Goal: Task Accomplishment & Management: Use online tool/utility

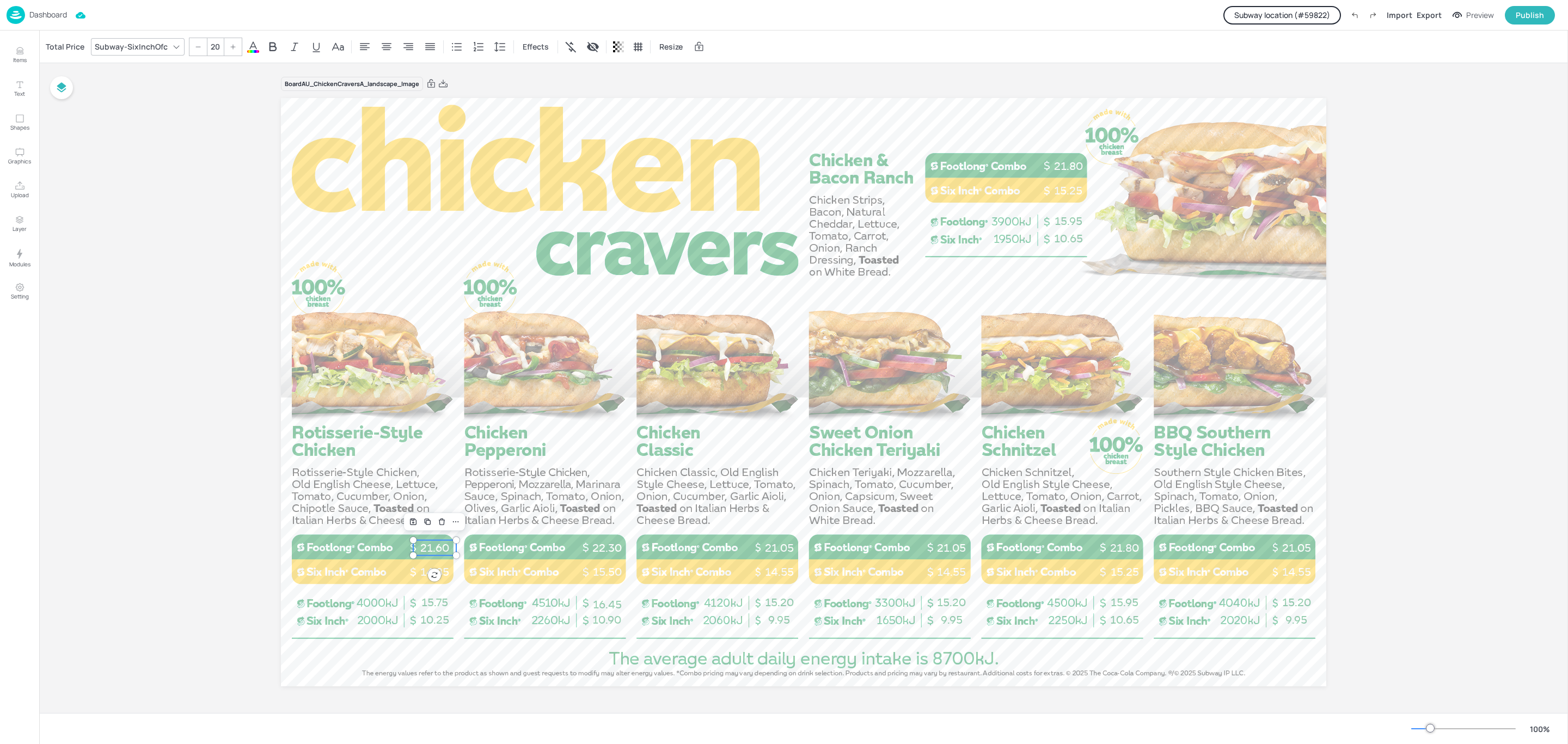
click at [54, 15] on p "Dashboard" at bounding box center [48, 14] width 38 height 8
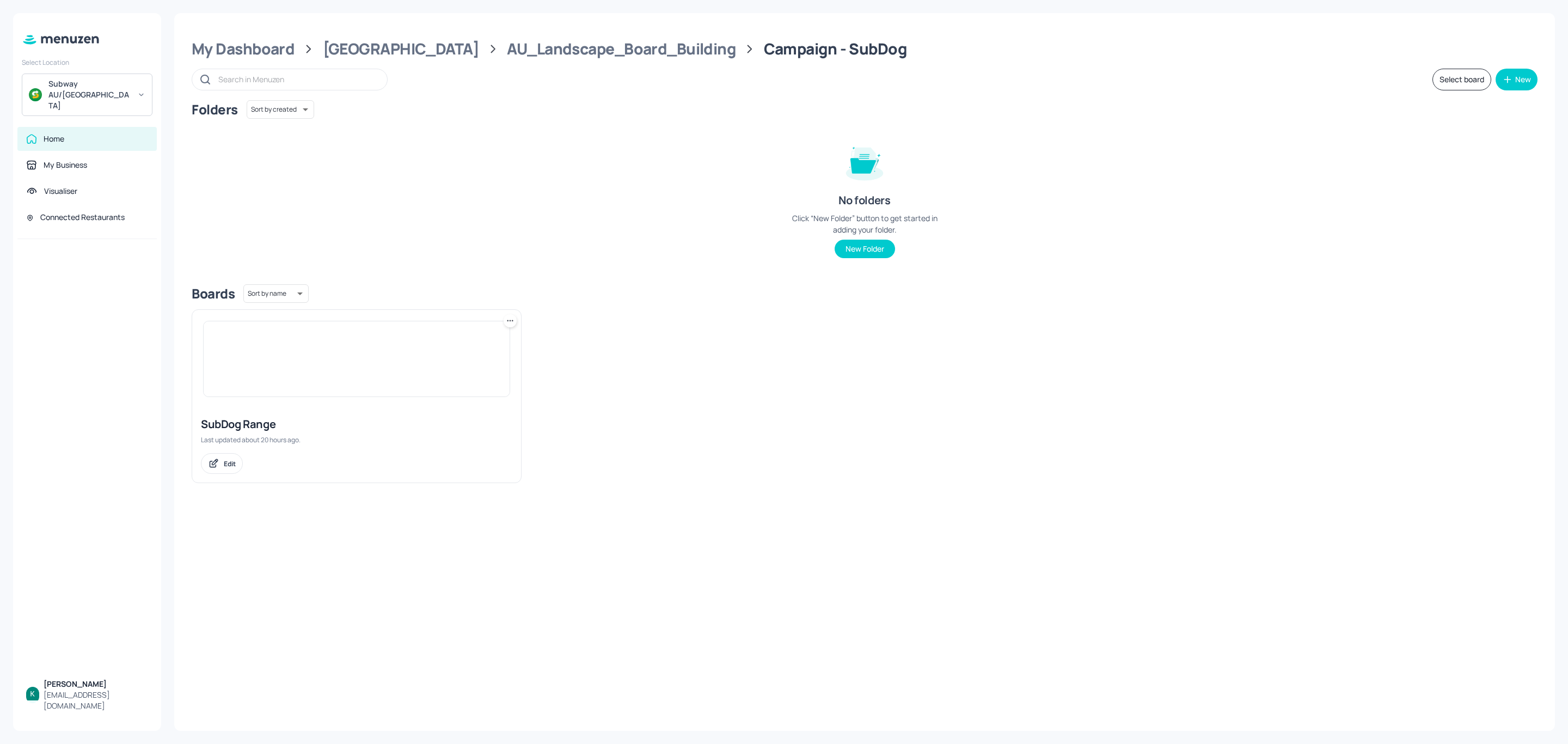
click at [80, 84] on div "Subway AU/[GEOGRAPHIC_DATA]" at bounding box center [89, 94] width 82 height 32
click at [103, 112] on div "Subway OTR (Metro)" at bounding box center [80, 112] width 62 height 6
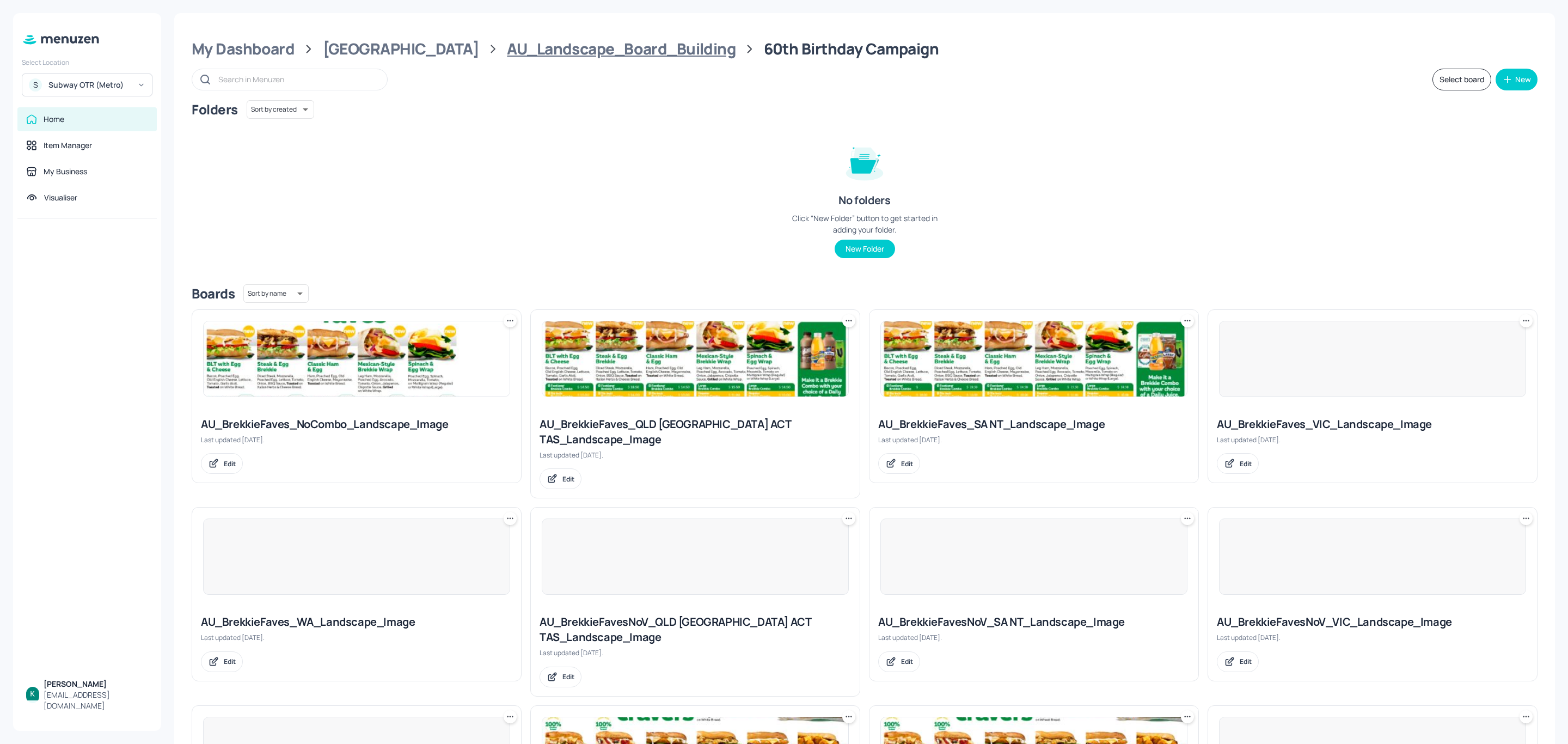
click at [558, 41] on div "AU_Landscape_Board_Building" at bounding box center [621, 49] width 229 height 19
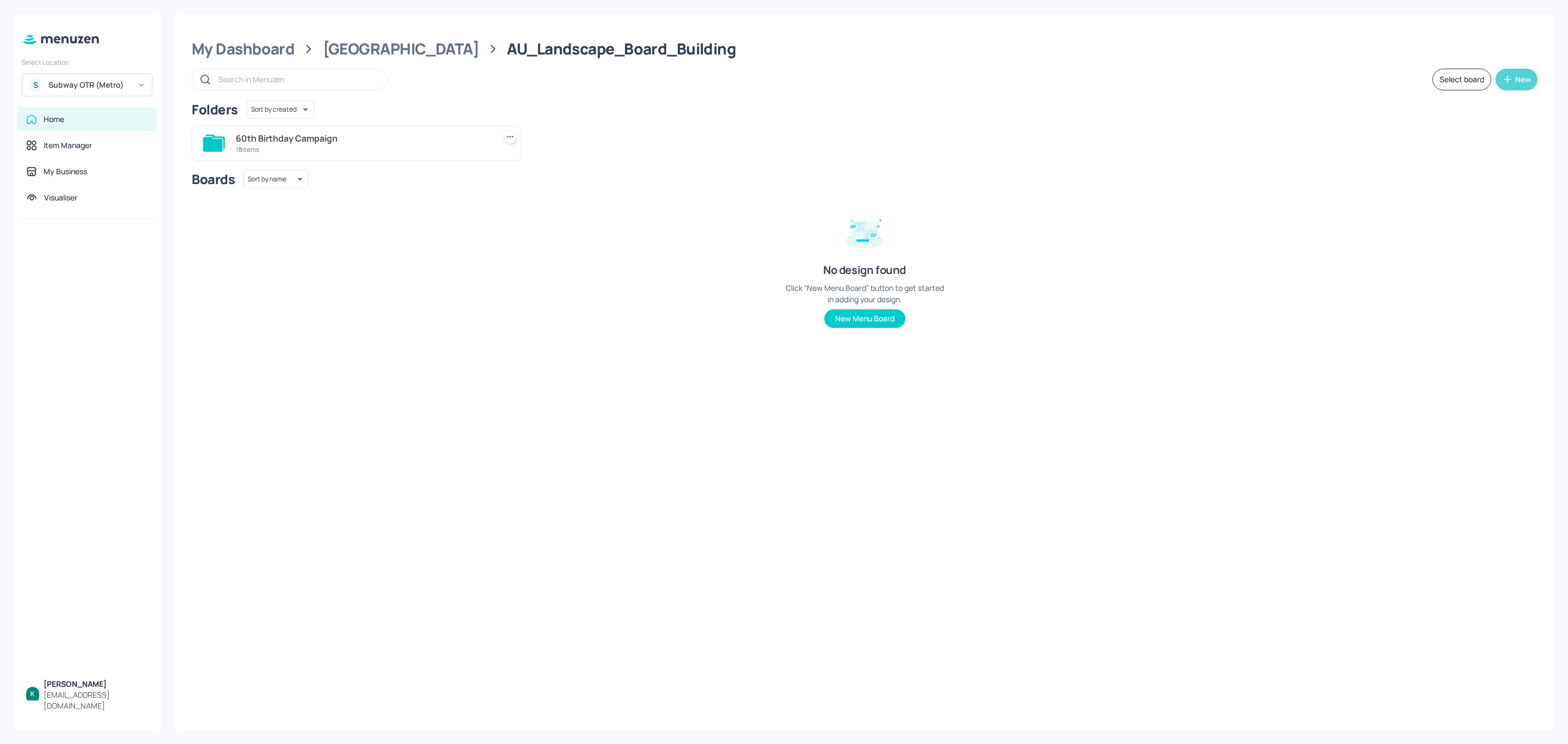
click at [1502, 83] on icon "button" at bounding box center [1507, 80] width 10 height 10
click at [1461, 131] on div "Add new board" at bounding box center [1482, 130] width 109 height 24
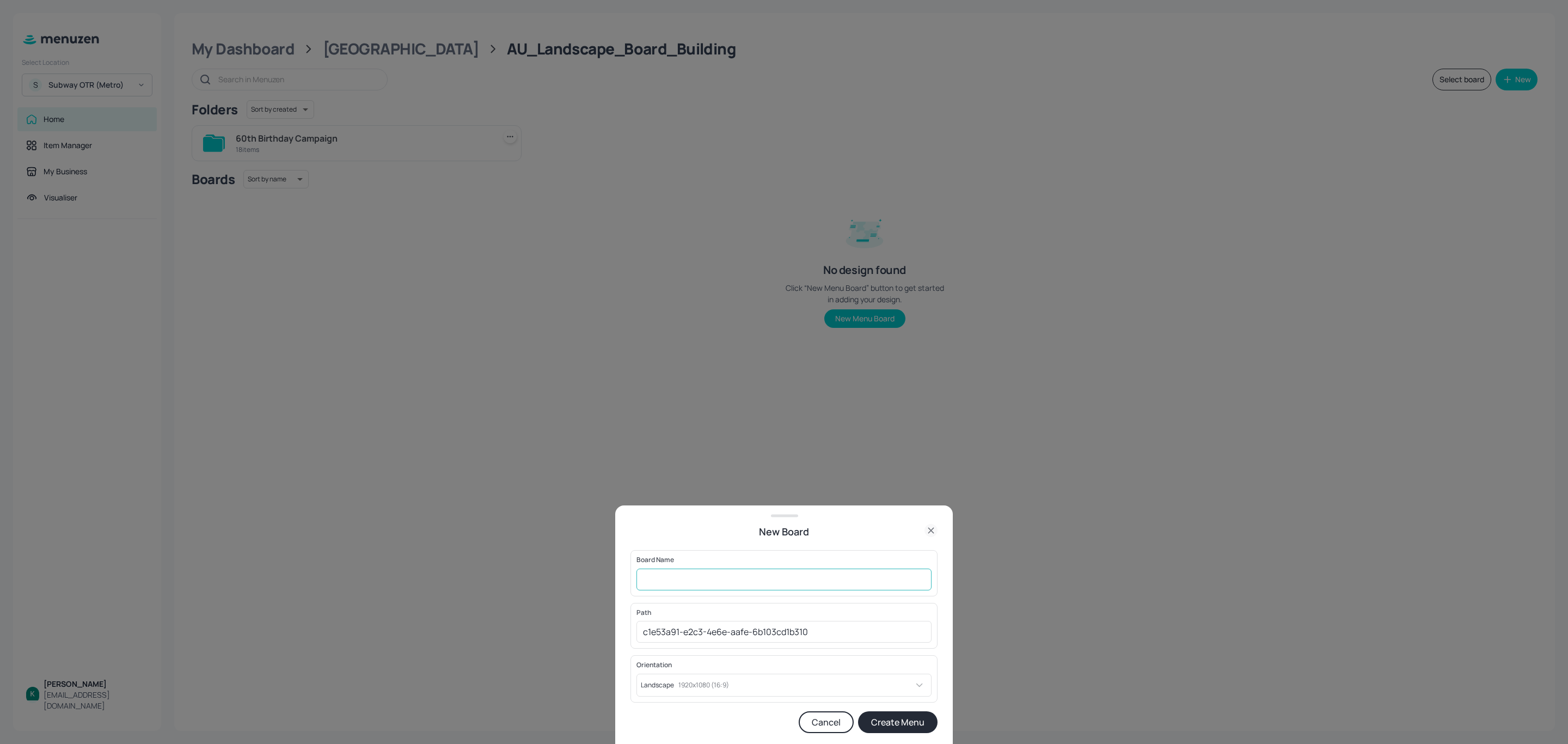
drag, startPoint x: 714, startPoint y: 580, endPoint x: 715, endPoint y: 573, distance: 7.1
click at [714, 580] on input "text" at bounding box center [784, 579] width 295 height 22
type input "Campaign - SubDog"
click at [897, 722] on button "Create Menu" at bounding box center [898, 721] width 80 height 22
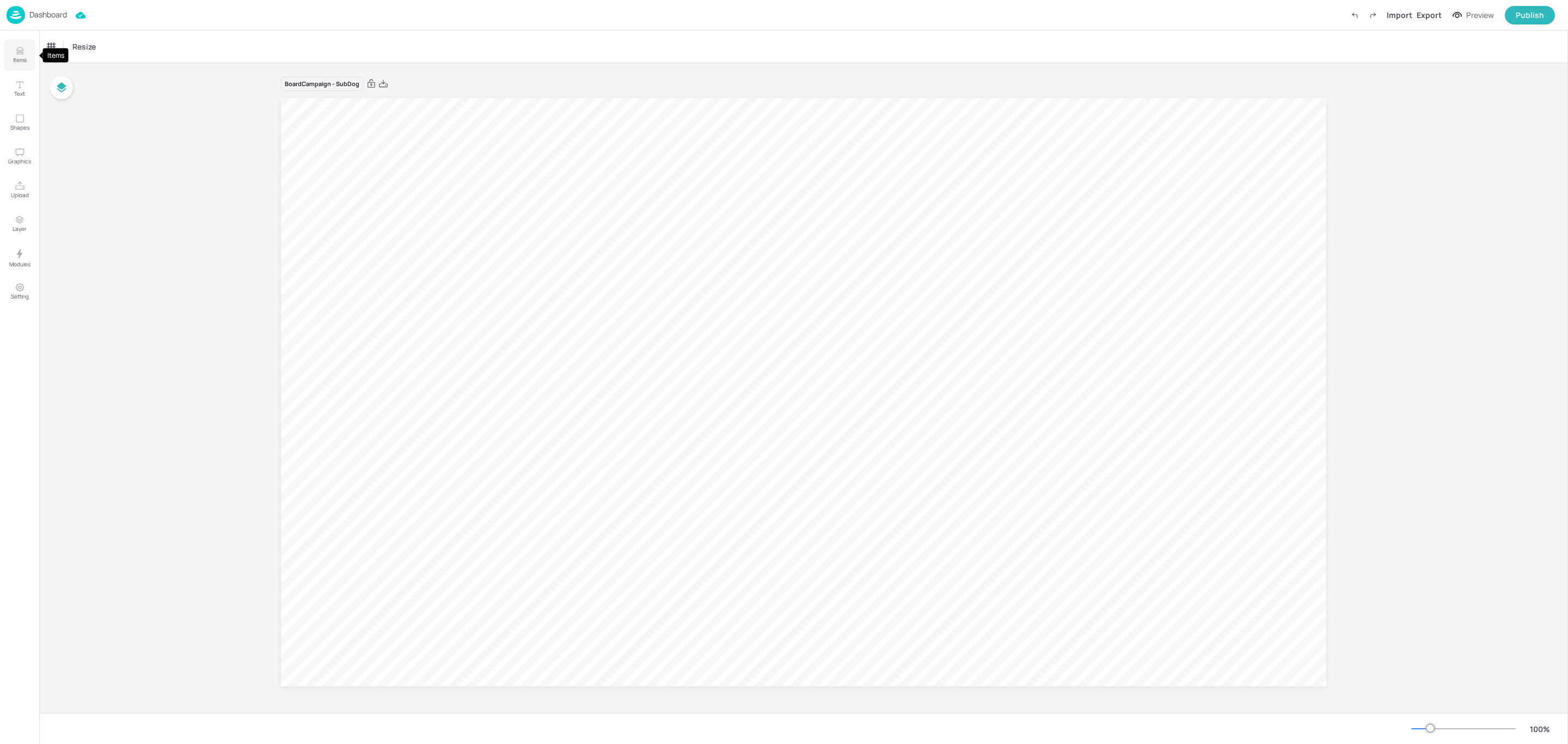
click at [24, 54] on icon "Items" at bounding box center [20, 51] width 10 height 10
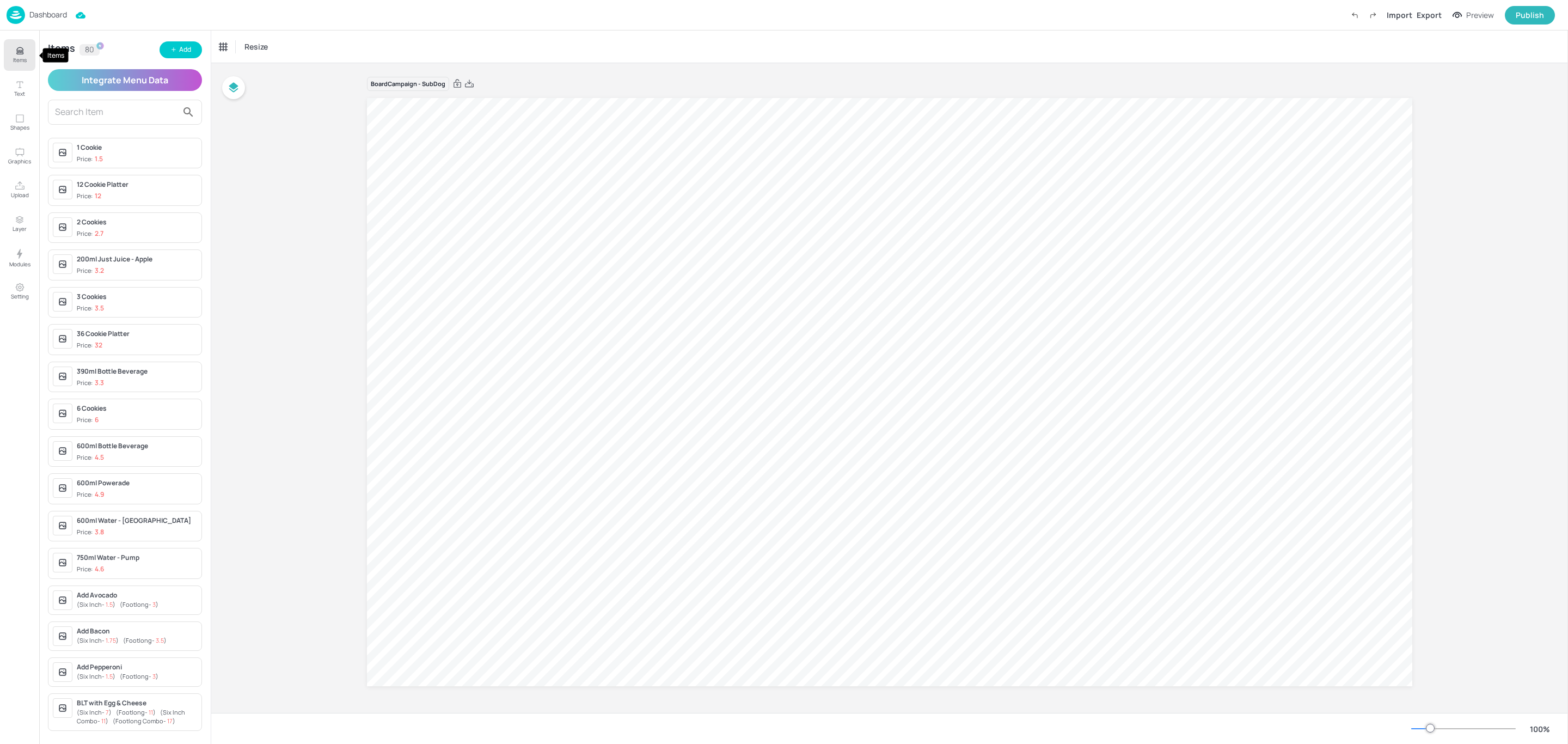
click at [24, 54] on icon "Items" at bounding box center [20, 51] width 10 height 10
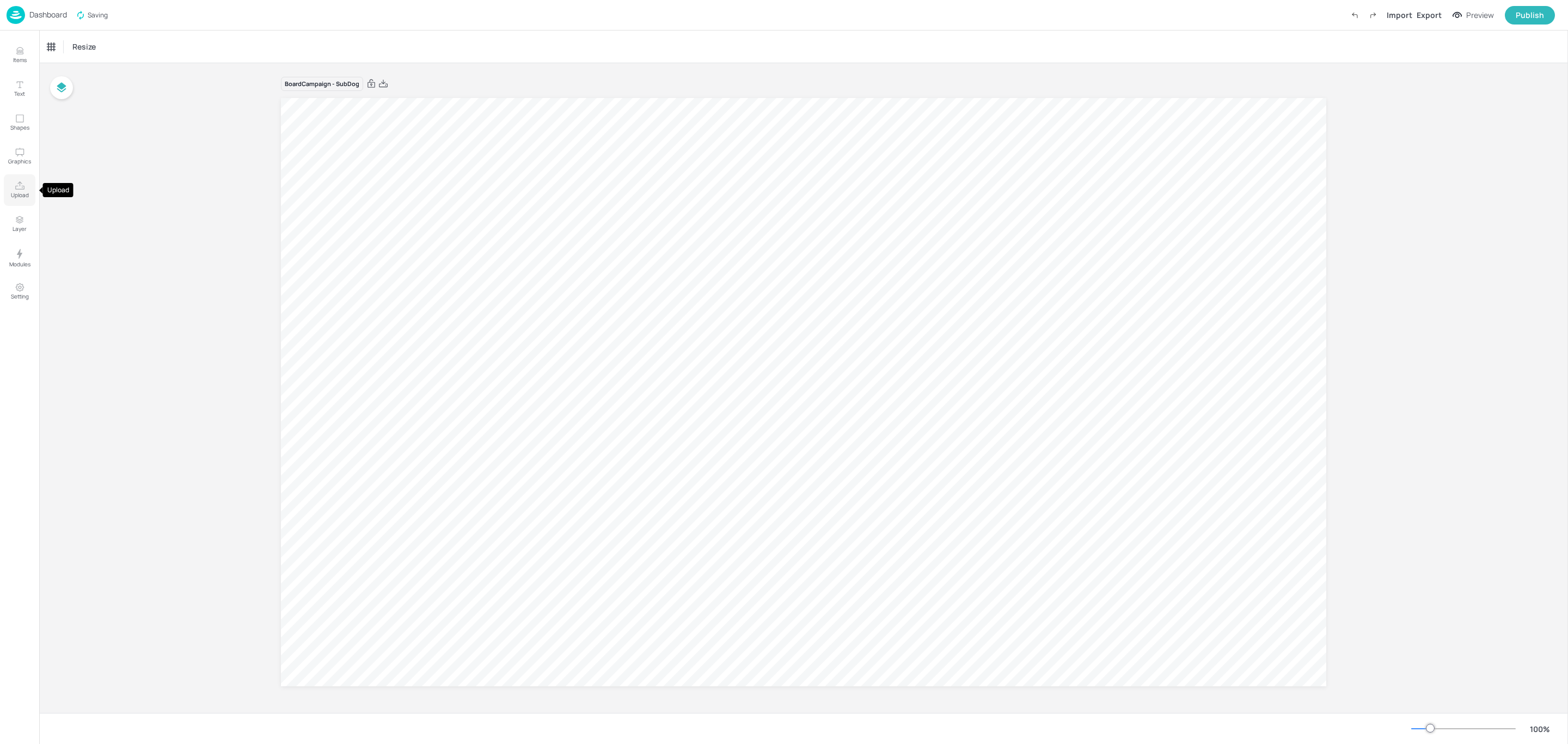
click at [24, 193] on p "Upload" at bounding box center [19, 195] width 18 height 8
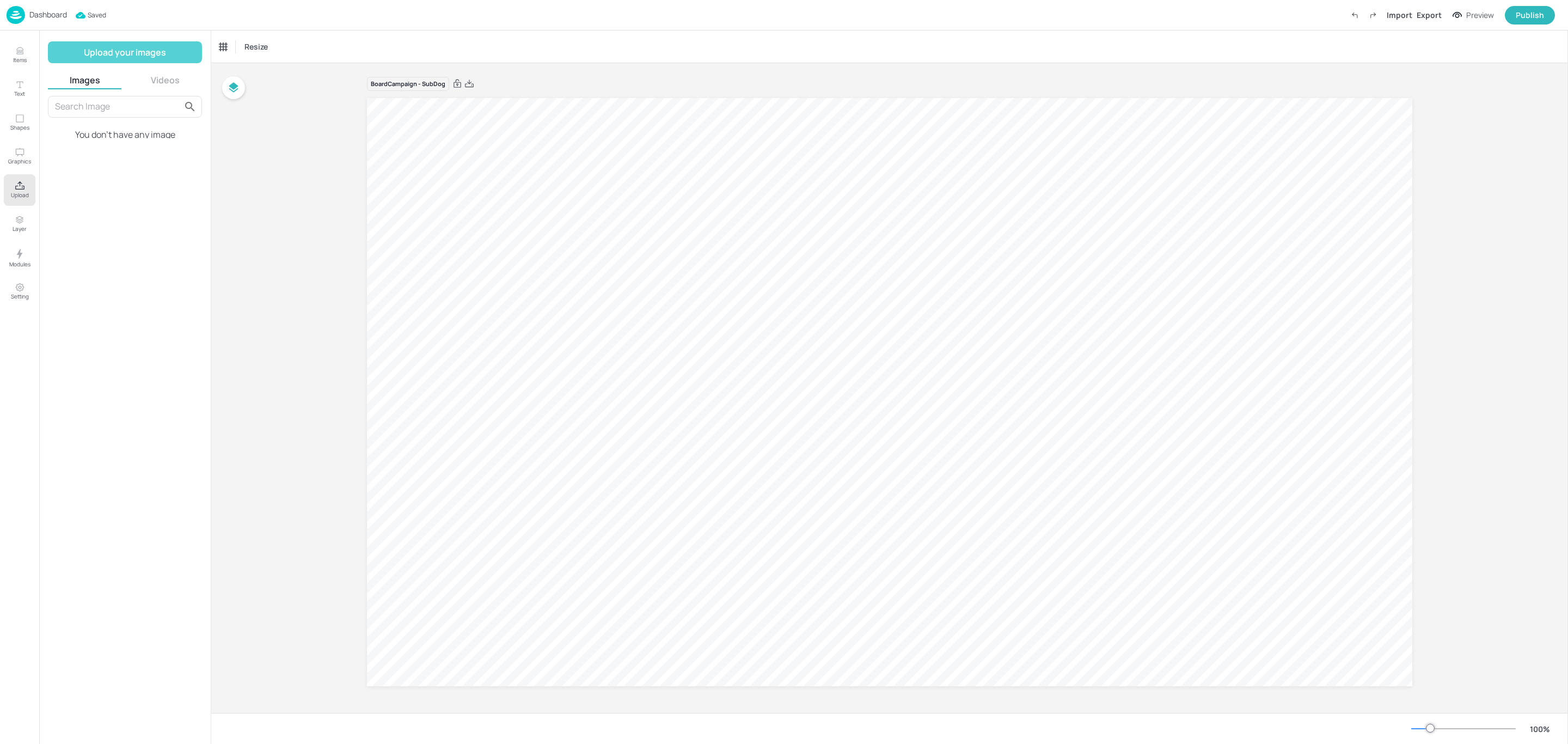
click at [125, 52] on button "Upload your images" at bounding box center [125, 52] width 154 height 22
click at [92, 144] on img at bounding box center [85, 143] width 74 height 41
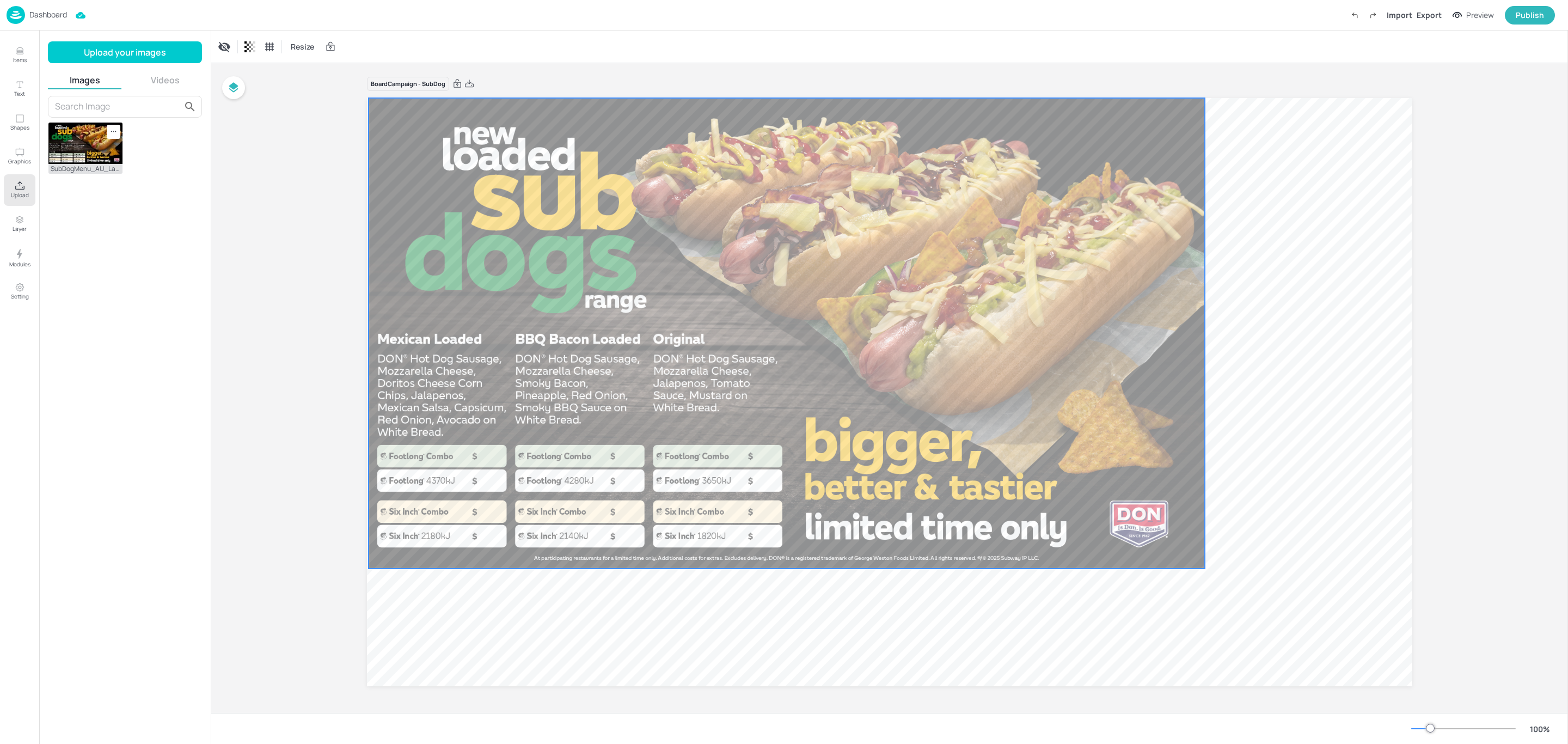
drag, startPoint x: 697, startPoint y: 304, endPoint x: 594, endPoint y: 245, distance: 118.7
click at [594, 245] on div at bounding box center [787, 333] width 836 height 470
click at [1155, 705] on div "Set as Background Image" at bounding box center [1164, 699] width 89 height 11
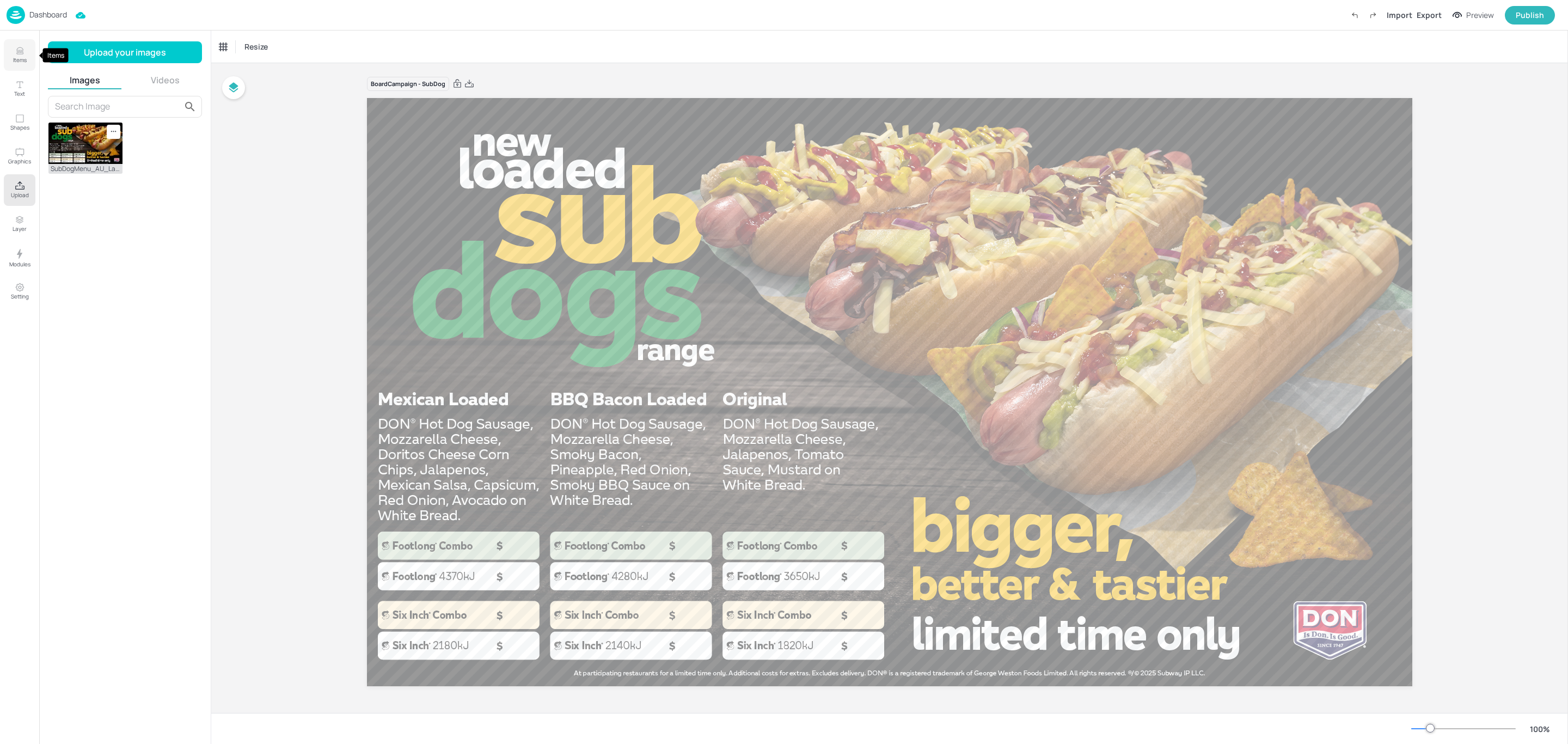
click at [17, 52] on icon "Items" at bounding box center [19, 52] width 6 height 1
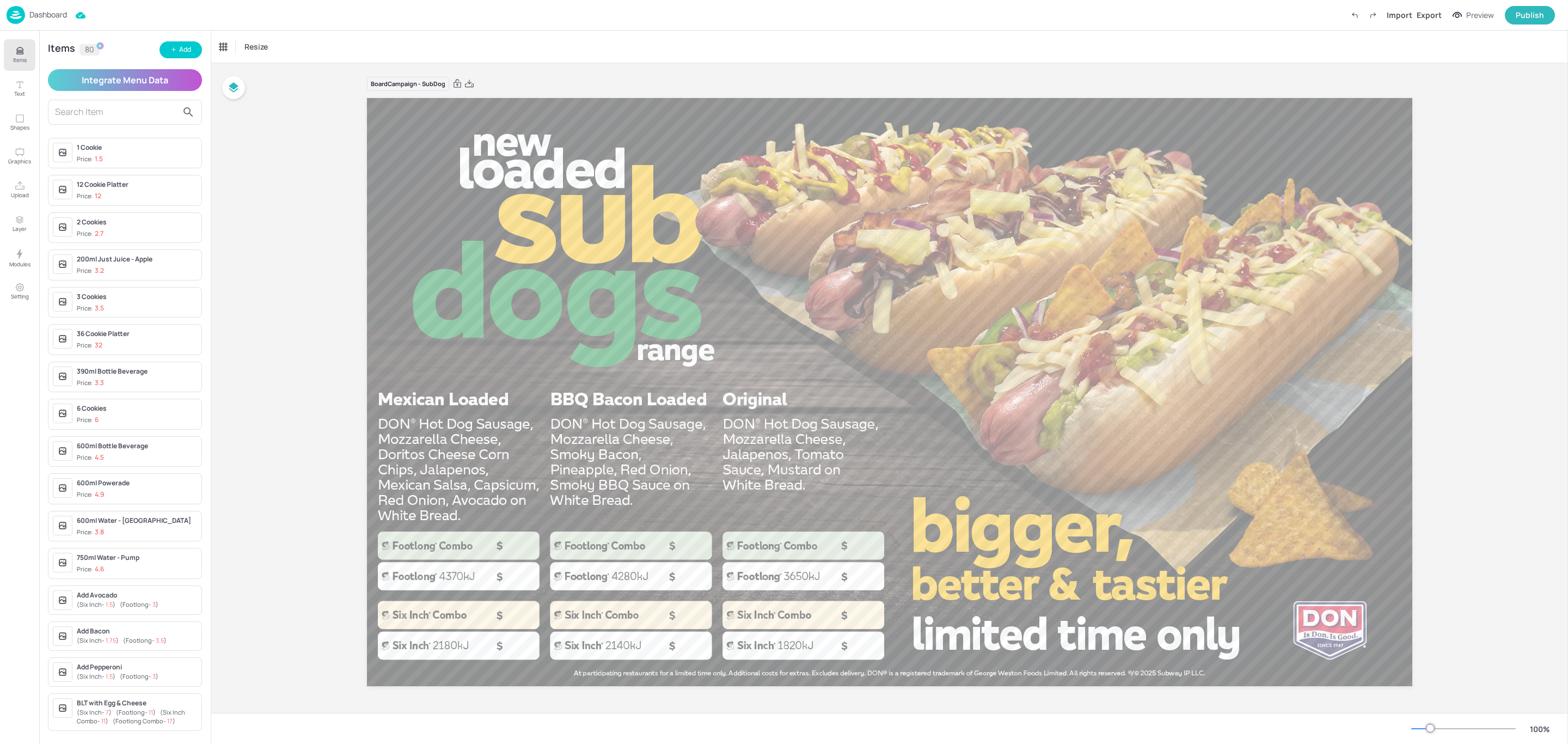
click at [128, 111] on input "text" at bounding box center [116, 112] width 122 height 17
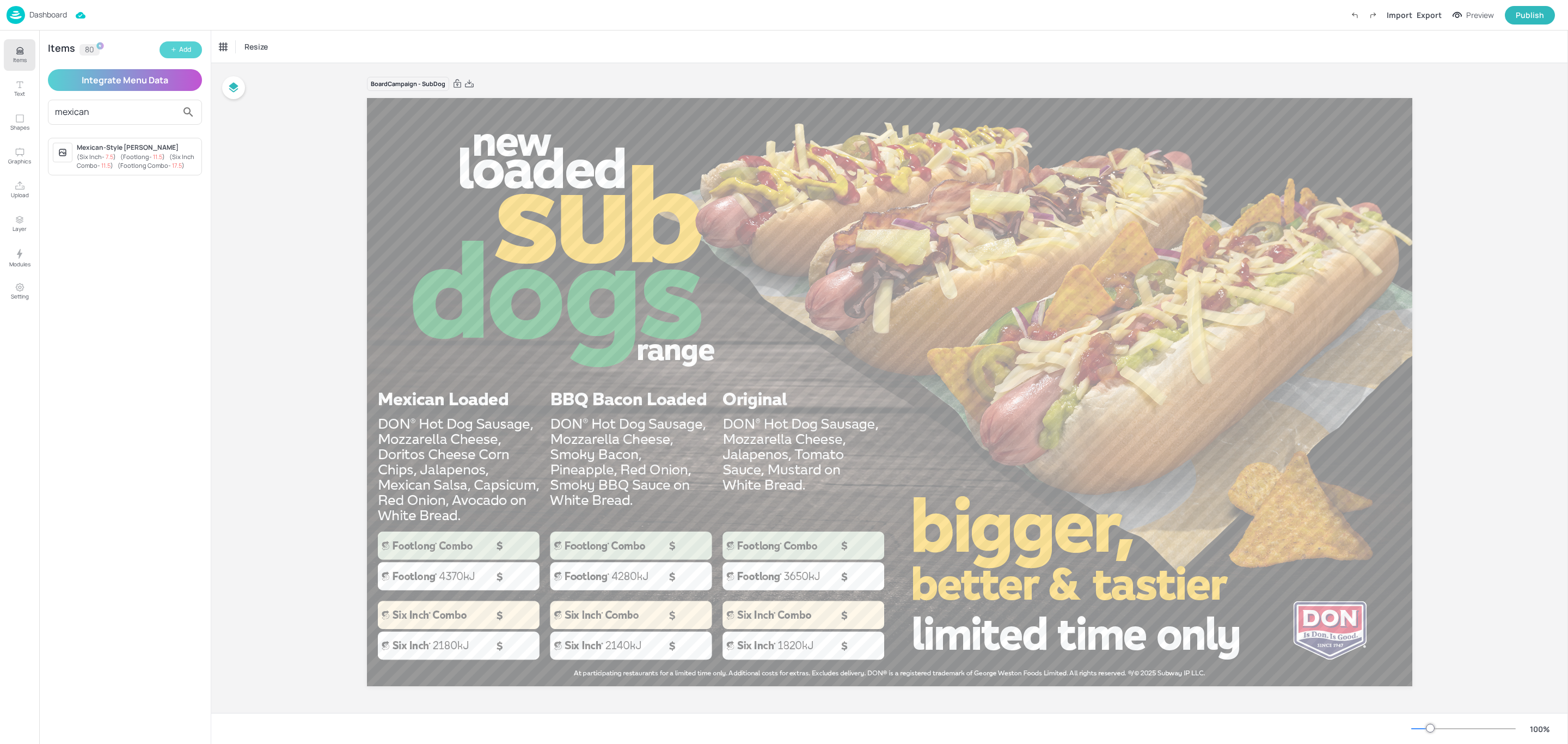
type input "mexican"
click at [184, 52] on div "Add" at bounding box center [185, 50] width 12 height 10
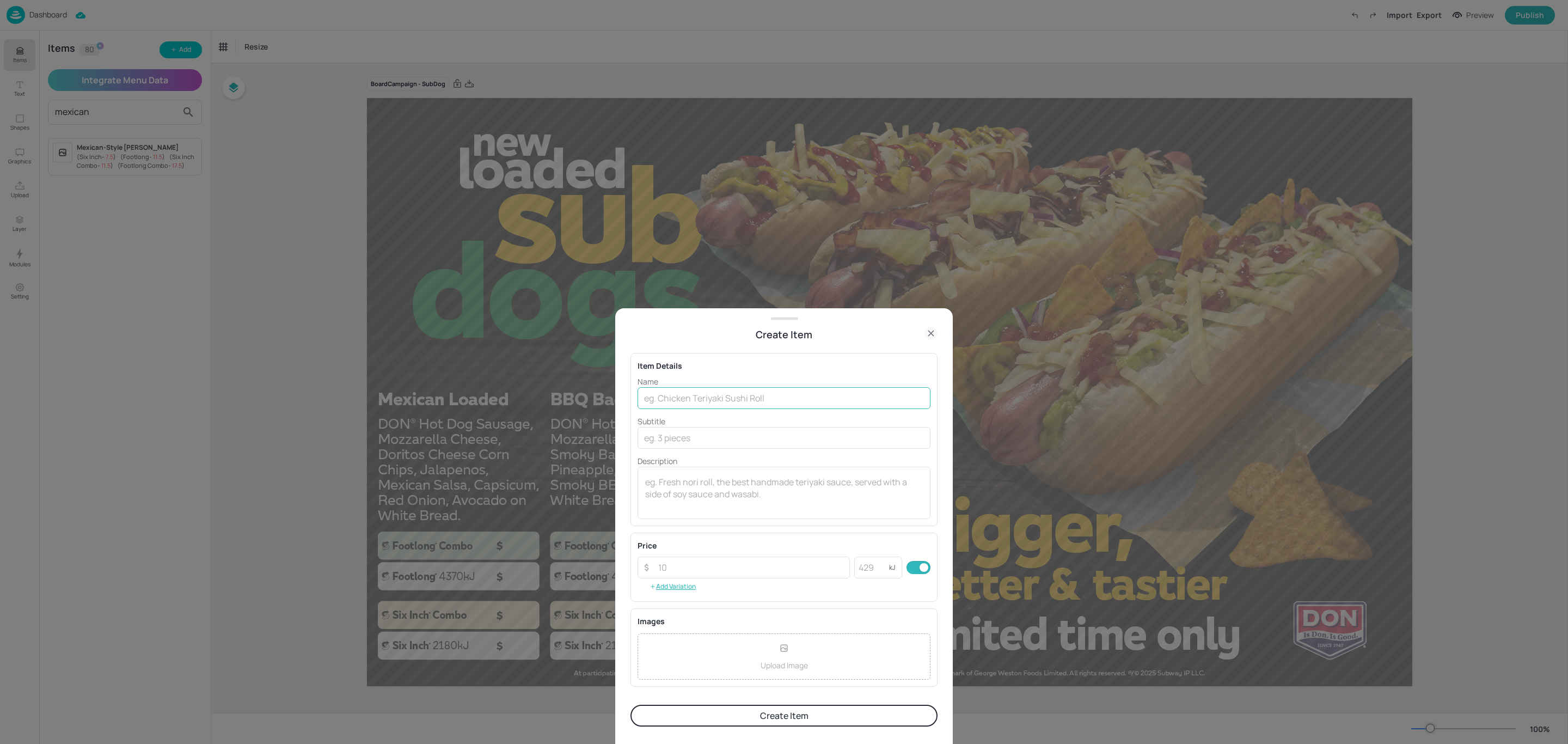
click at [794, 394] on input "text" at bounding box center [783, 398] width 293 height 22
type input "Mexican Loaded SubDog"
click at [697, 562] on input "number" at bounding box center [751, 567] width 198 height 22
drag, startPoint x: 820, startPoint y: 316, endPoint x: 943, endPoint y: 351, distance: 127.9
click at [934, 363] on div "Create Item Item Details Name Mexican Loaded SubDog ​ Subtitle ​ Description x …" at bounding box center [784, 526] width 337 height 435
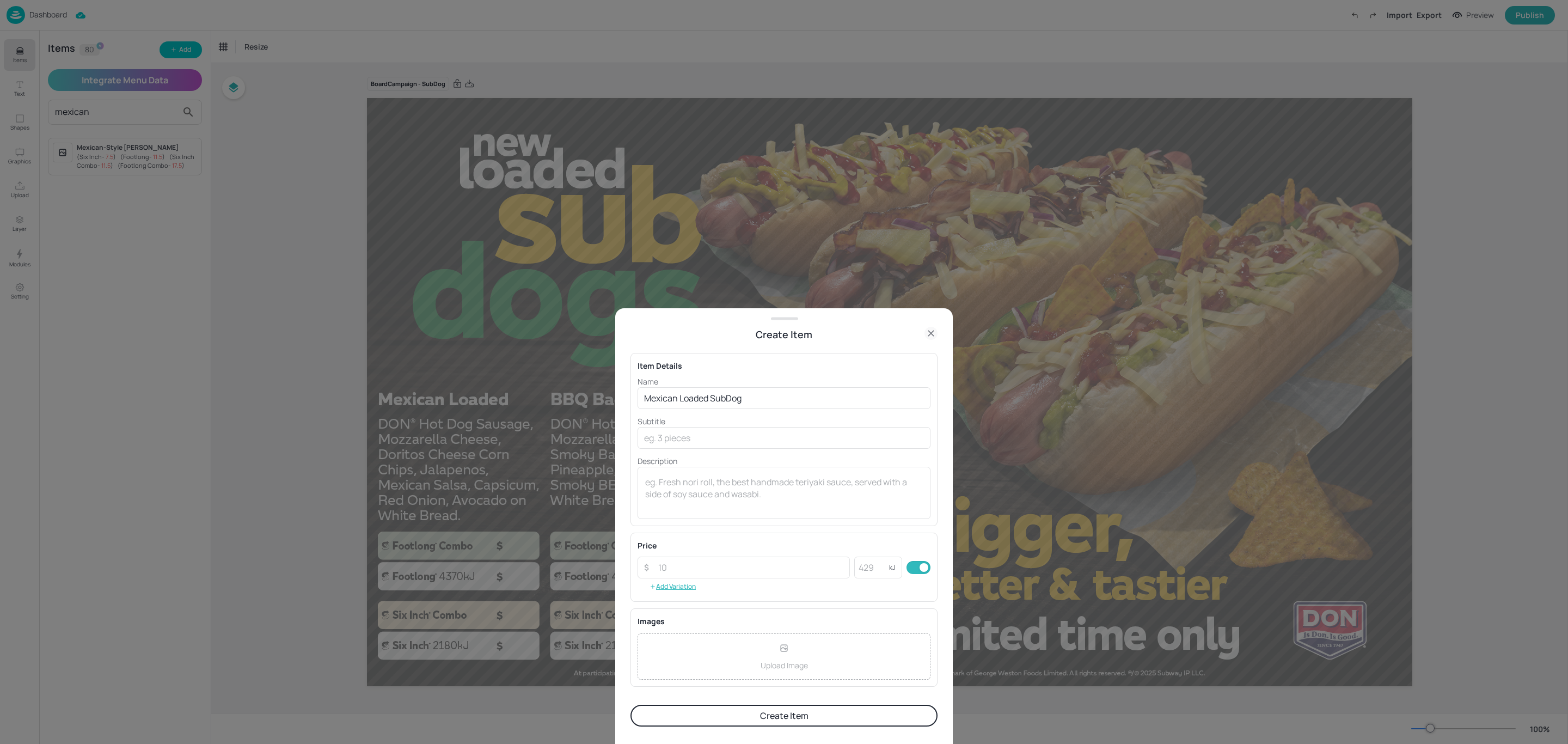
click at [929, 331] on icon at bounding box center [931, 333] width 13 height 13
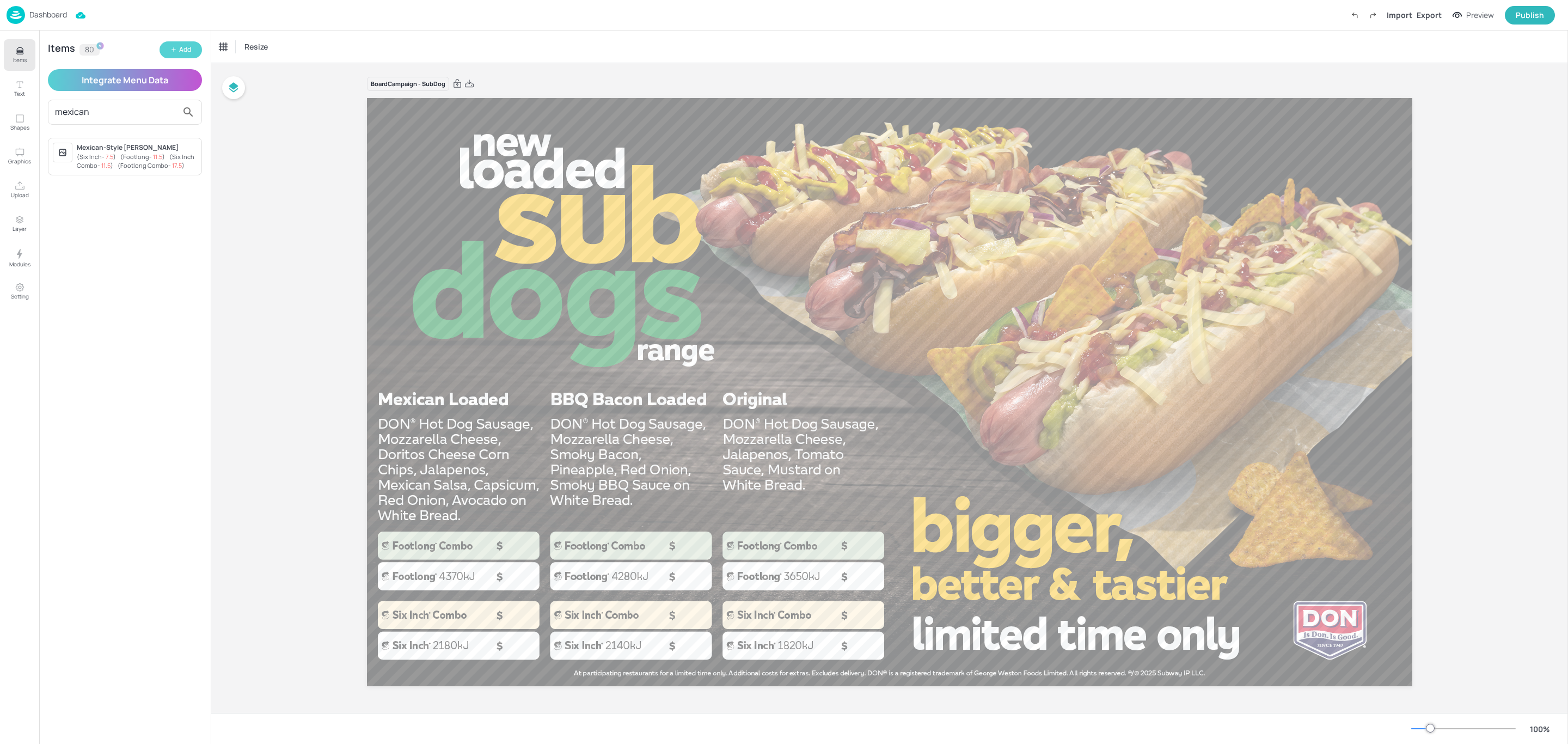
click at [179, 50] on div "Add" at bounding box center [185, 50] width 12 height 10
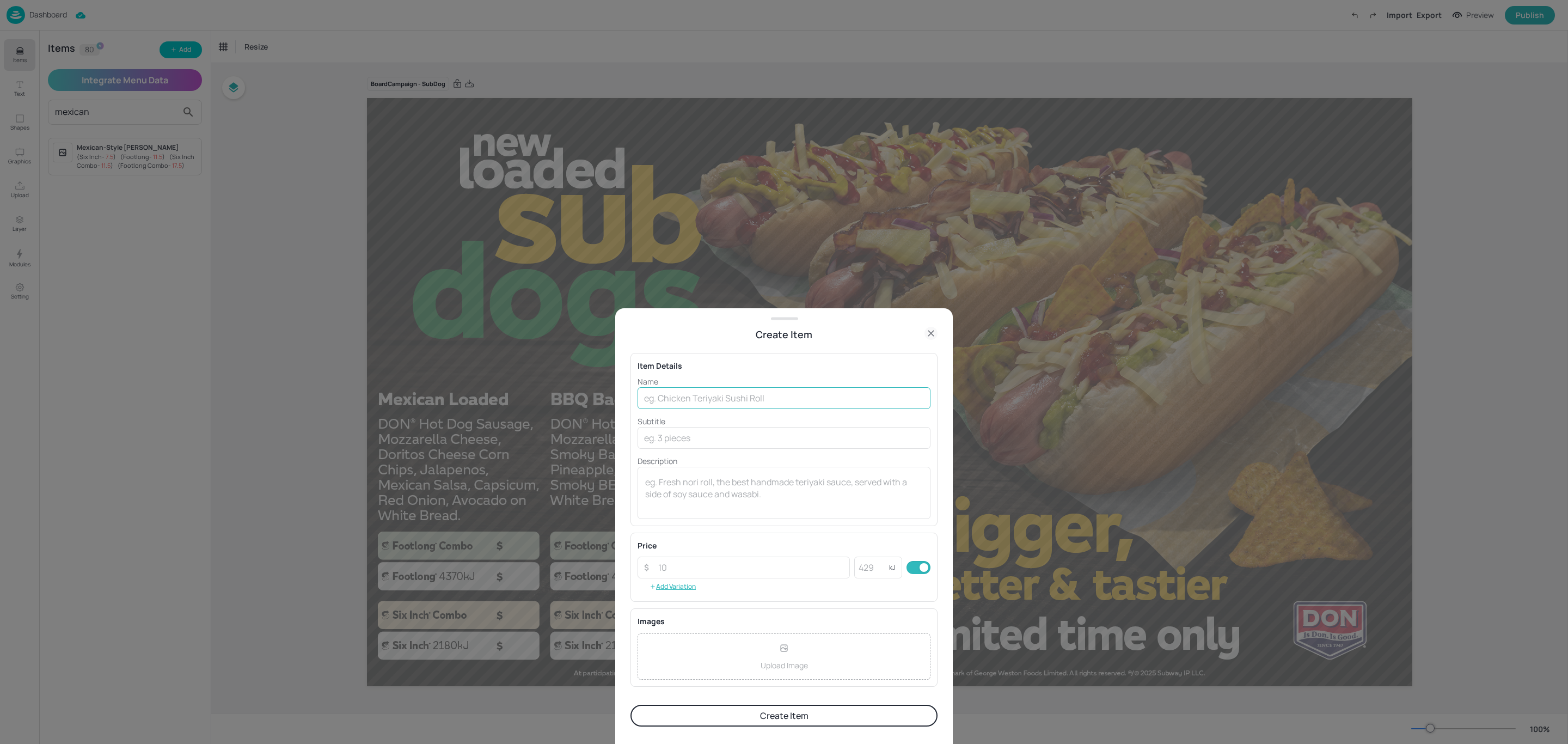
click at [716, 400] on input "text" at bounding box center [783, 398] width 293 height 22
type input "Mexican Loaded SubDog"
click at [715, 440] on input "text" at bounding box center [783, 437] width 293 height 22
click at [667, 569] on input "number" at bounding box center [751, 567] width 198 height 22
click at [663, 592] on button "Add Variation" at bounding box center [672, 586] width 70 height 17
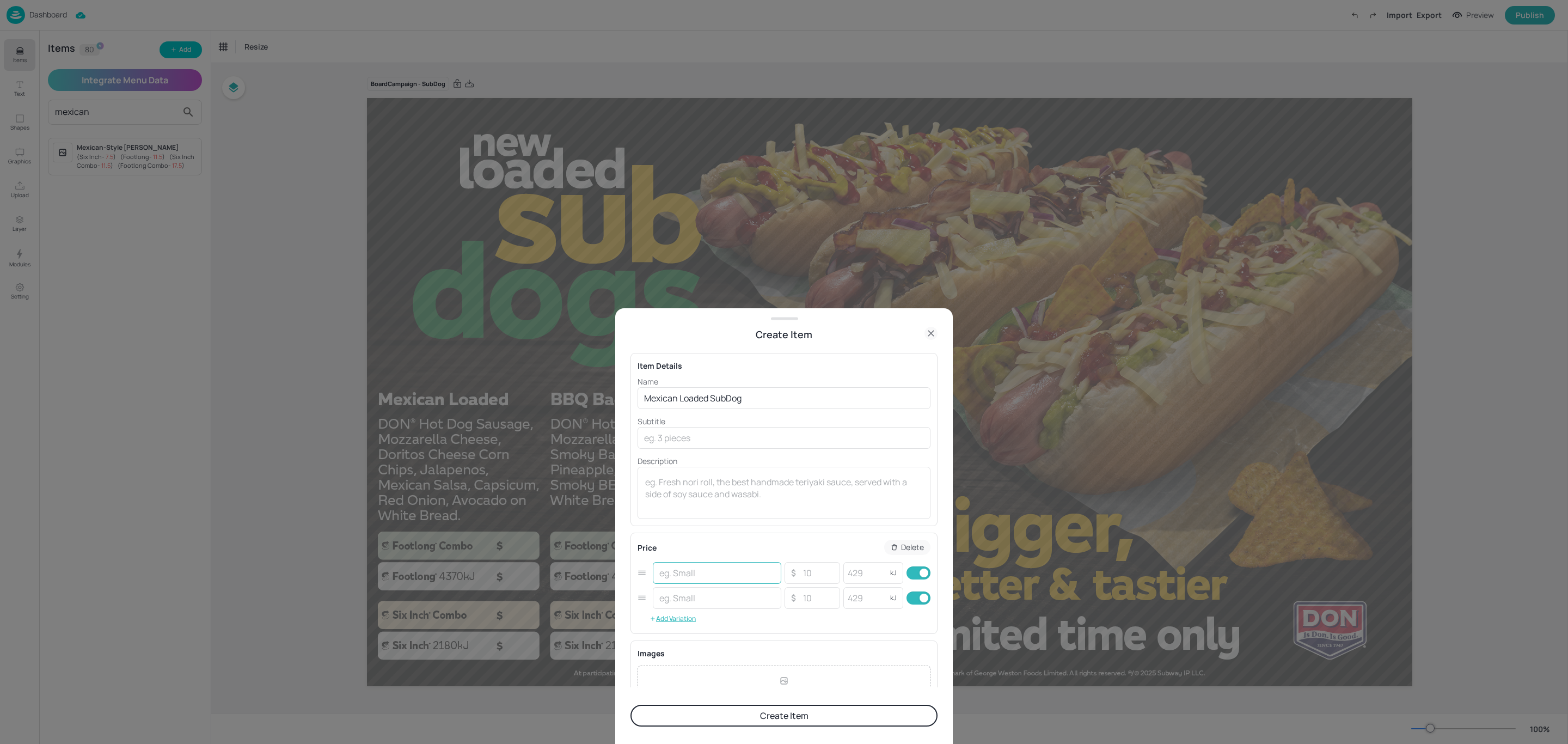
click at [682, 581] on input "text" at bounding box center [717, 573] width 128 height 22
type input "6 inch"
click at [827, 575] on input "number" at bounding box center [818, 573] width 38 height 22
type input "8"
click at [808, 600] on input "number" at bounding box center [818, 597] width 38 height 22
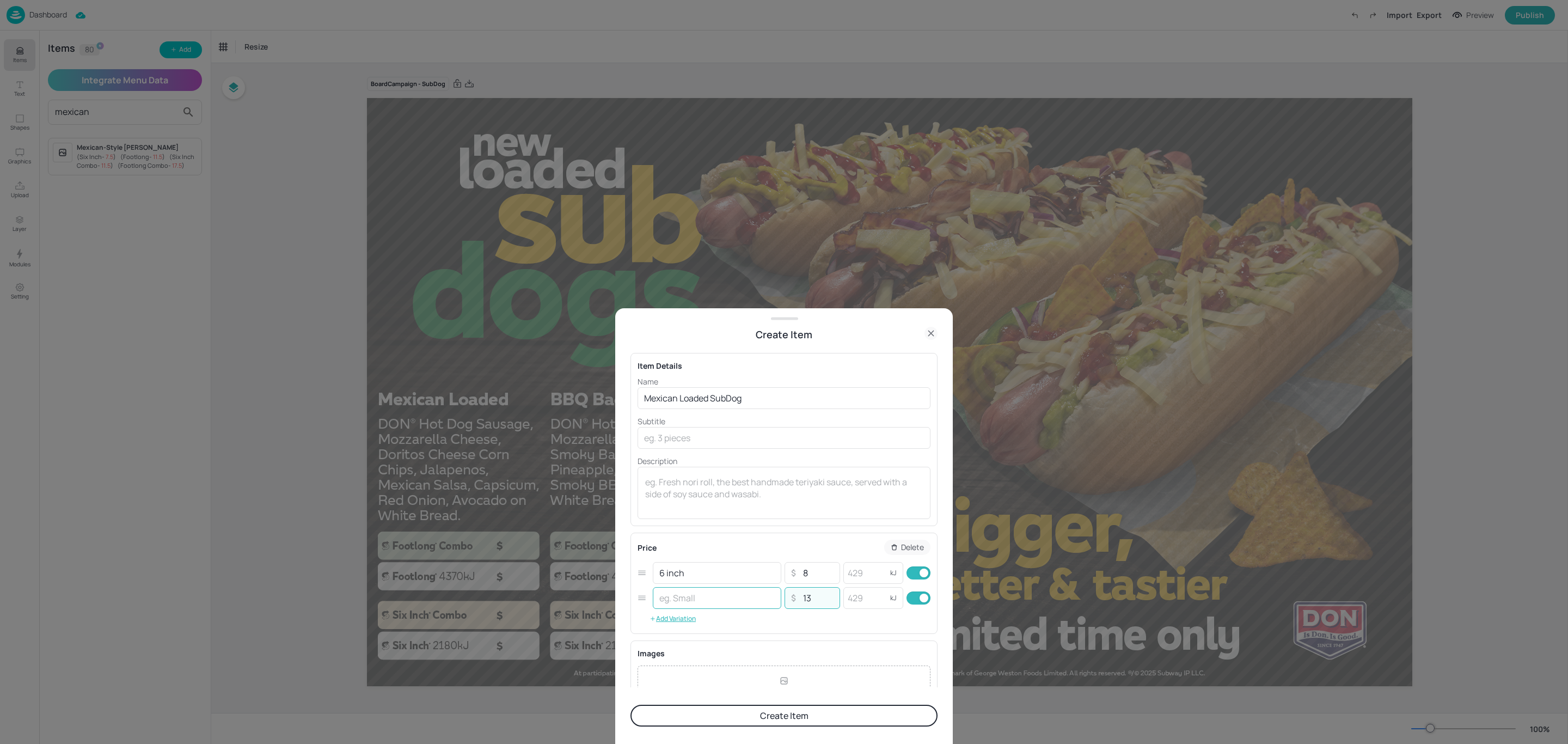
type input "13"
click at [748, 600] on input "text" at bounding box center [717, 597] width 128 height 22
type input "Footlong"
drag, startPoint x: 697, startPoint y: 577, endPoint x: 577, endPoint y: 569, distance: 120.3
click at [580, 569] on div "Create Item Item Details Name Mexican Loaded SubDog ​ Subtitle ​ Description x …" at bounding box center [784, 372] width 1568 height 744
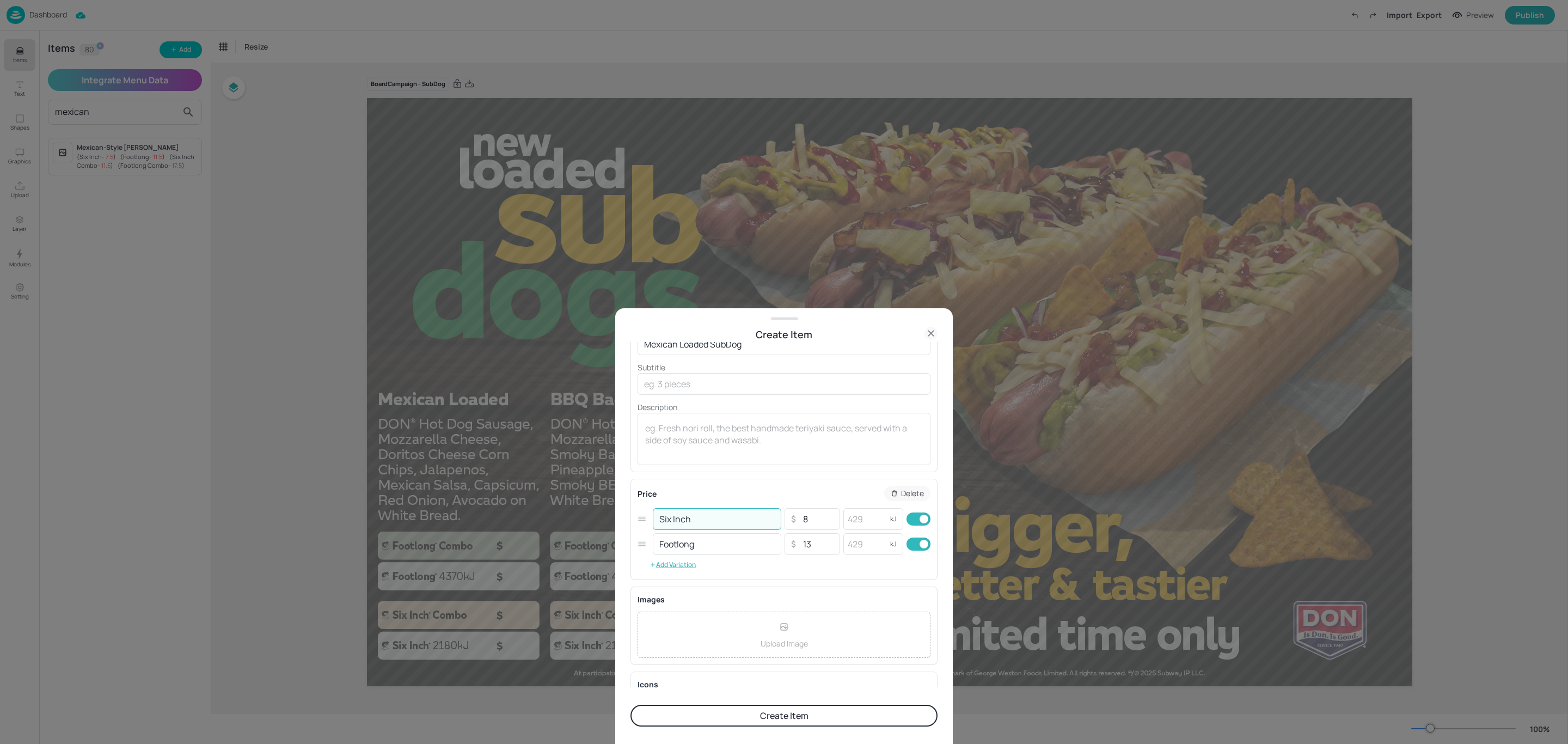
scroll to position [81, 0]
type input "Six Inch"
click at [850, 714] on button "Create Item" at bounding box center [783, 715] width 307 height 22
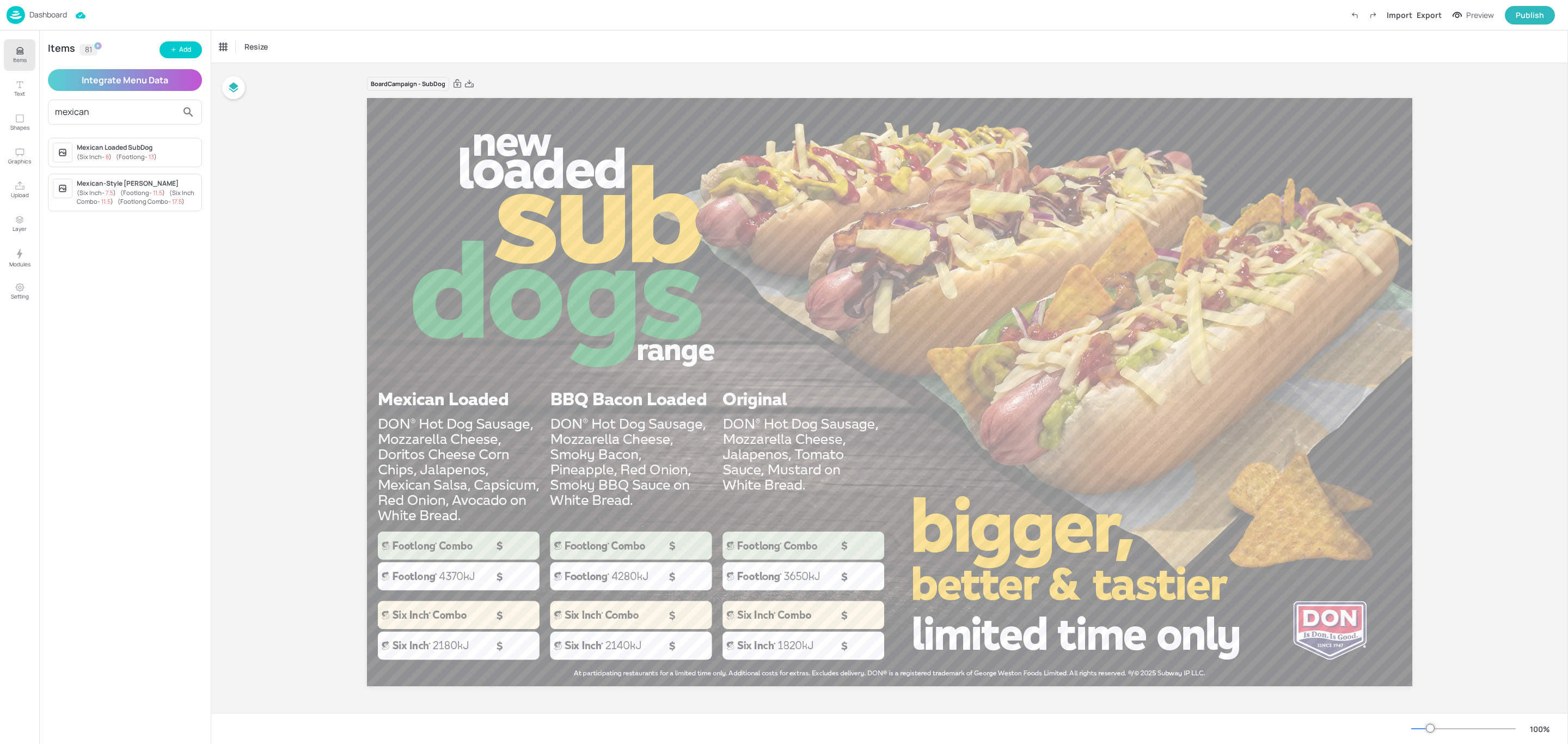
drag, startPoint x: 154, startPoint y: 121, endPoint x: 44, endPoint y: 110, distance: 110.5
click at [44, 110] on div "Items 81 Add Integrate Menu Data mexican Mexican Loaded SubDog ( Six Inch - 8 )…" at bounding box center [125, 387] width 171 height 713
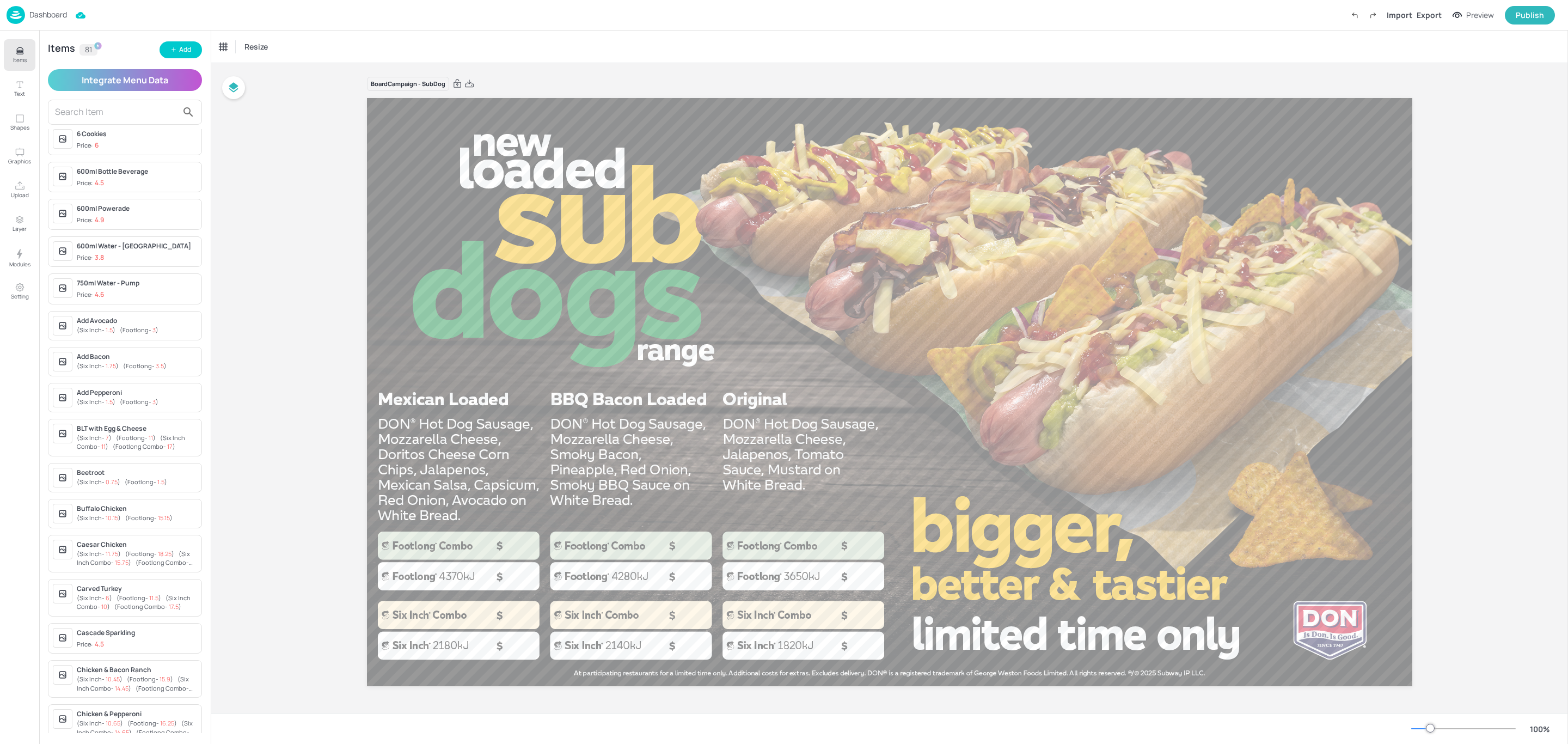
scroll to position [327, 0]
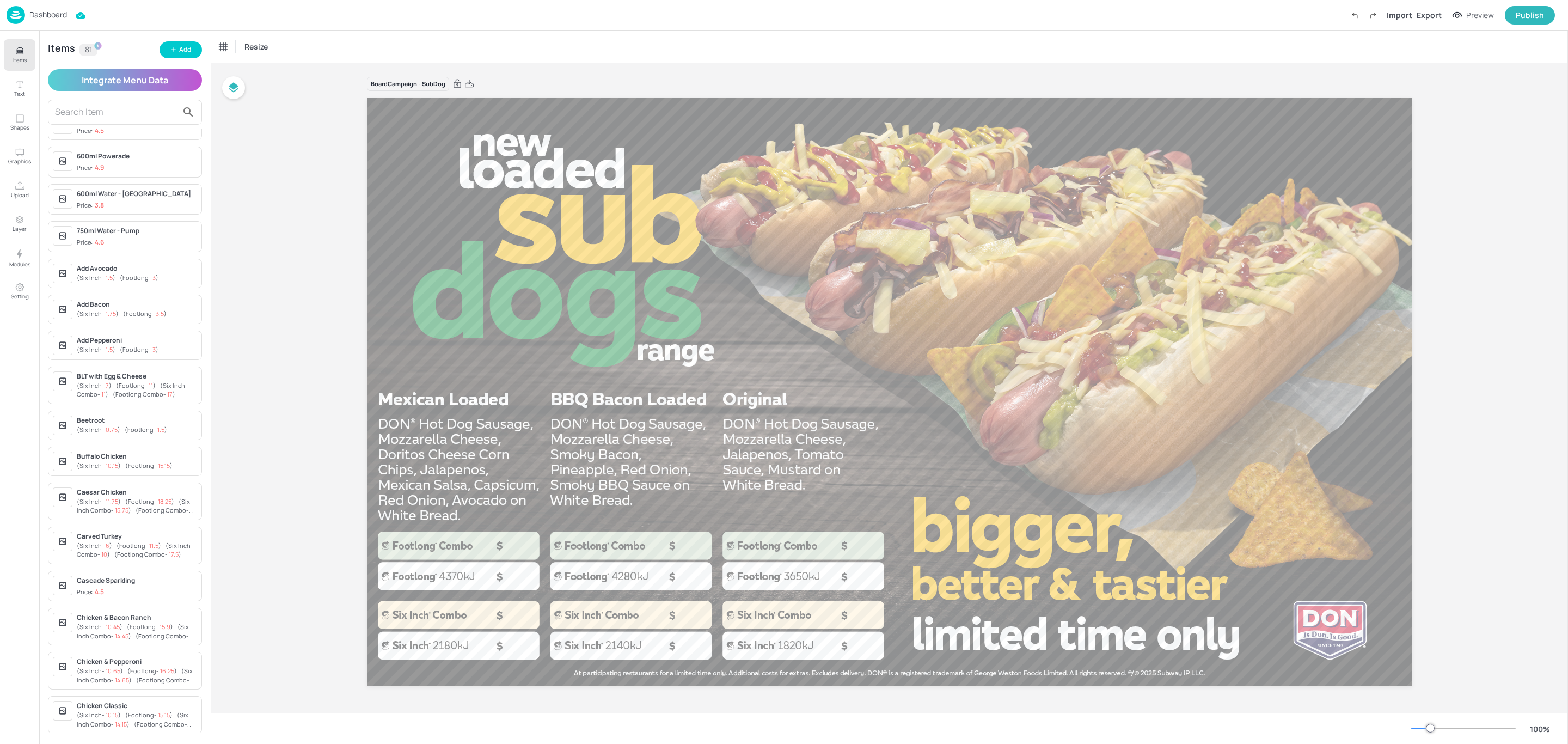
click at [186, 470] on div "( Six Inch - 10.15 ) ( Footlong - 15.15 )" at bounding box center [137, 466] width 121 height 10
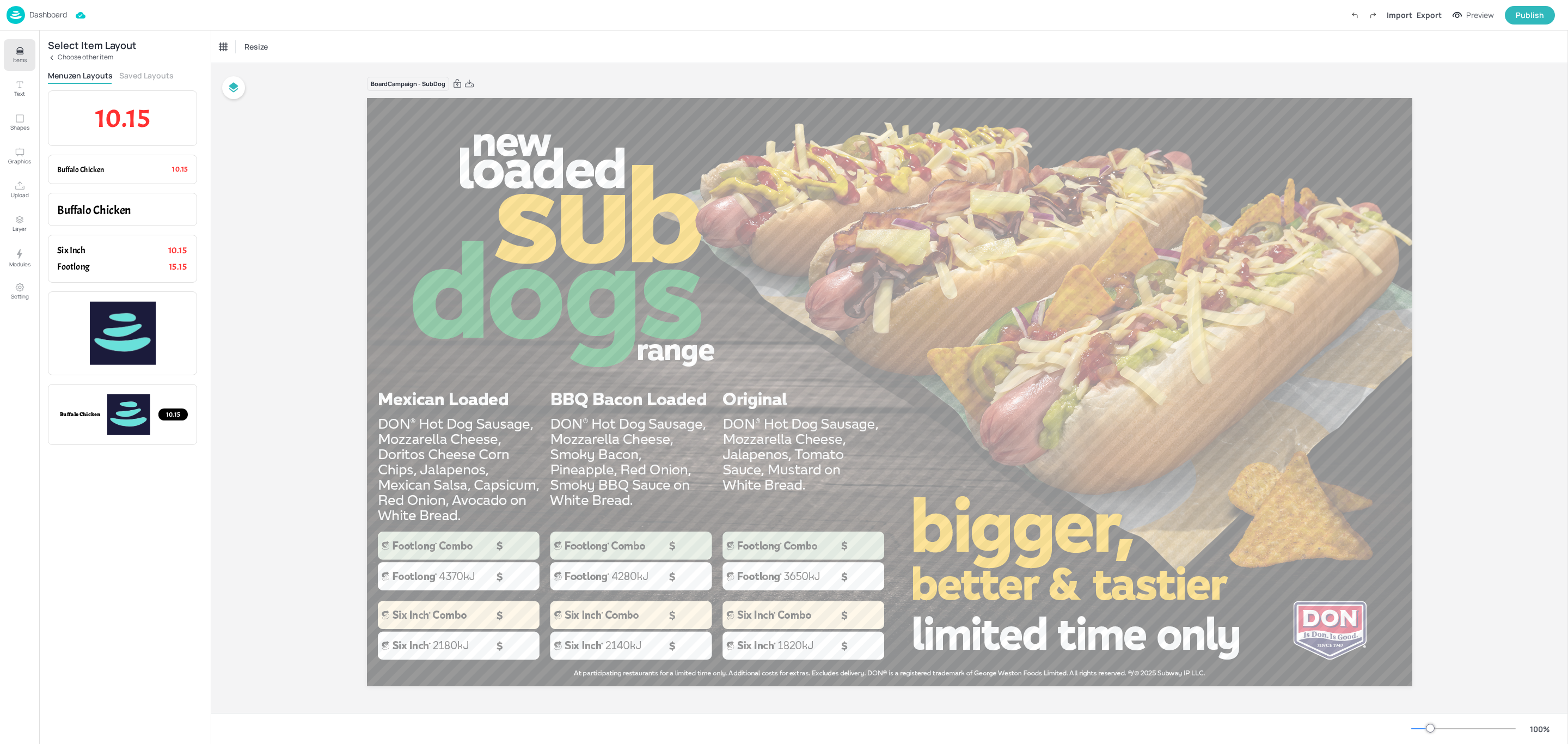
click at [90, 53] on p "Choose other item" at bounding box center [86, 57] width 56 height 8
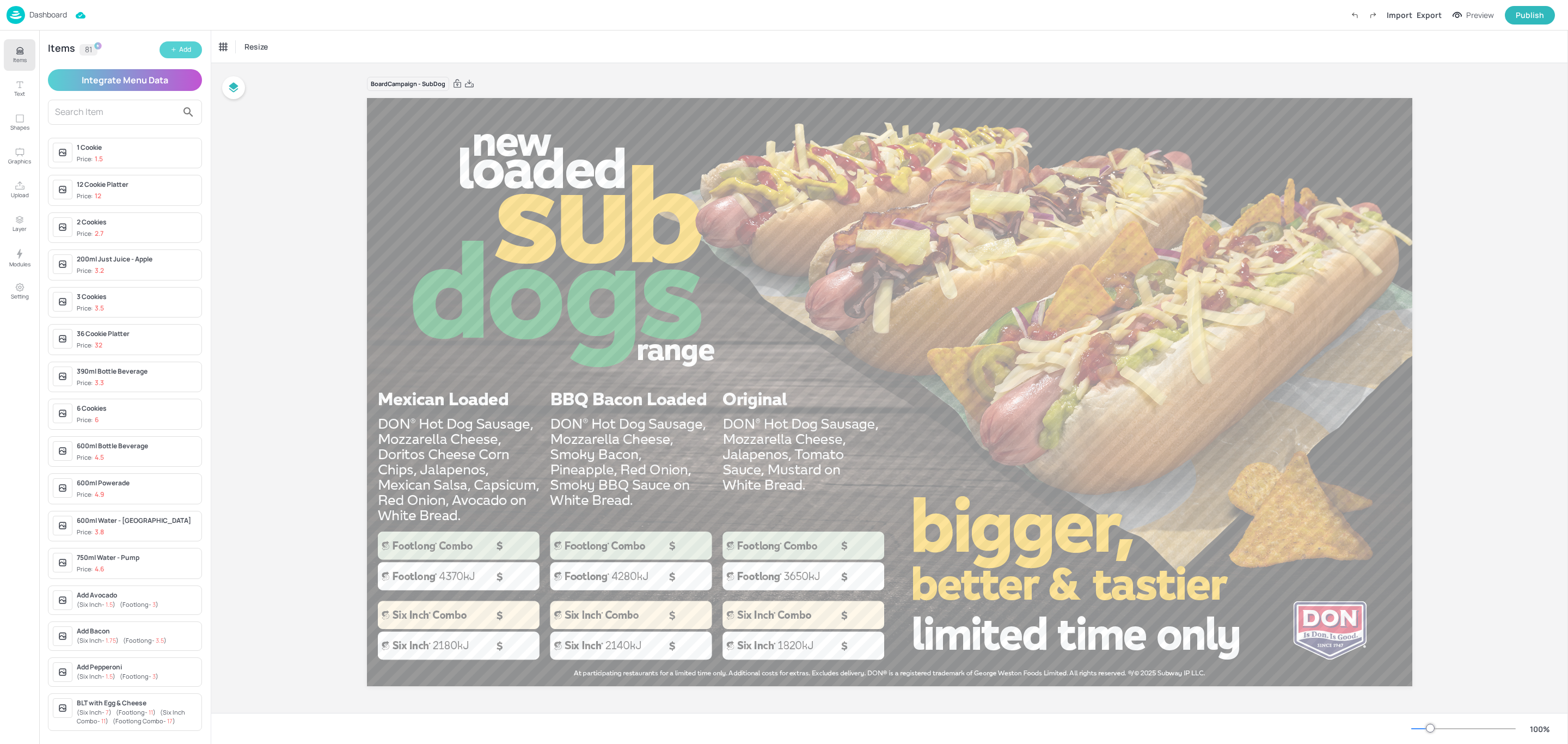
click at [187, 48] on div "Add" at bounding box center [185, 50] width 12 height 10
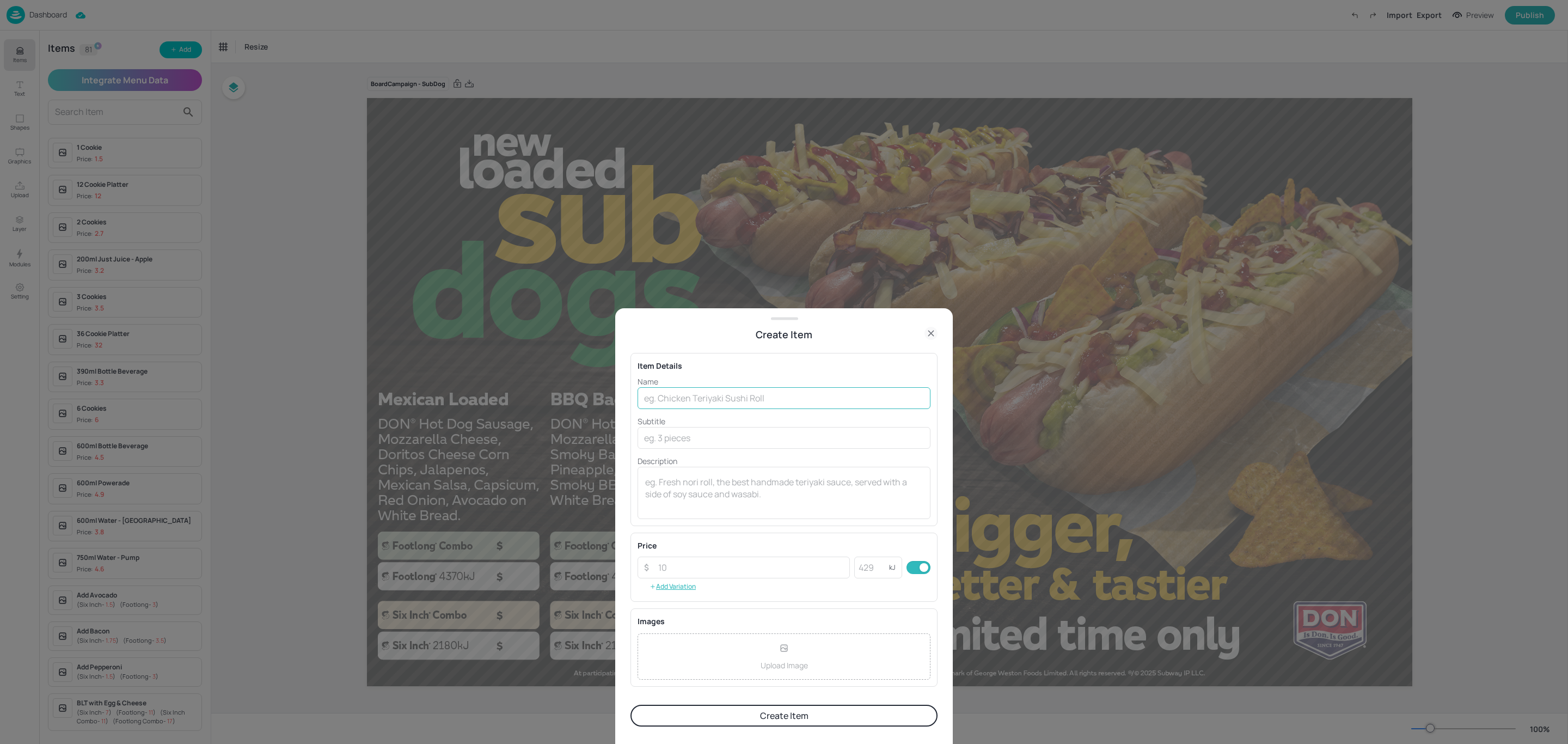
click at [743, 400] on input "text" at bounding box center [783, 398] width 293 height 22
type input "BBQ"
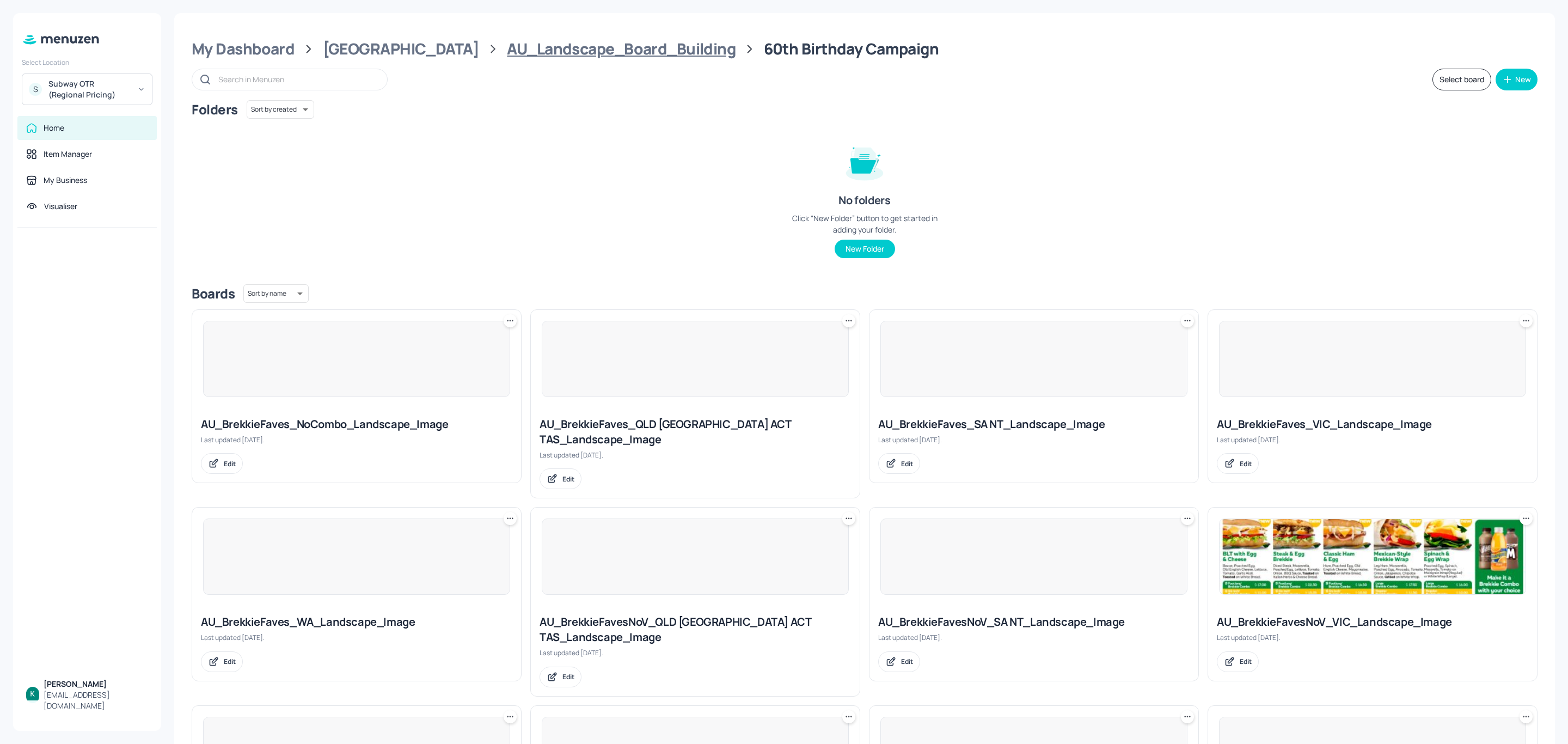
click at [582, 52] on div "AU_Landscape_Board_Building" at bounding box center [621, 49] width 229 height 19
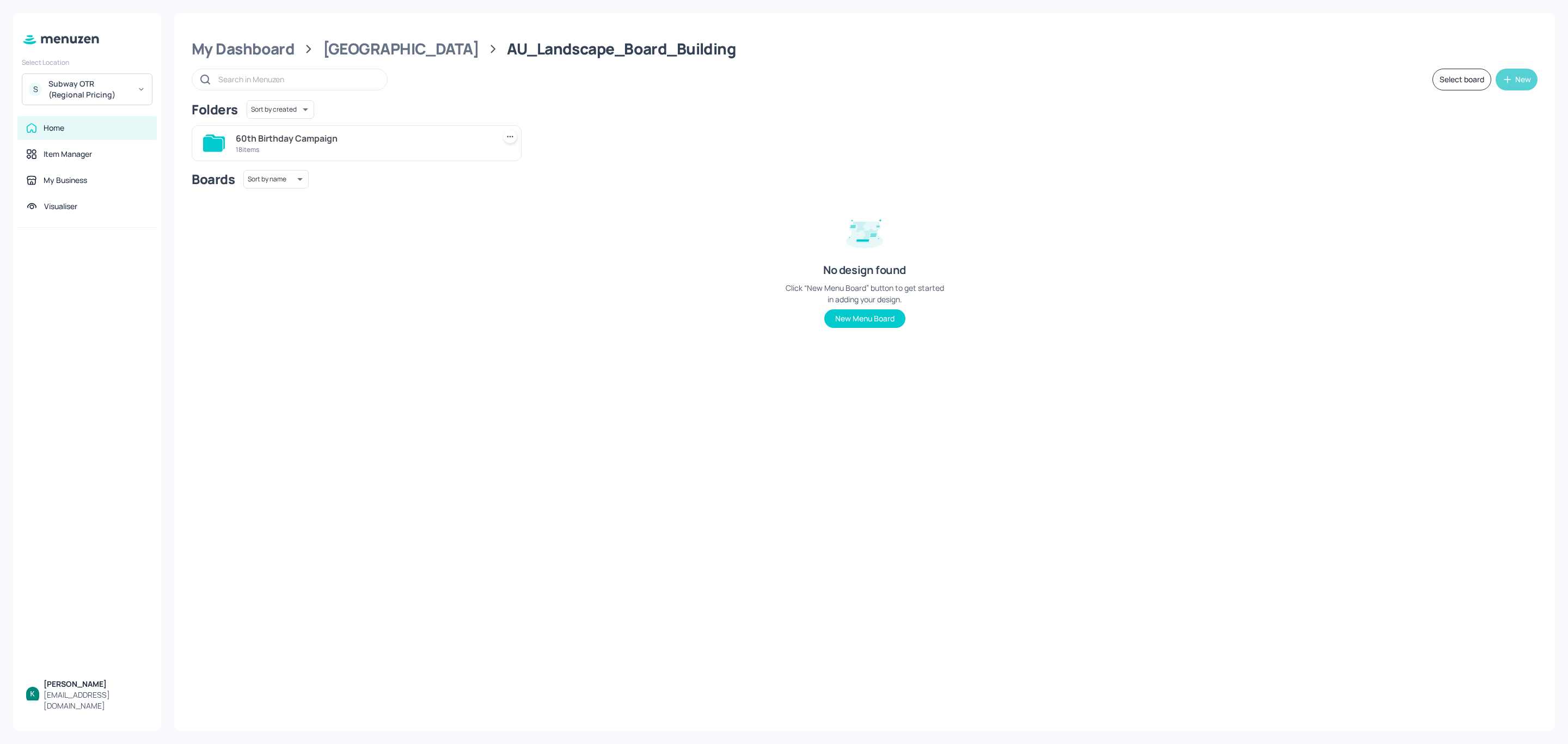
click at [1519, 77] on div "New" at bounding box center [1523, 80] width 16 height 8
click at [1481, 130] on div "Add new board" at bounding box center [1482, 130] width 109 height 24
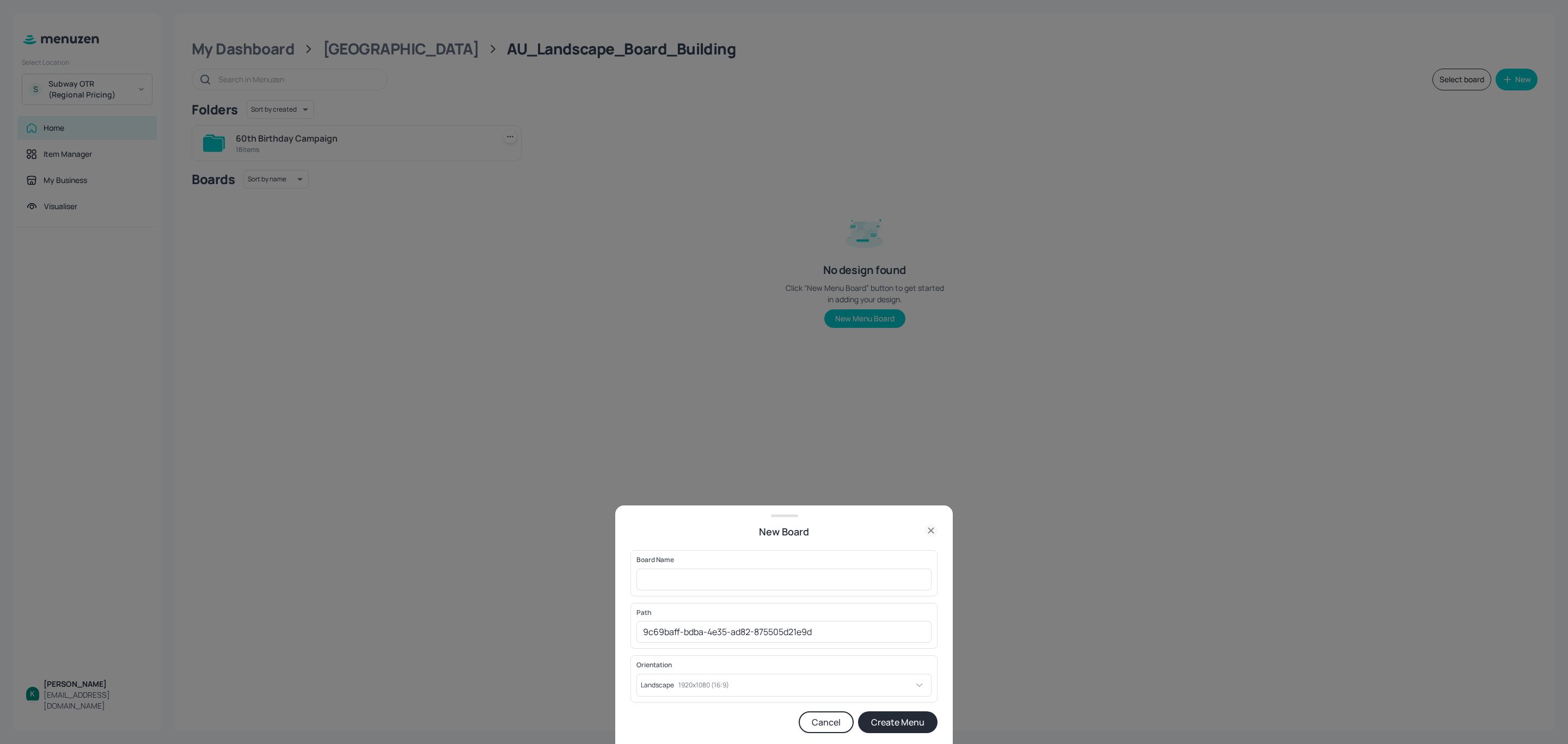
click at [931, 528] on icon at bounding box center [931, 530] width 13 height 13
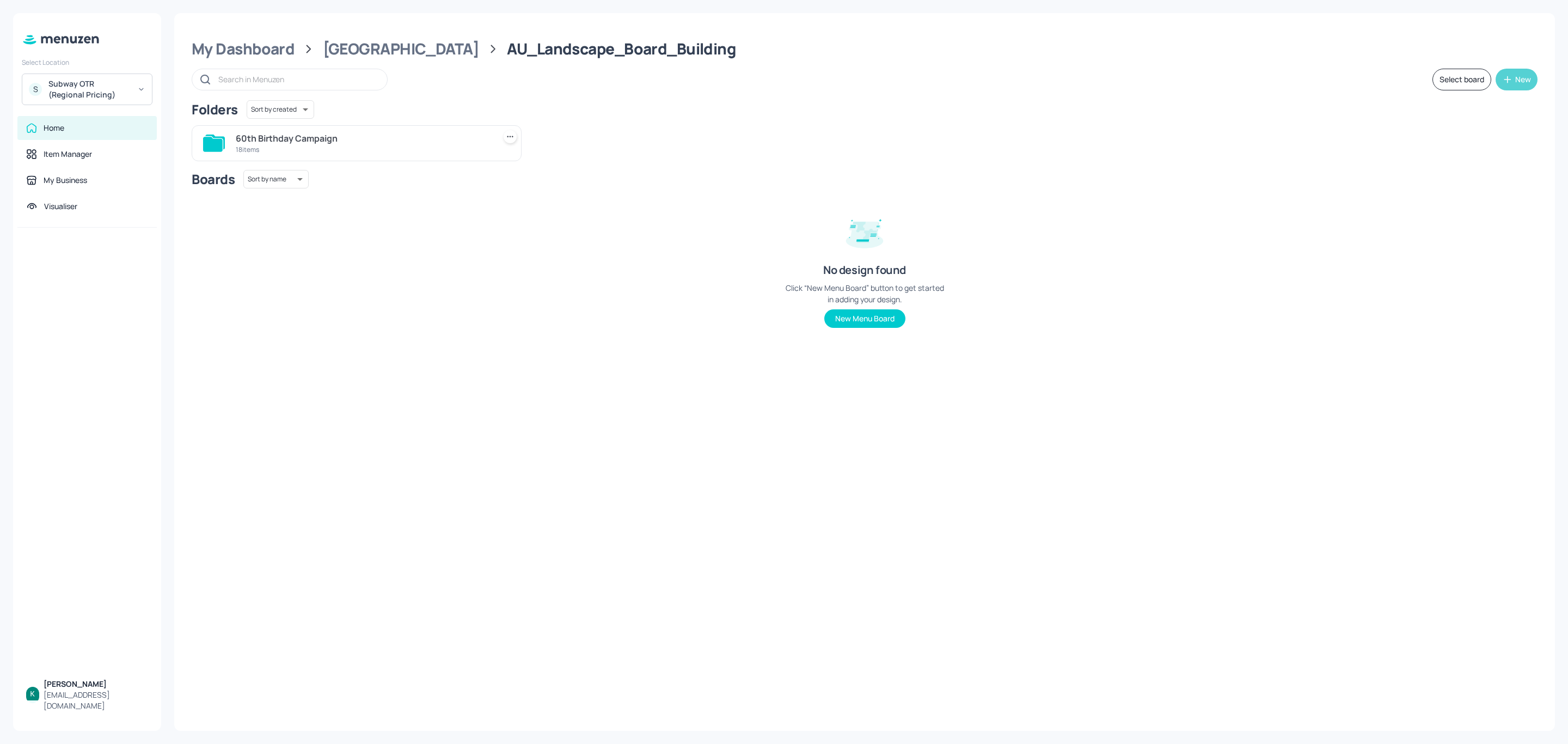
click at [1516, 80] on div "New" at bounding box center [1523, 80] width 16 height 8
click at [1471, 103] on div "Add new folder" at bounding box center [1482, 106] width 109 height 24
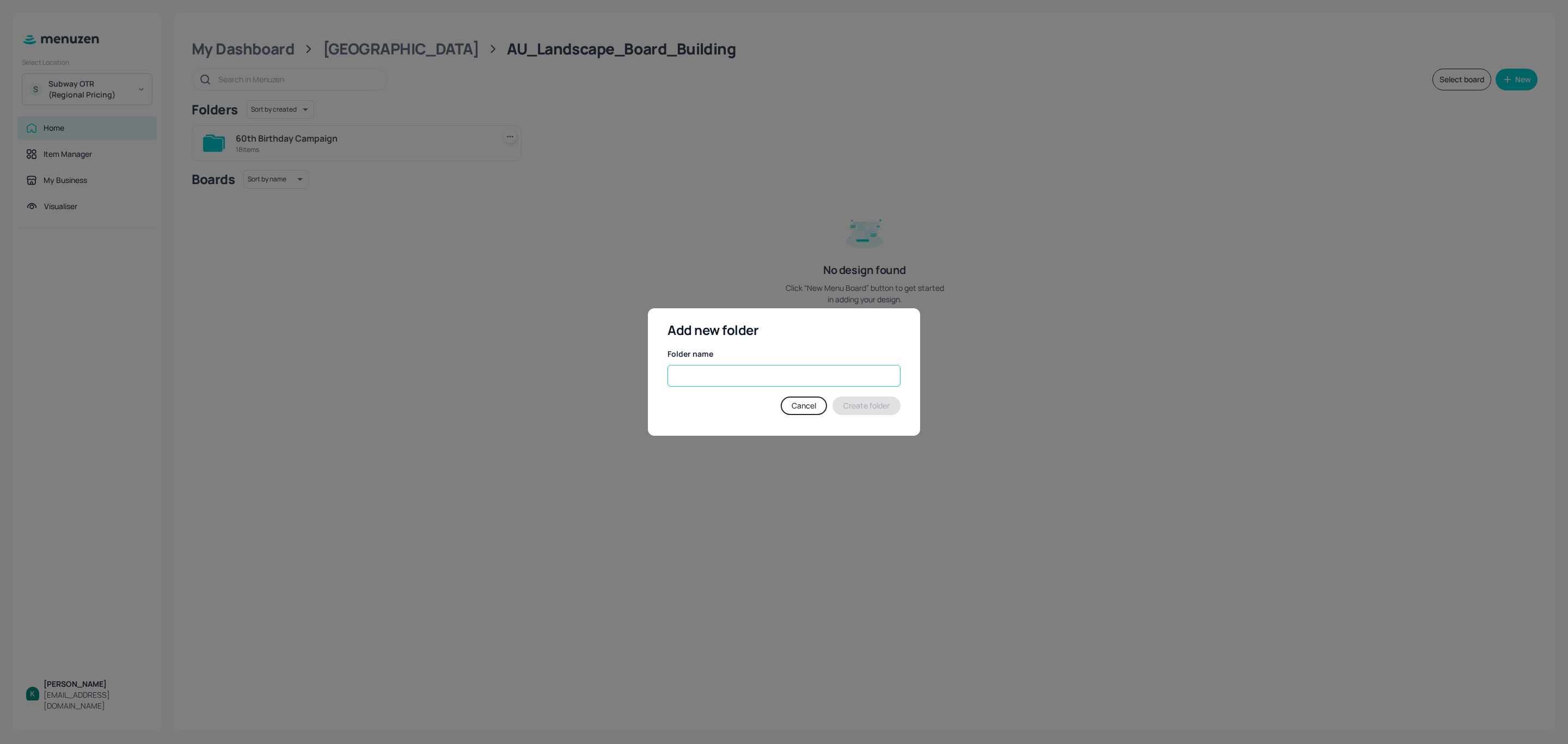
click at [725, 367] on input "text" at bounding box center [784, 375] width 233 height 22
type input "Campaign - SubDog"
click at [881, 409] on button "Create folder" at bounding box center [866, 405] width 68 height 18
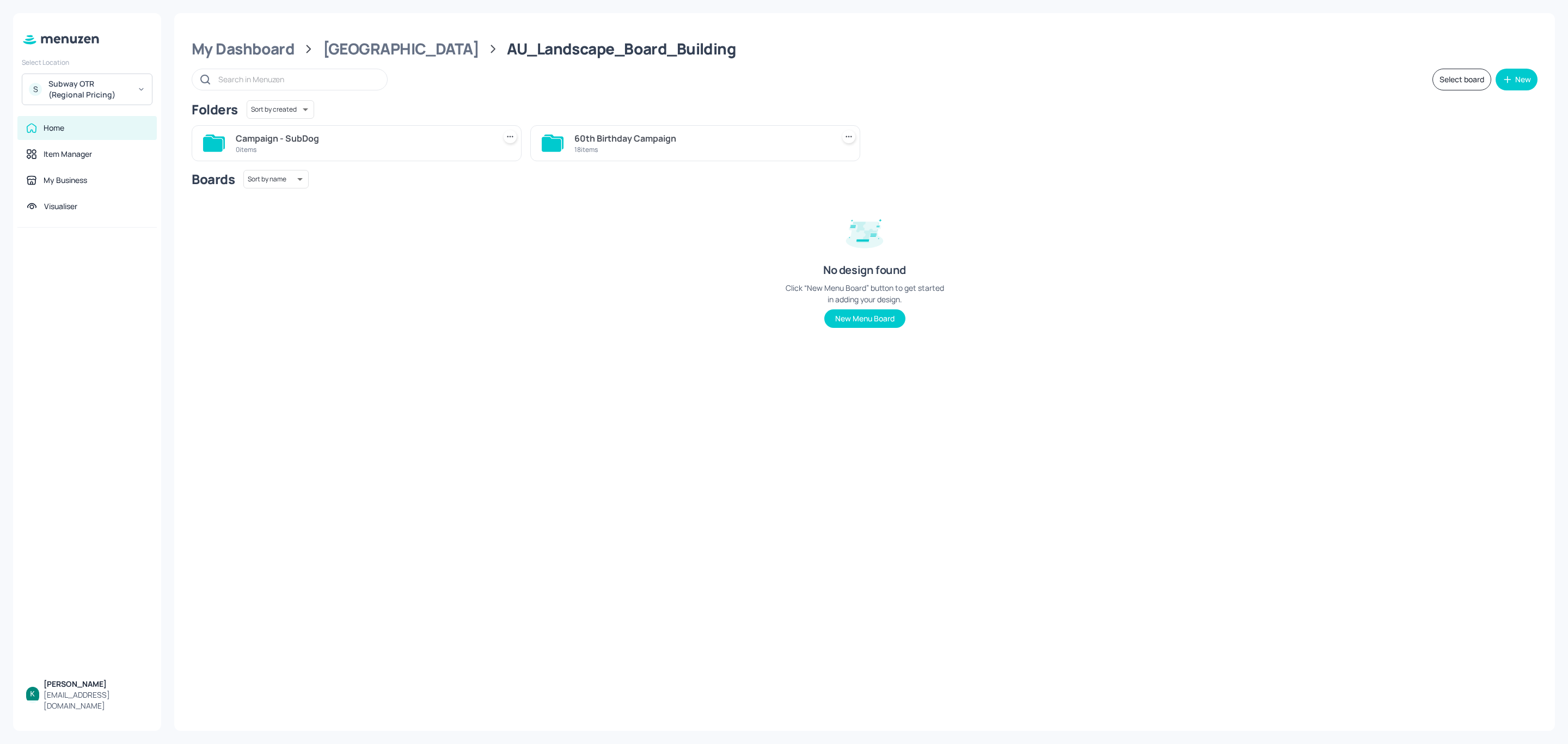
click at [850, 133] on icon at bounding box center [849, 136] width 10 height 10
click at [812, 158] on div "Rename" at bounding box center [807, 159] width 87 height 18
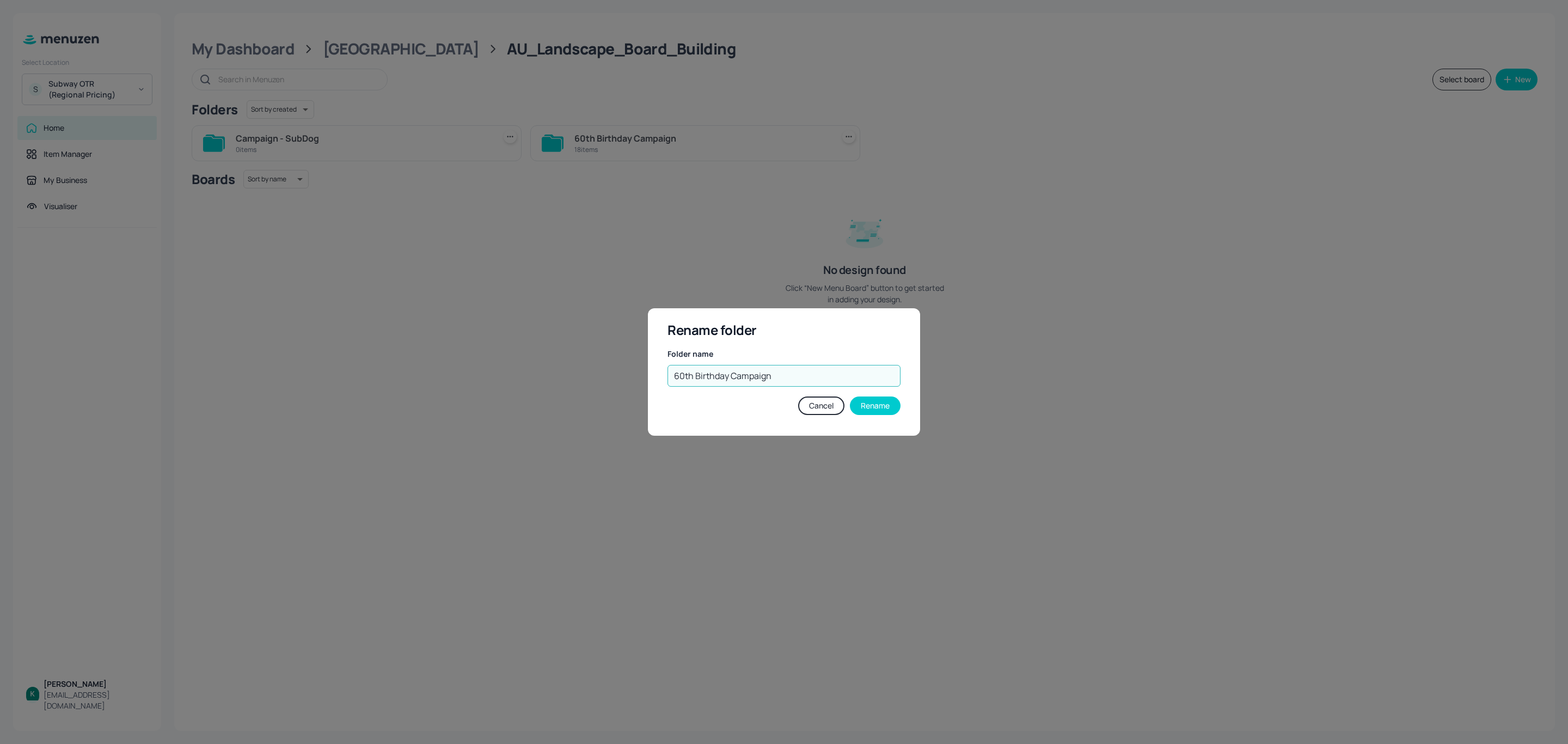
drag, startPoint x: 725, startPoint y: 376, endPoint x: 843, endPoint y: 374, distance: 118.0
click at [843, 374] on input "60th Birthday Campaign" at bounding box center [784, 375] width 233 height 22
click at [808, 373] on input "60th Birthday Campaign" at bounding box center [784, 375] width 233 height 22
drag, startPoint x: 799, startPoint y: 374, endPoint x: 732, endPoint y: 383, distance: 67.6
click at [732, 383] on input "60th Birthday Campaign" at bounding box center [784, 375] width 233 height 22
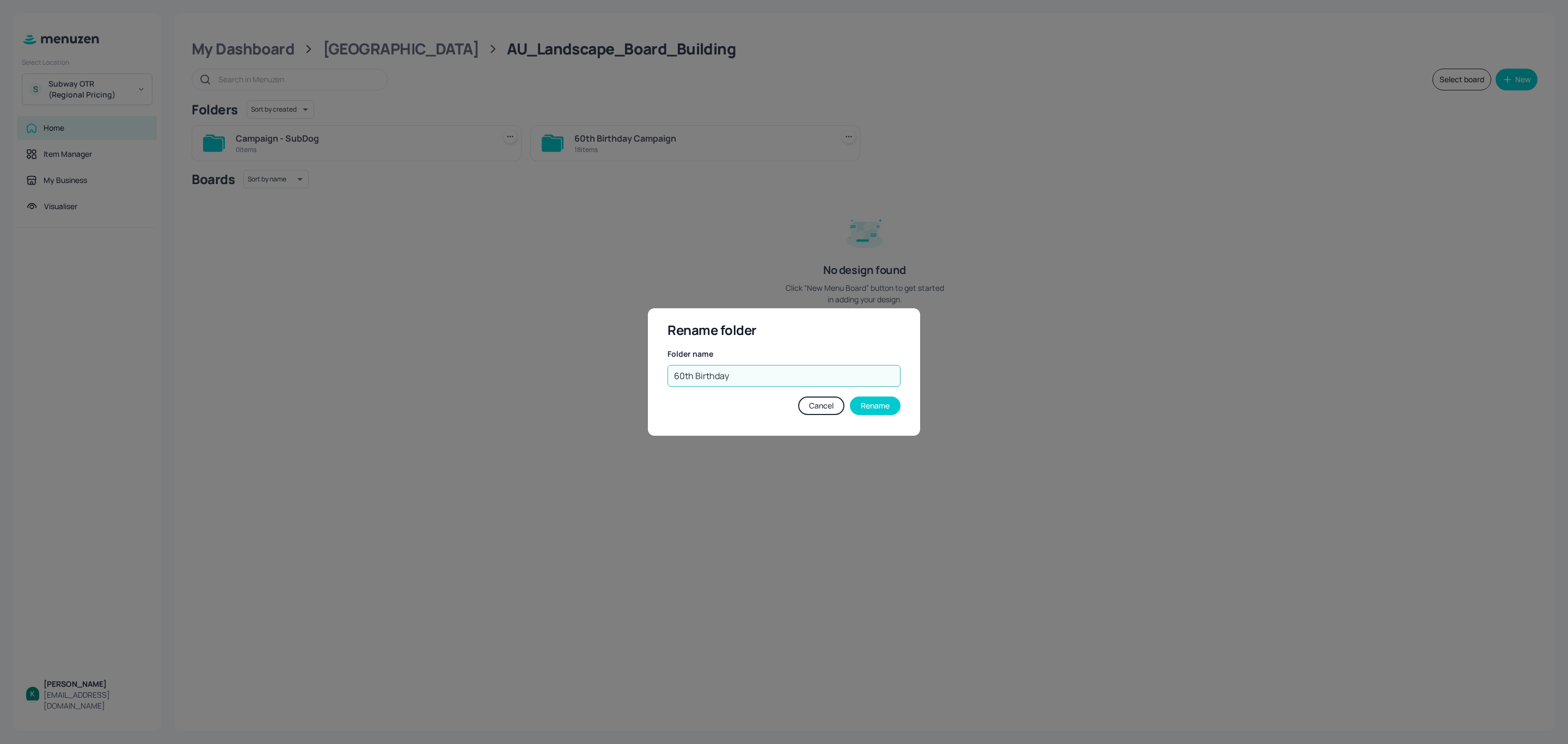
click at [673, 373] on input "60th Birthday" at bounding box center [784, 375] width 233 height 22
type input "Campaign - 60th Birthday"
click at [871, 405] on button "Rename" at bounding box center [875, 405] width 51 height 18
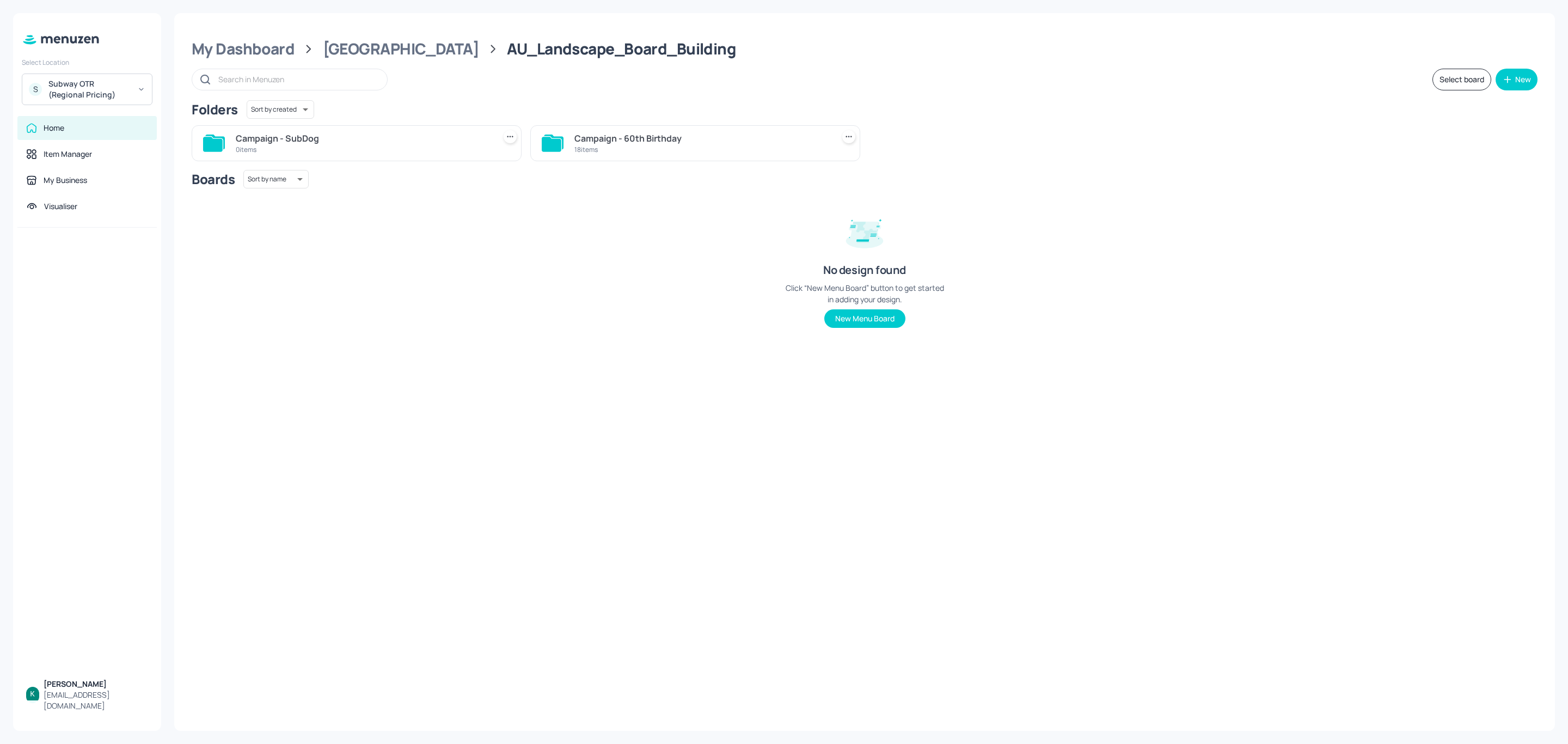
click at [362, 152] on div "0 items" at bounding box center [363, 149] width 254 height 10
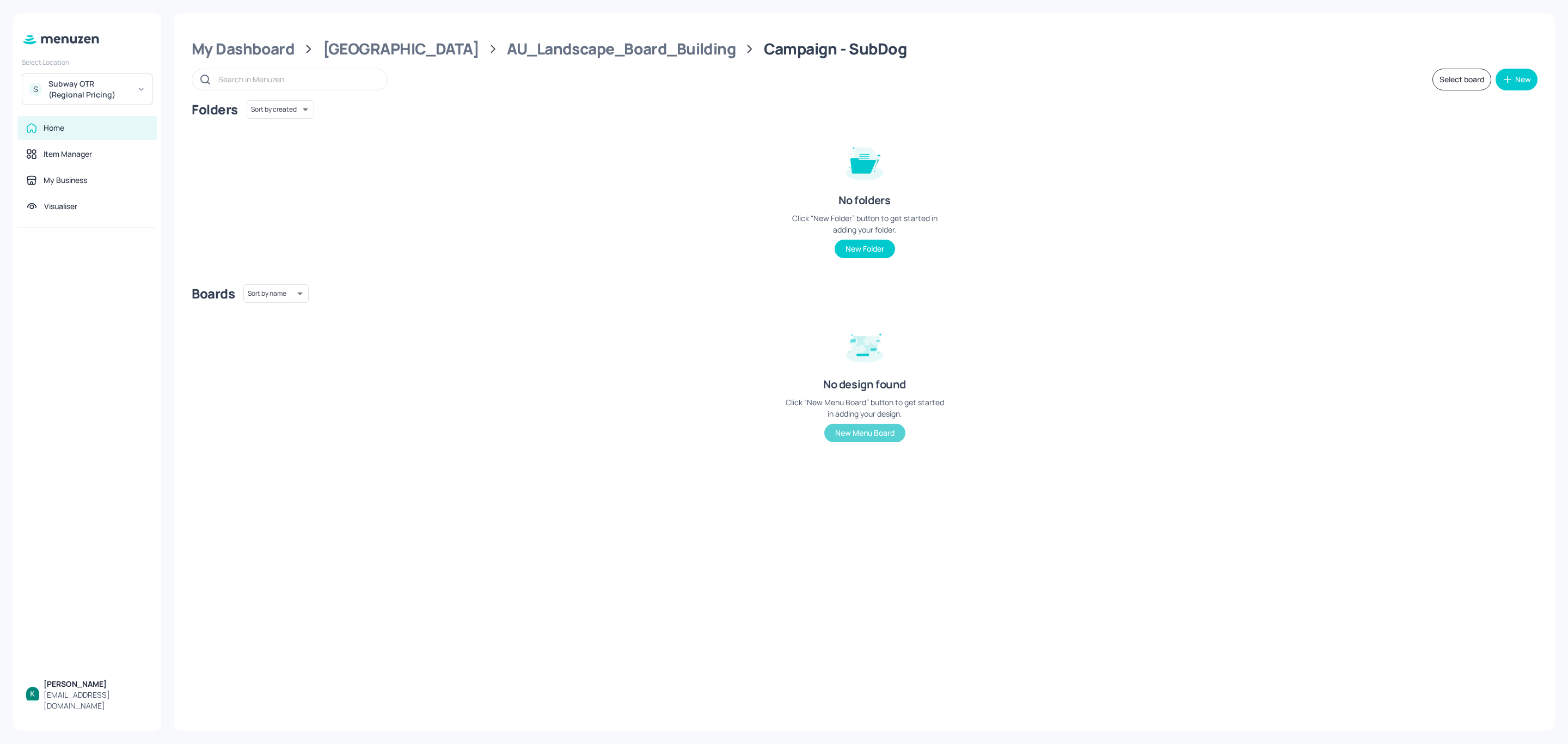
click at [869, 436] on button "New Menu Board" at bounding box center [864, 433] width 81 height 18
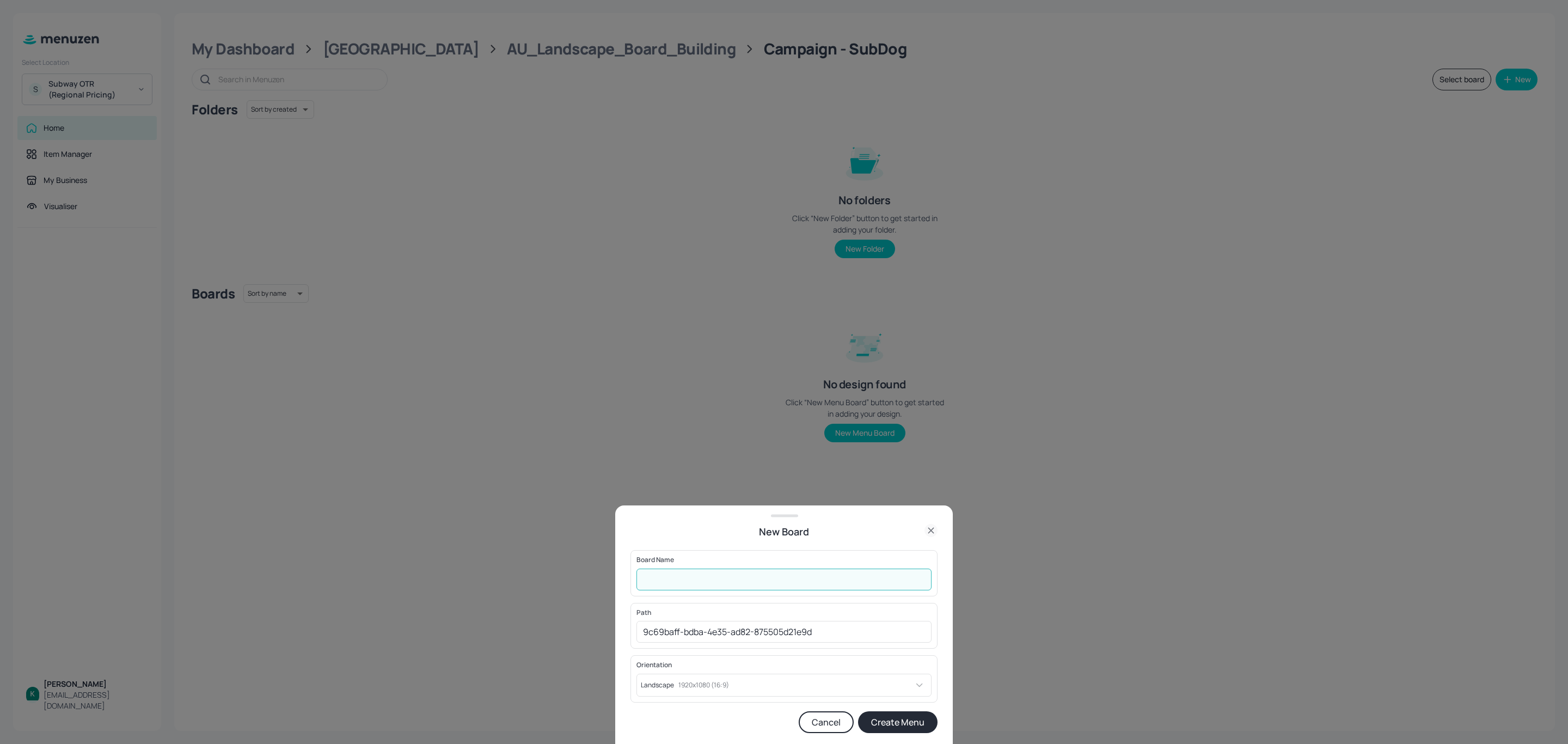
click at [759, 574] on input "text" at bounding box center [784, 579] width 295 height 22
click at [689, 581] on input "Campaign" at bounding box center [784, 579] width 295 height 22
drag, startPoint x: 691, startPoint y: 580, endPoint x: 607, endPoint y: 574, distance: 84.2
click at [600, 575] on div "New Board Board Name Campaign ​ Path 9c69baff-bdba-4e35-ad82-875505d21e9d ​ Ori…" at bounding box center [784, 372] width 1568 height 744
type input "SubDog Range"
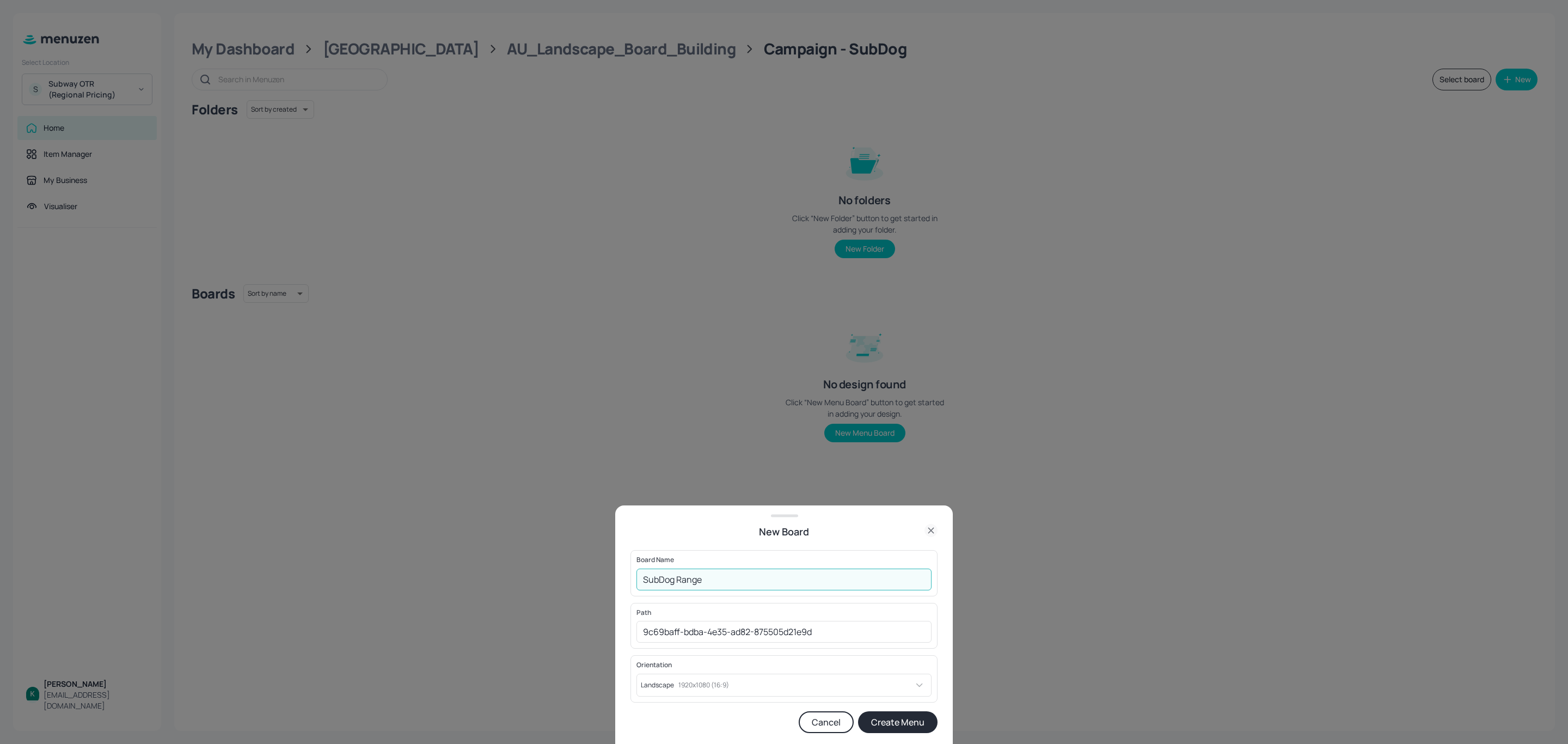
click at [896, 722] on button "Create Menu" at bounding box center [898, 721] width 80 height 22
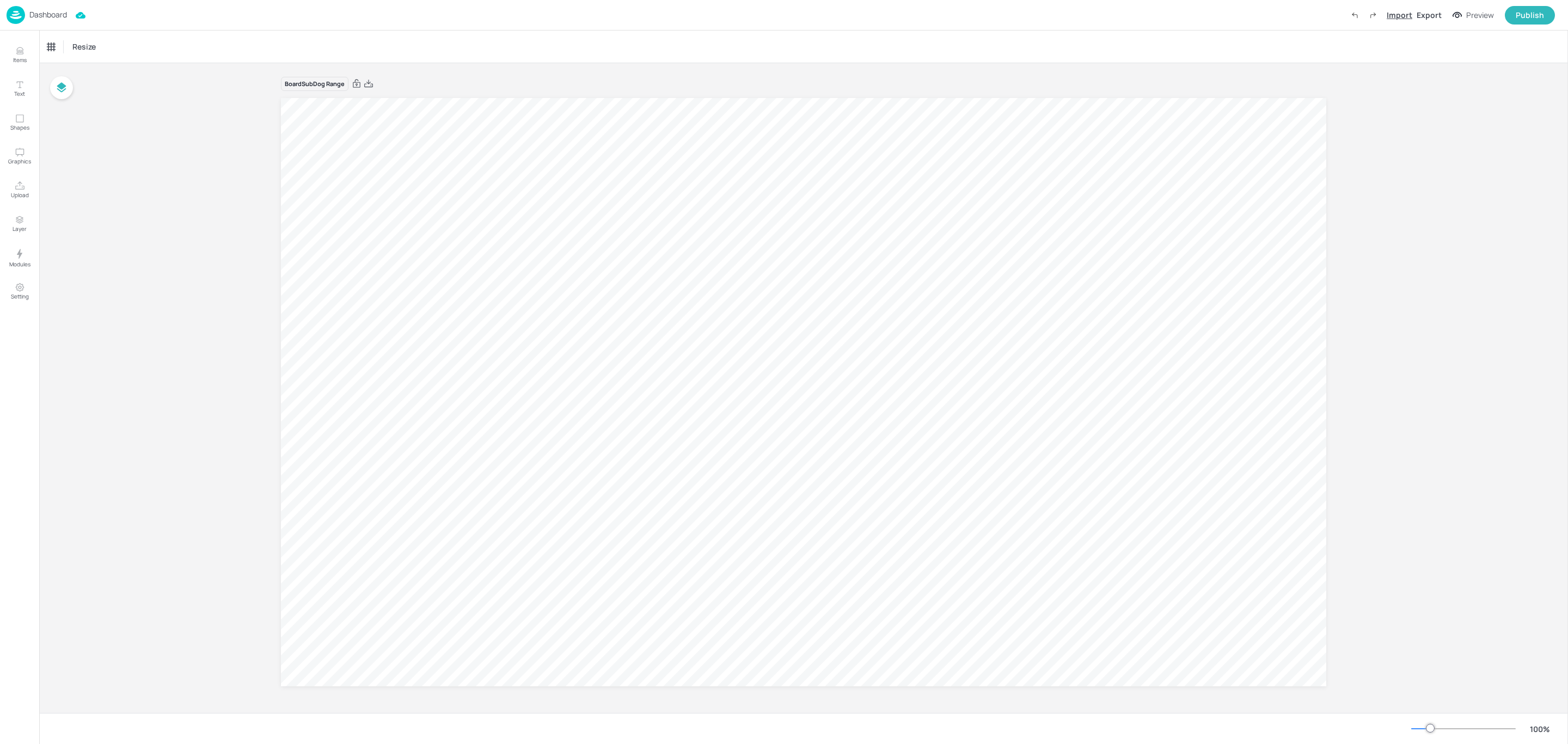
click at [1405, 13] on div "Import" at bounding box center [1398, 15] width 25 height 11
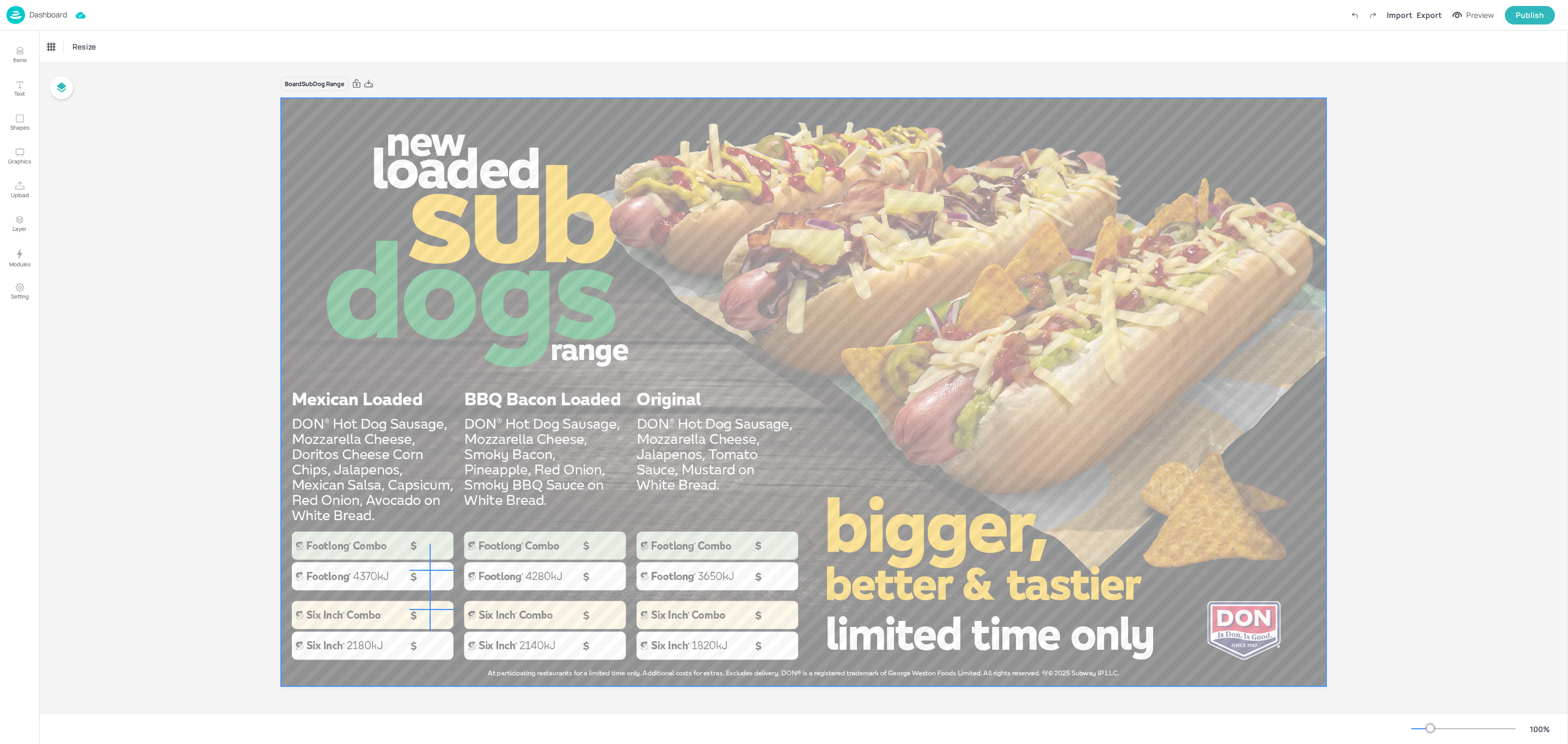
drag, startPoint x: 432, startPoint y: 551, endPoint x: 431, endPoint y: 647, distance: 96.0
click at [431, 98] on div at bounding box center [803, 98] width 1045 height 0
click at [441, 515] on div at bounding box center [803, 392] width 1045 height 588
drag, startPoint x: 436, startPoint y: 511, endPoint x: 428, endPoint y: 678, distance: 167.2
click at [428, 678] on div at bounding box center [803, 392] width 1045 height 588
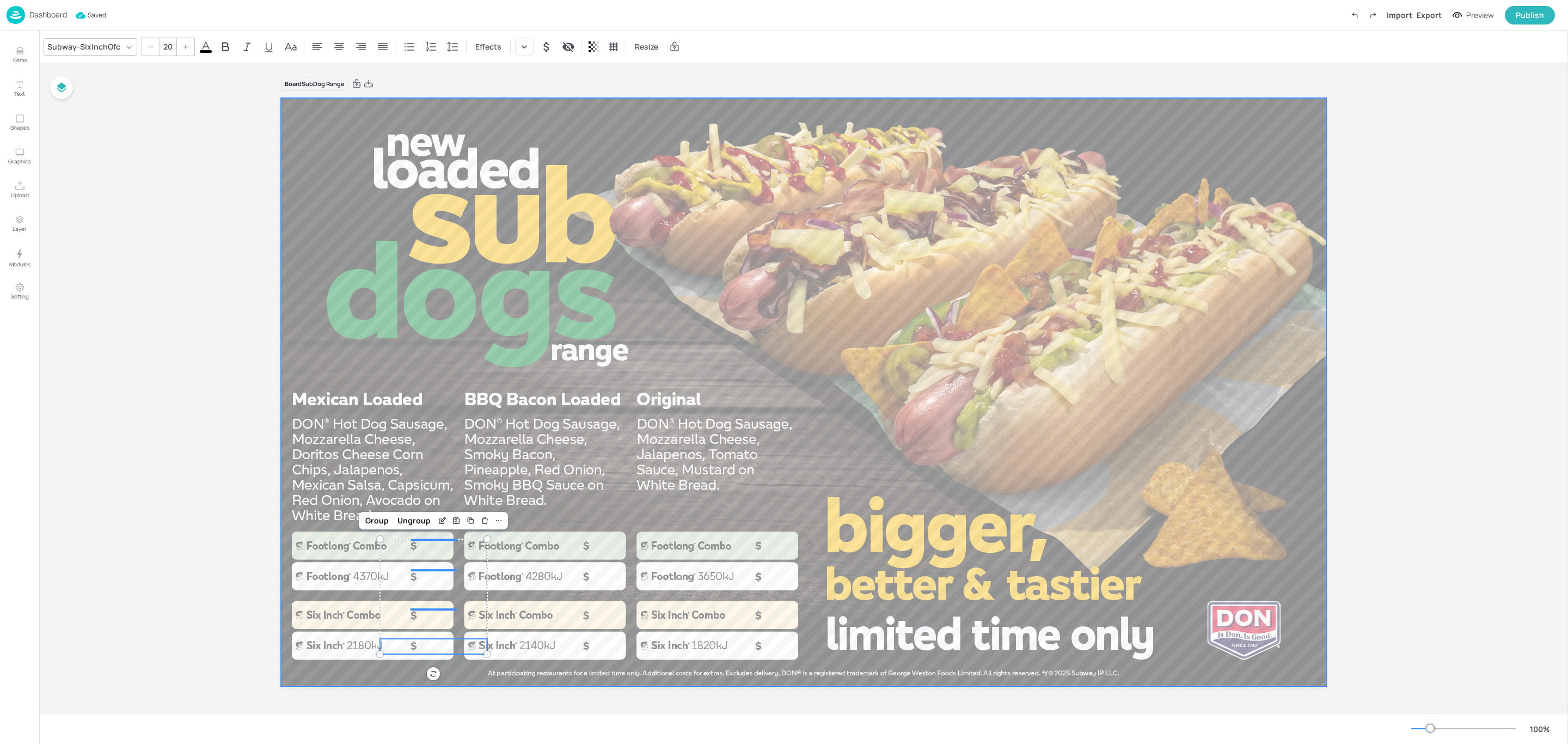
click at [433, 545] on div at bounding box center [803, 392] width 1045 height 588
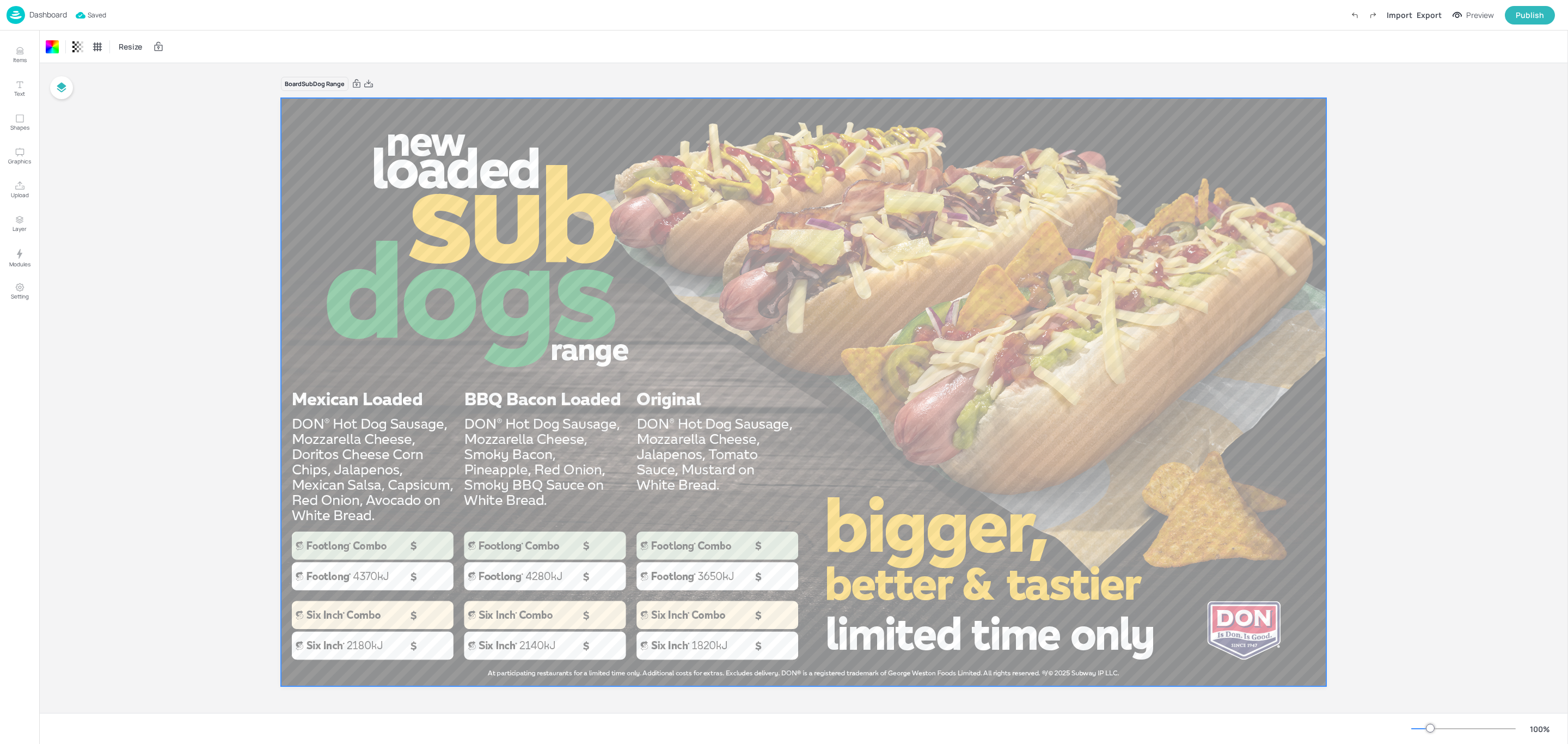
click at [434, 539] on div at bounding box center [803, 392] width 1045 height 588
drag, startPoint x: 433, startPoint y: 522, endPoint x: 433, endPoint y: 541, distance: 19.0
click at [433, 541] on div at bounding box center [803, 392] width 1045 height 588
click at [520, 43] on icon at bounding box center [524, 46] width 10 height 10
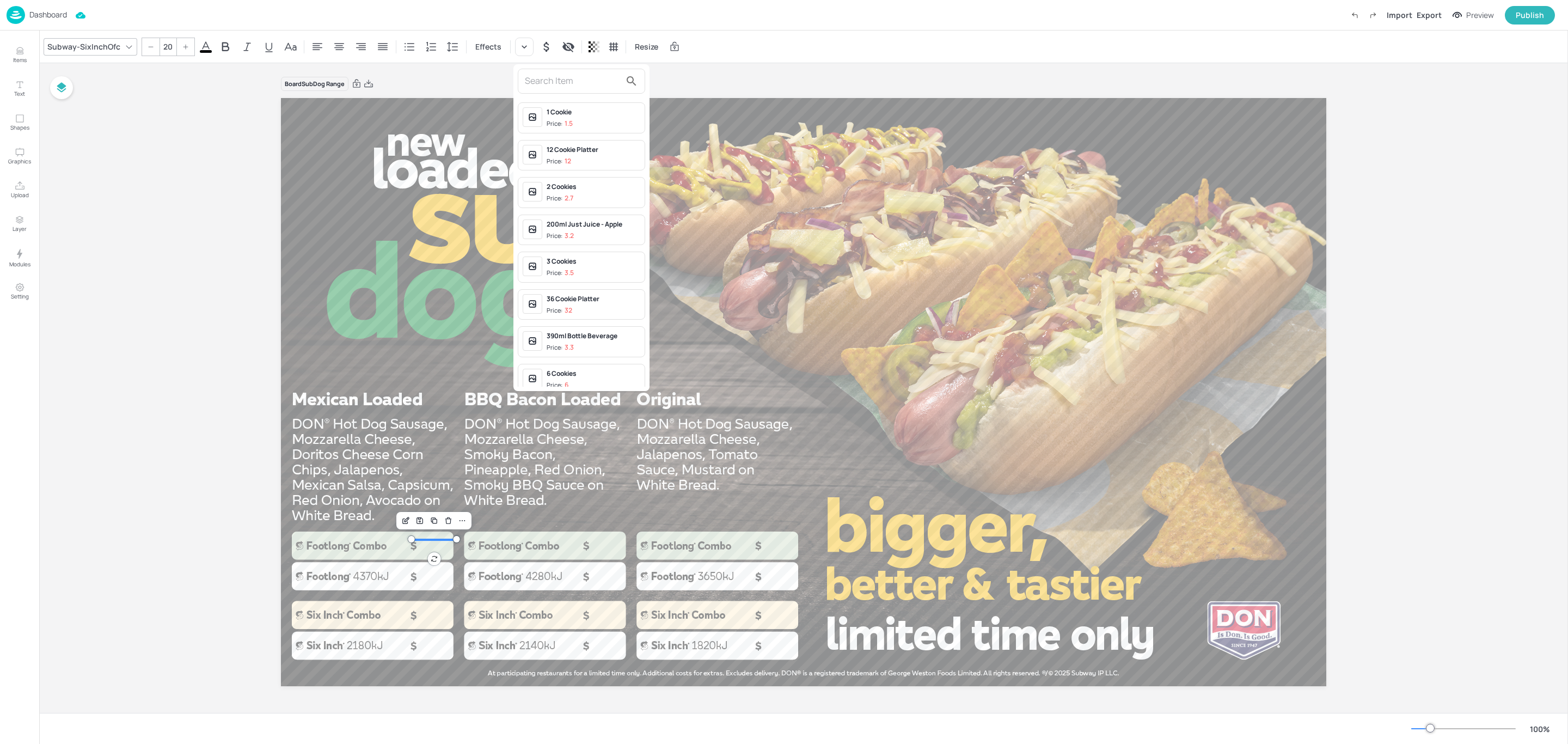
click at [553, 83] on input "text" at bounding box center [572, 81] width 96 height 17
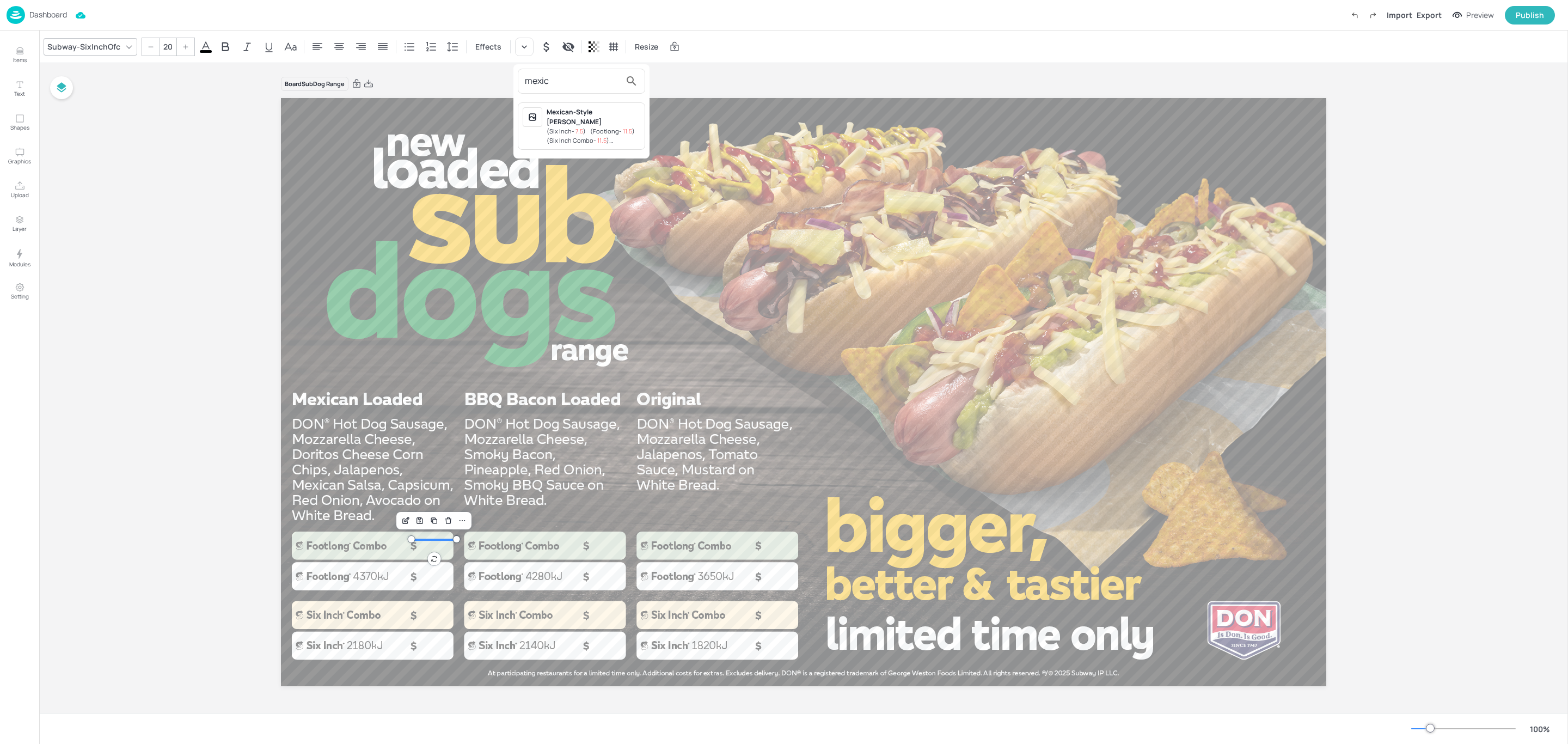
type input "mexic"
click at [602, 131] on span "( Footlong - 11.5 )" at bounding box center [612, 130] width 45 height 8
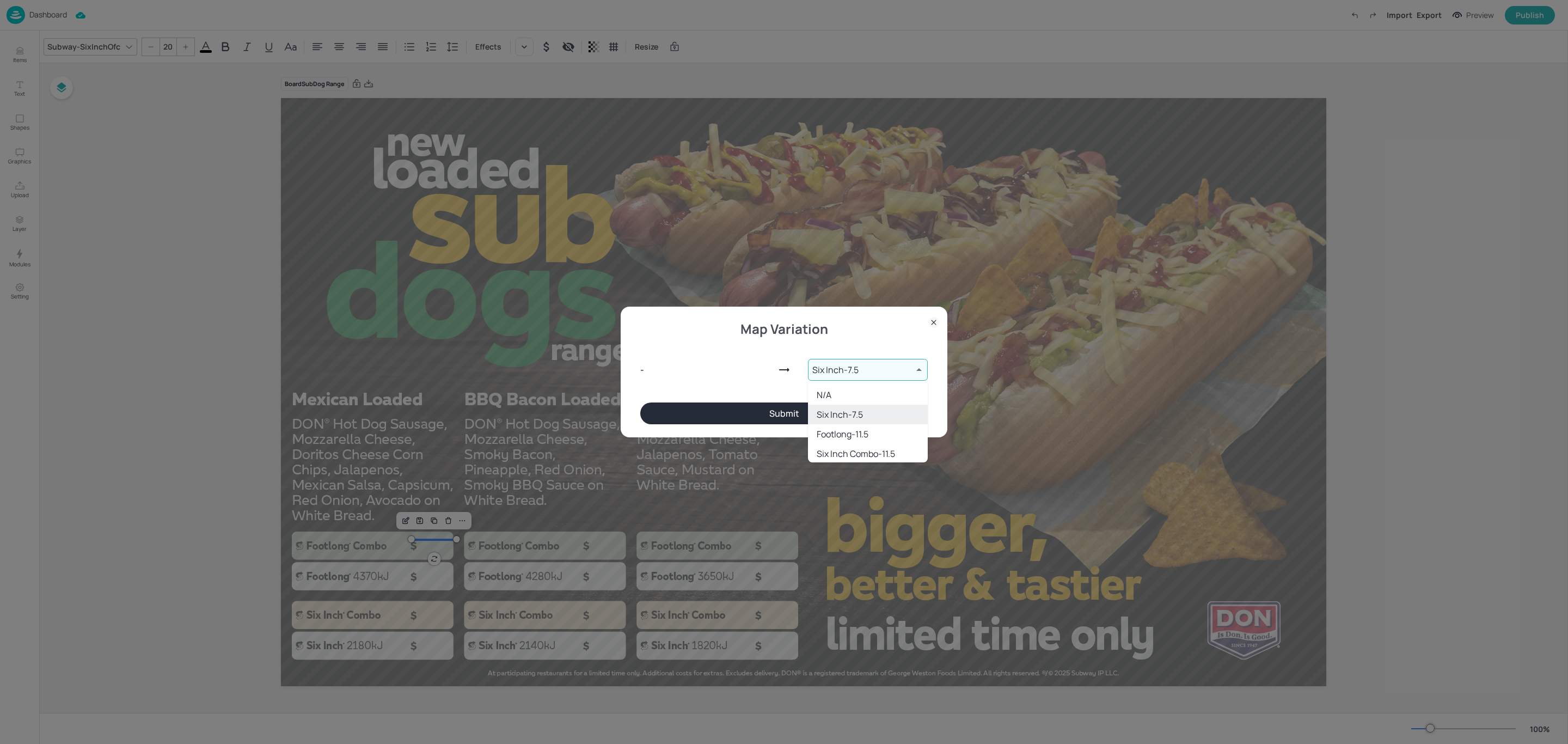
click at [871, 372] on body "Dashboard Import Export Preview Publish Items Text Shapes Graphics Upload Layer…" at bounding box center [784, 372] width 1568 height 744
click at [881, 445] on li "Footlong Combo - 17.5" at bounding box center [867, 448] width 120 height 19
type input "9277401"
click at [851, 417] on button "Submit" at bounding box center [783, 413] width 288 height 22
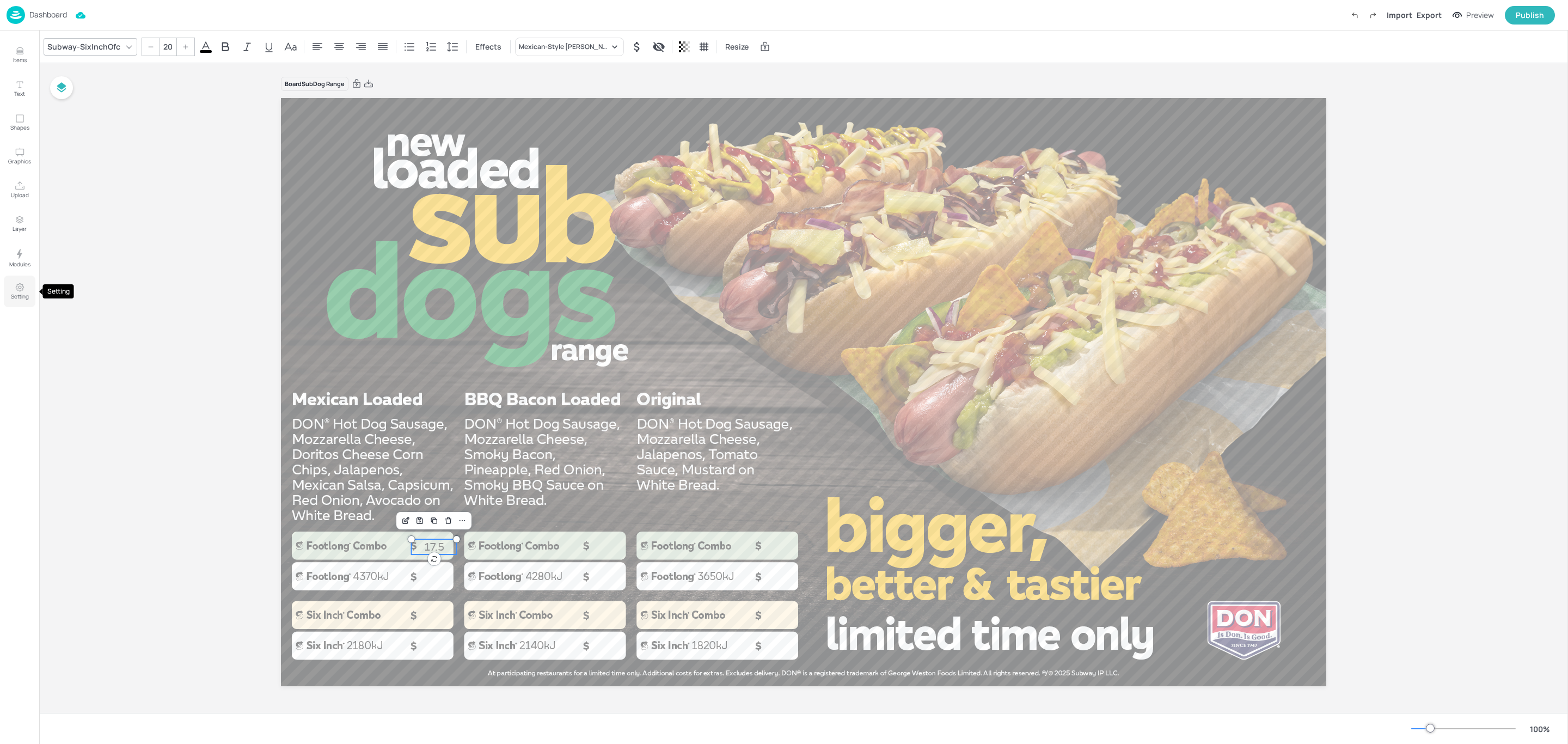
click at [10, 289] on button "Setting" at bounding box center [19, 291] width 31 height 31
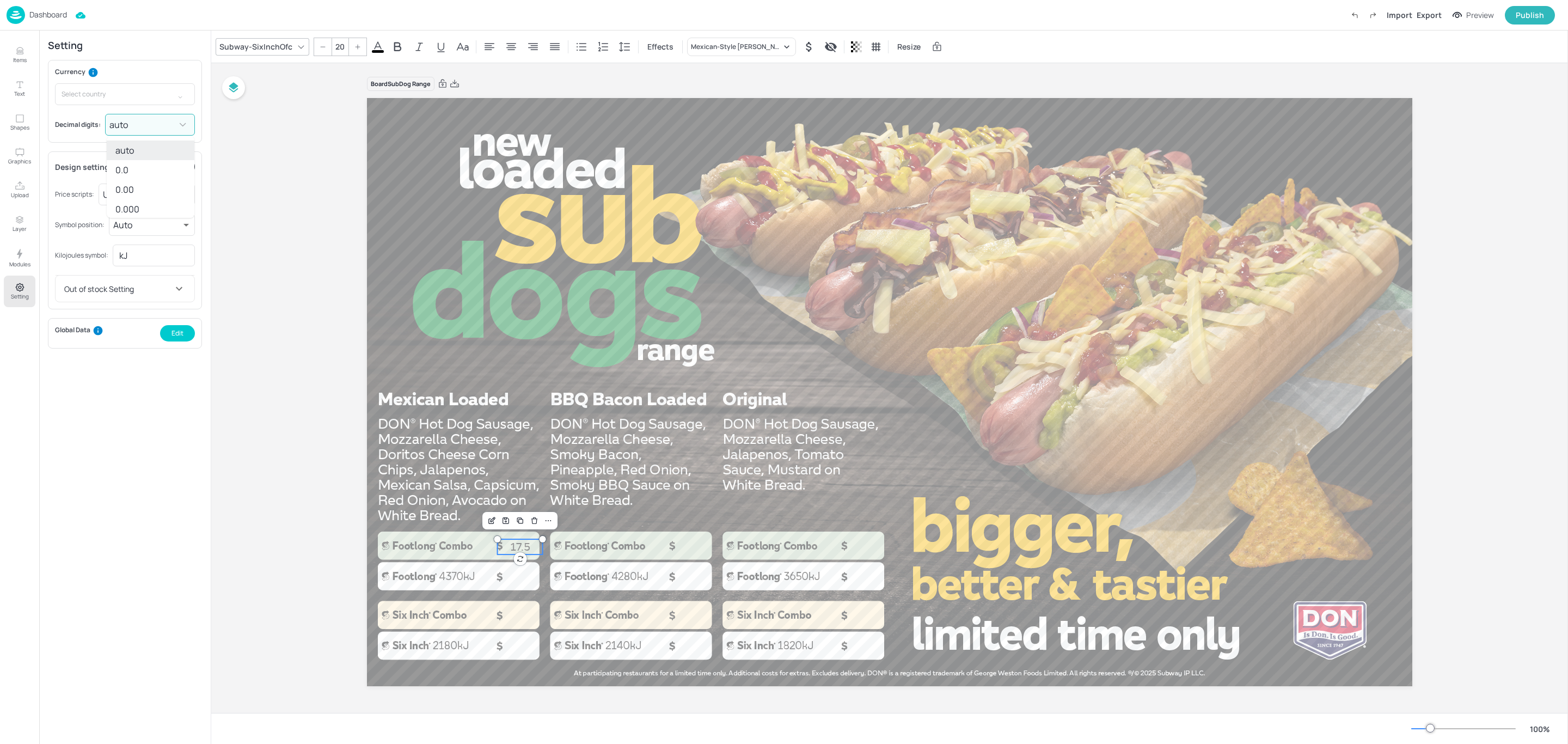
click at [161, 125] on body "Dashboard Import Export Preview Publish Items Text Shapes Graphics Upload Layer…" at bounding box center [784, 372] width 1568 height 744
click at [141, 184] on li "0.00" at bounding box center [150, 190] width 87 height 19
type input "2"
click at [269, 254] on div "Board SubDog Range 17.50" at bounding box center [890, 388] width 1356 height 650
click at [516, 579] on div at bounding box center [890, 392] width 1045 height 588
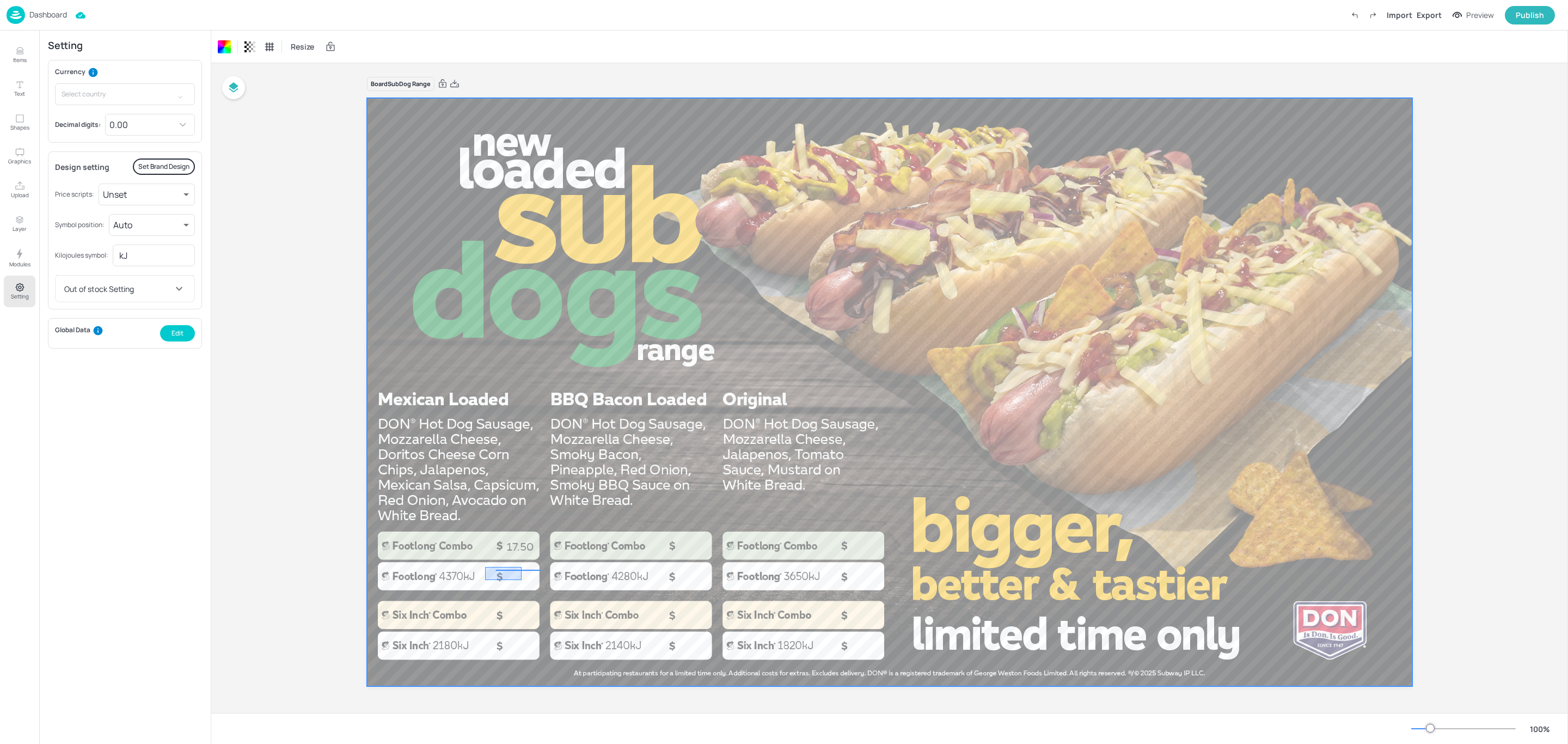
drag, startPoint x: 485, startPoint y: 567, endPoint x: 523, endPoint y: 580, distance: 40.2
click at [523, 580] on div at bounding box center [890, 392] width 1045 height 588
click at [699, 45] on icon at bounding box center [696, 46] width 10 height 10
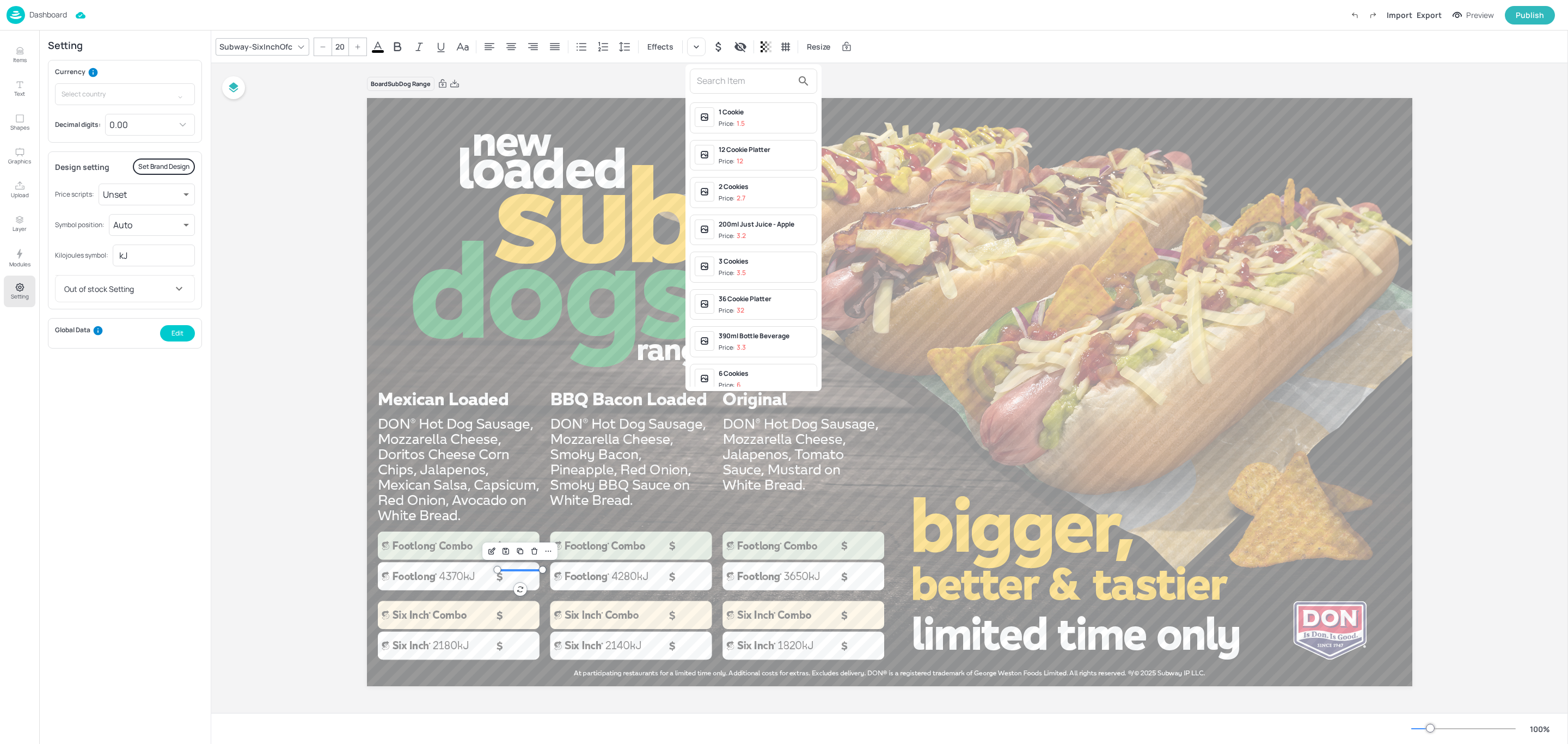
click at [732, 80] on input "text" at bounding box center [745, 81] width 96 height 17
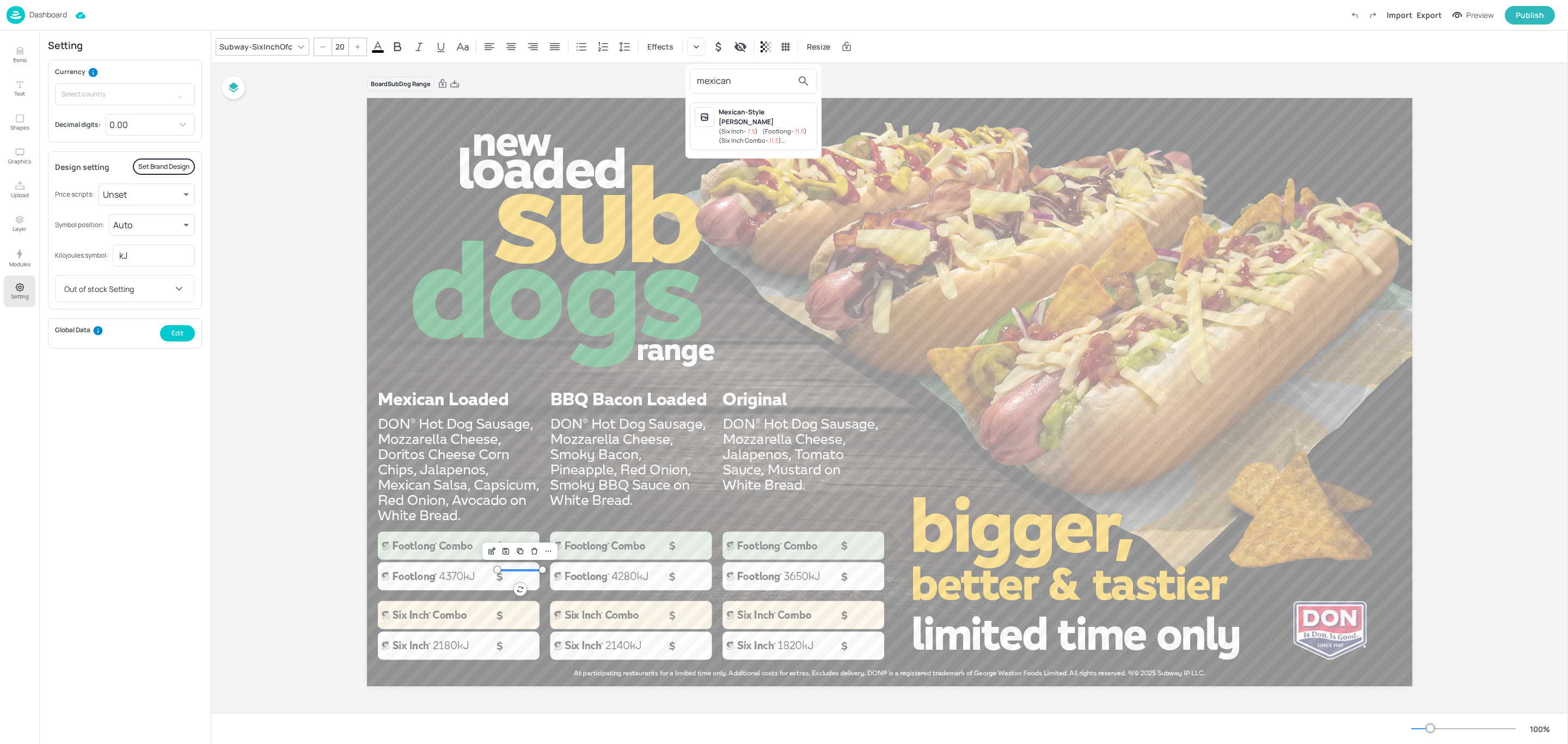
type input "mexican"
click at [779, 129] on span "( Footlong - 11.5 )" at bounding box center [784, 130] width 45 height 8
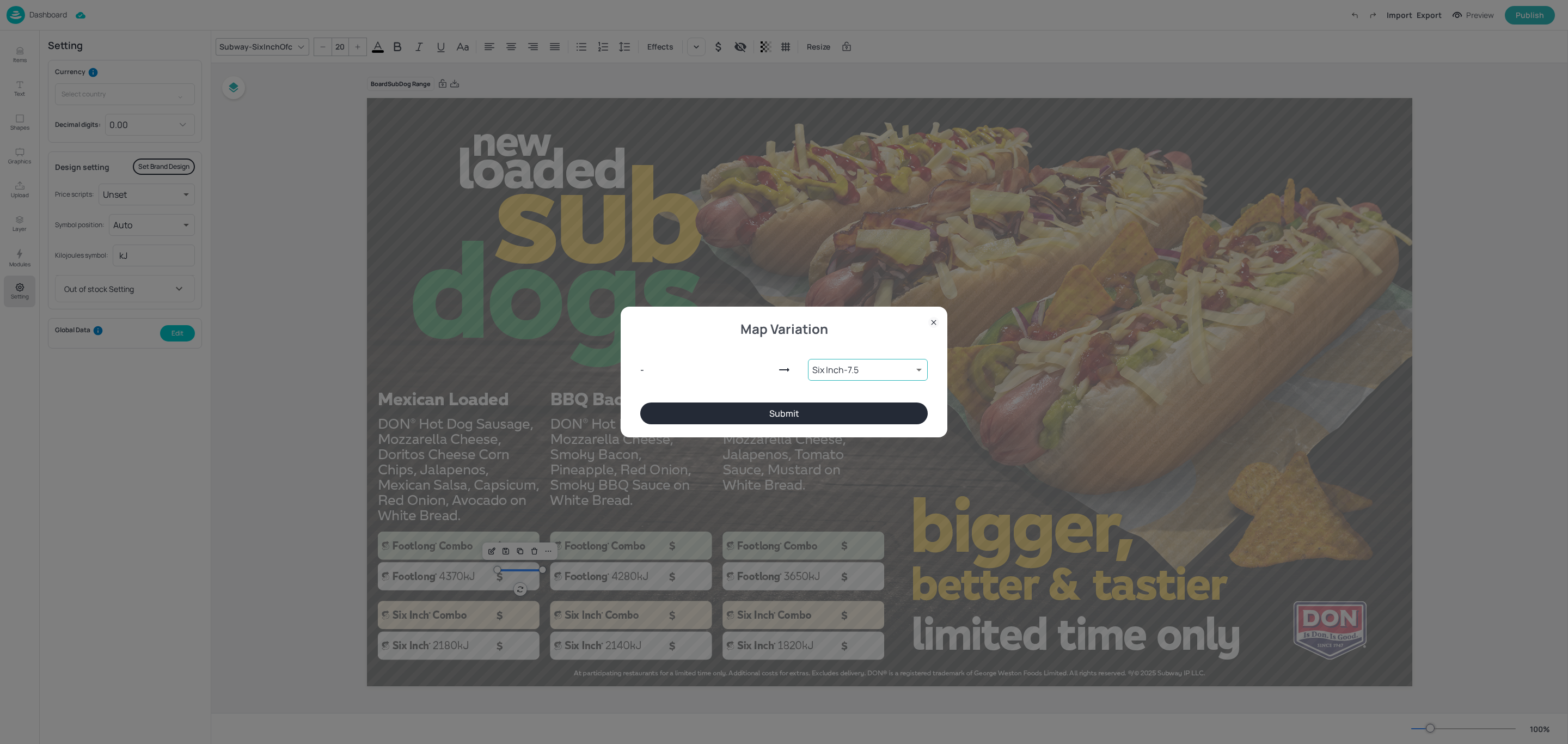
click at [888, 362] on body "Dashboard Import Export Preview Publish Items Text Shapes Graphics Upload Layer…" at bounding box center [784, 372] width 1568 height 744
click at [934, 322] on div at bounding box center [784, 372] width 1568 height 744
click at [934, 320] on icon at bounding box center [933, 322] width 10 height 10
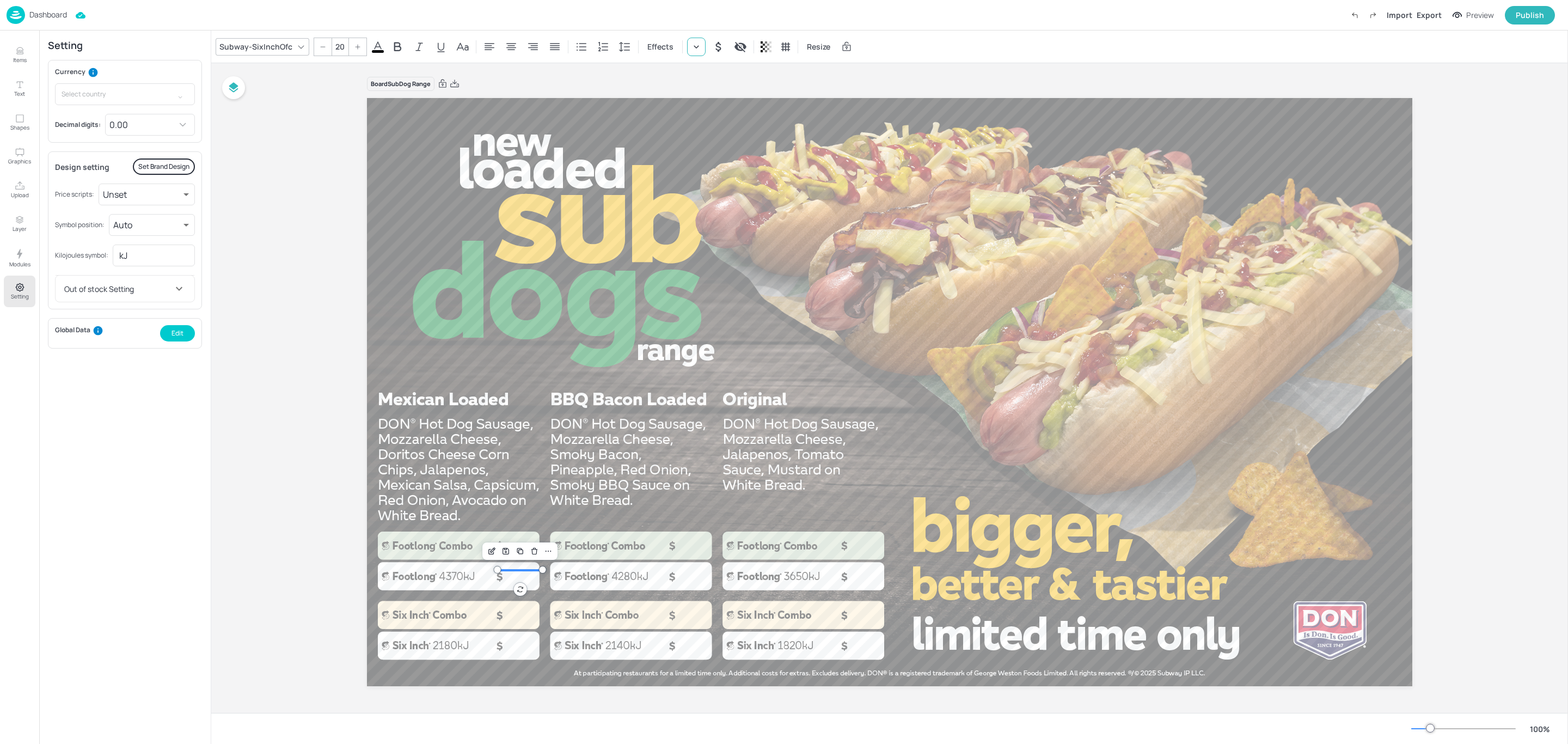
click at [694, 50] on icon at bounding box center [696, 46] width 10 height 10
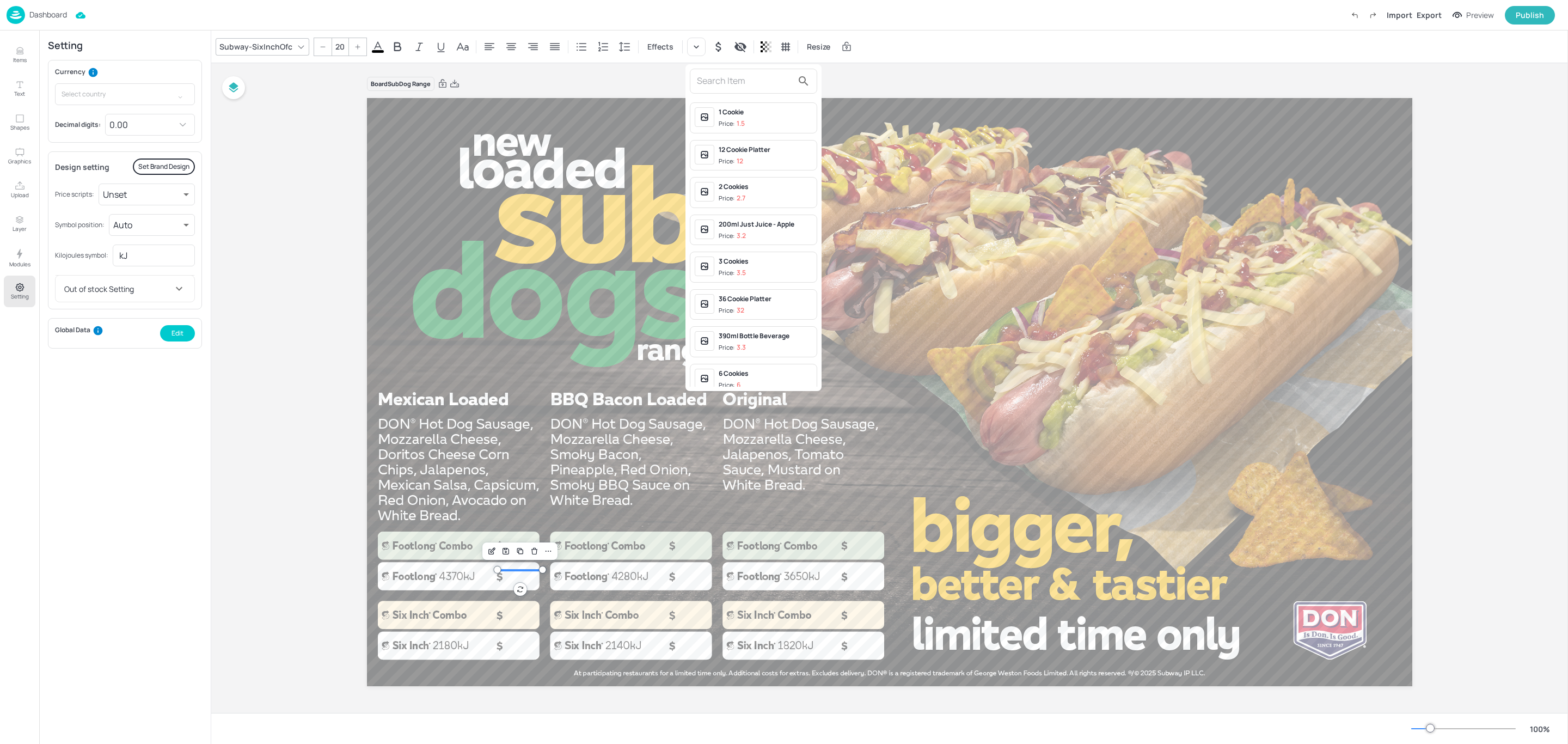
click at [748, 86] on input "text" at bounding box center [745, 81] width 96 height 17
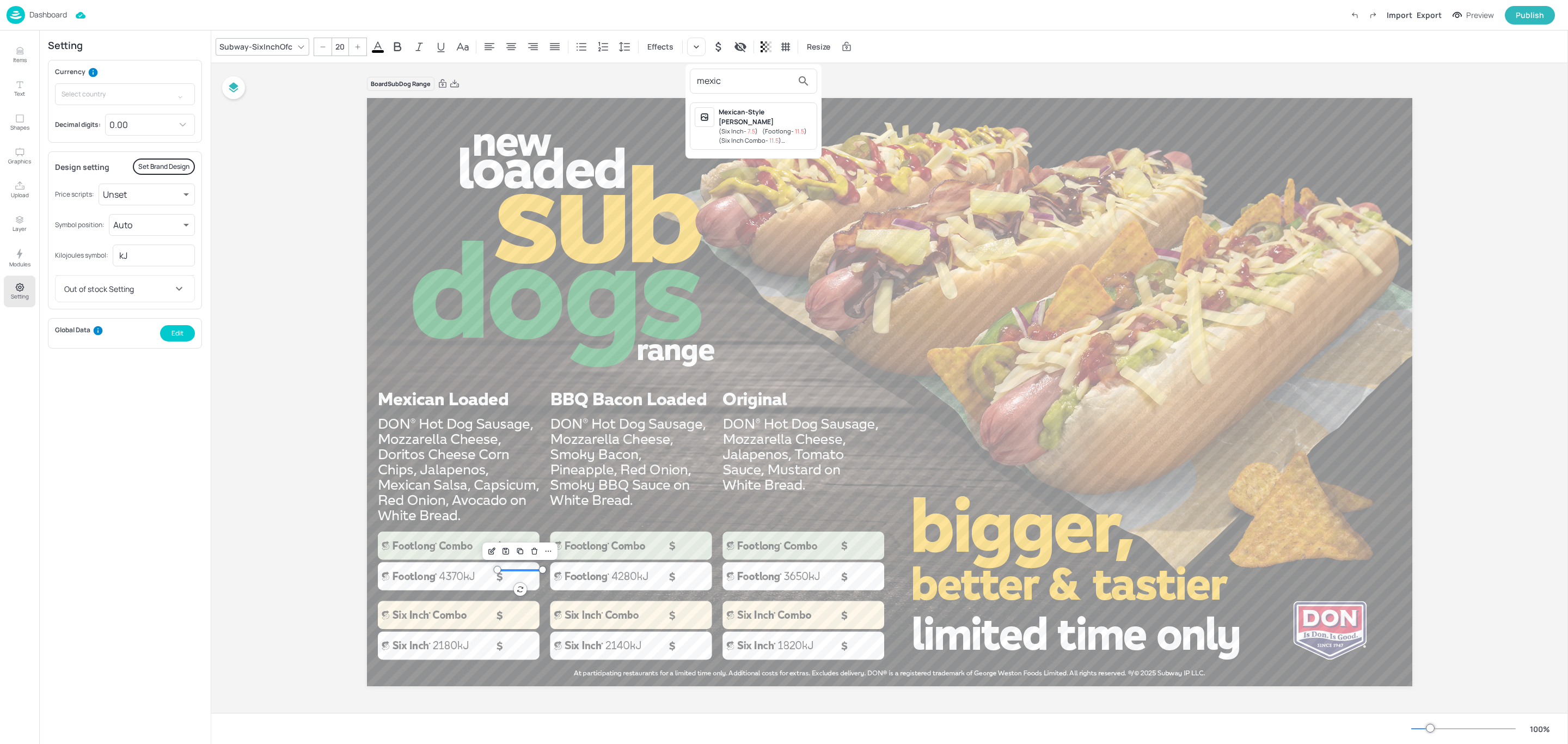
type input "mexic"
click at [859, 90] on div at bounding box center [784, 372] width 1568 height 744
click at [23, 61] on p "Items" at bounding box center [20, 59] width 14 height 8
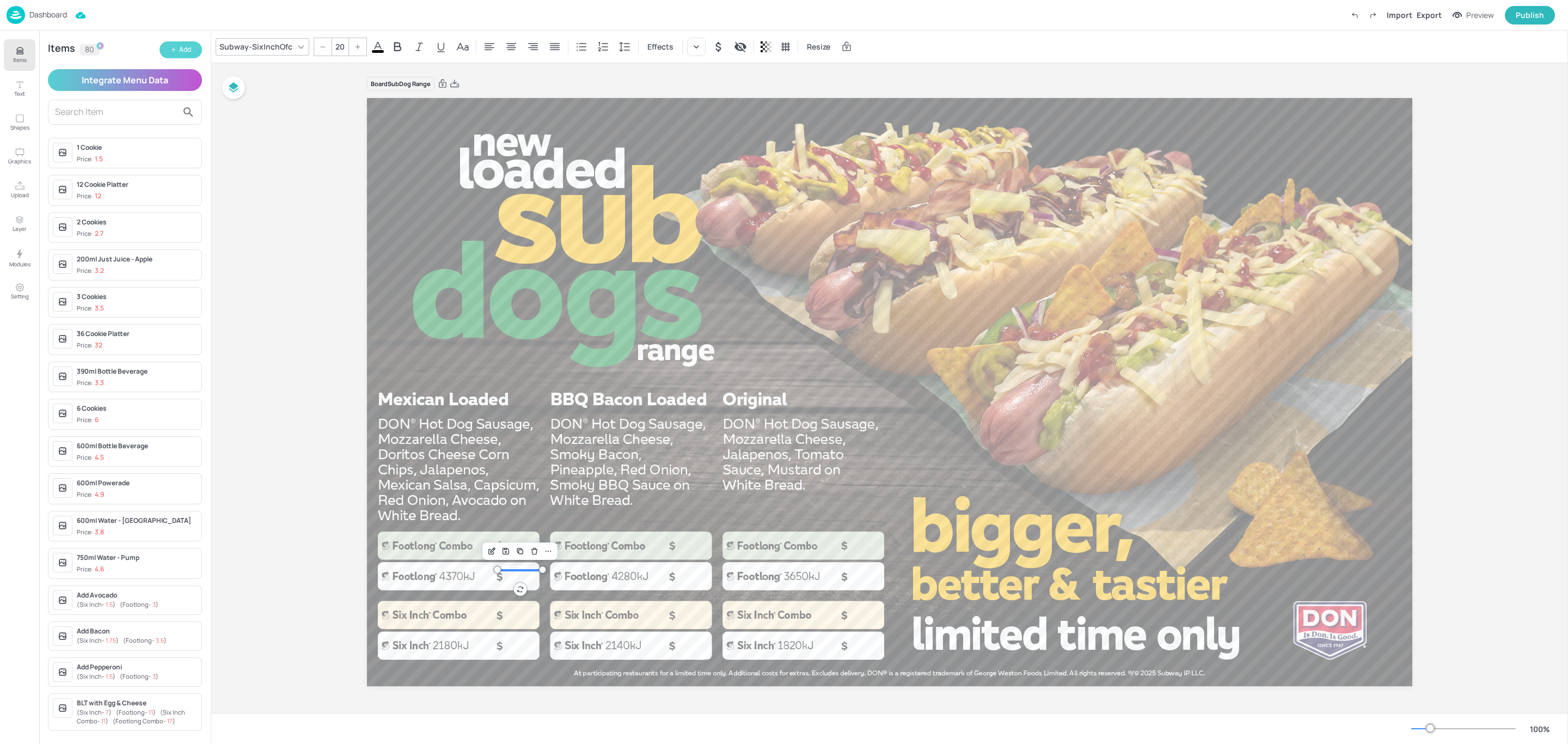
click at [180, 46] on div "Add" at bounding box center [185, 50] width 12 height 10
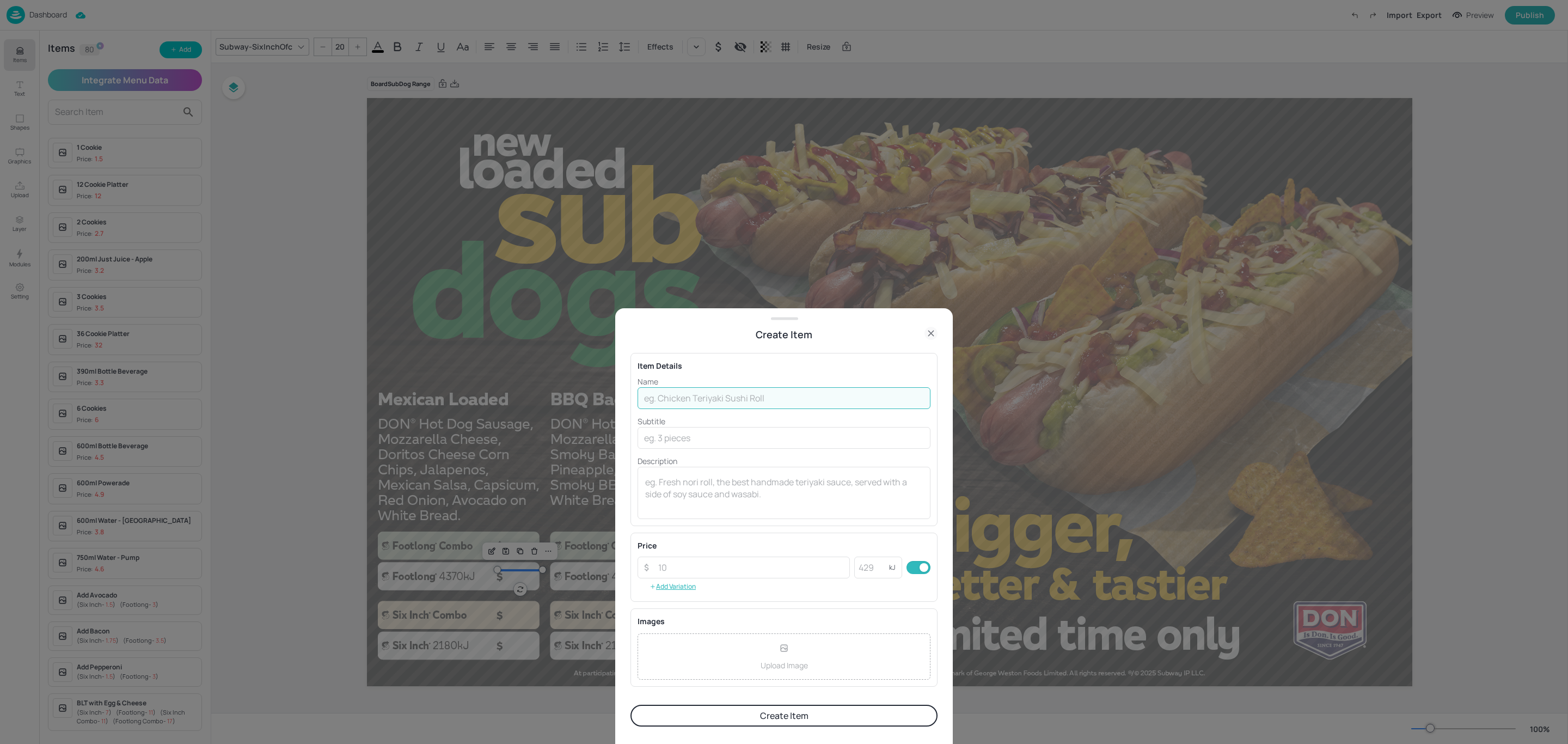
click at [728, 400] on input "text" at bounding box center [783, 398] width 293 height 22
type input "Mexican Loaded SubDog"
click at [718, 442] on input "text" at bounding box center [783, 437] width 293 height 22
click at [663, 491] on textarea at bounding box center [784, 492] width 278 height 34
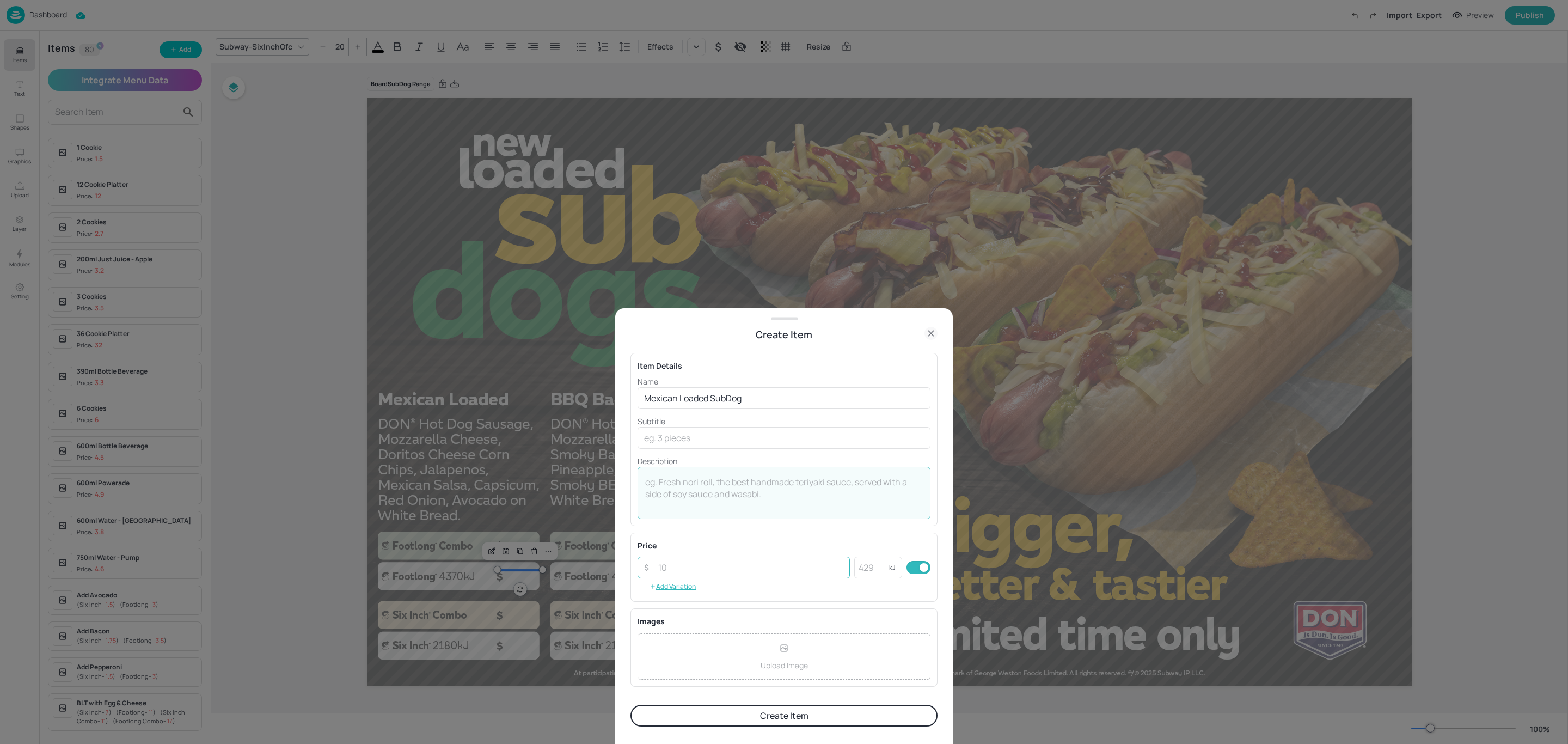
click at [669, 570] on input "number" at bounding box center [751, 567] width 198 height 22
click at [656, 592] on button "Add Variation" at bounding box center [672, 586] width 70 height 17
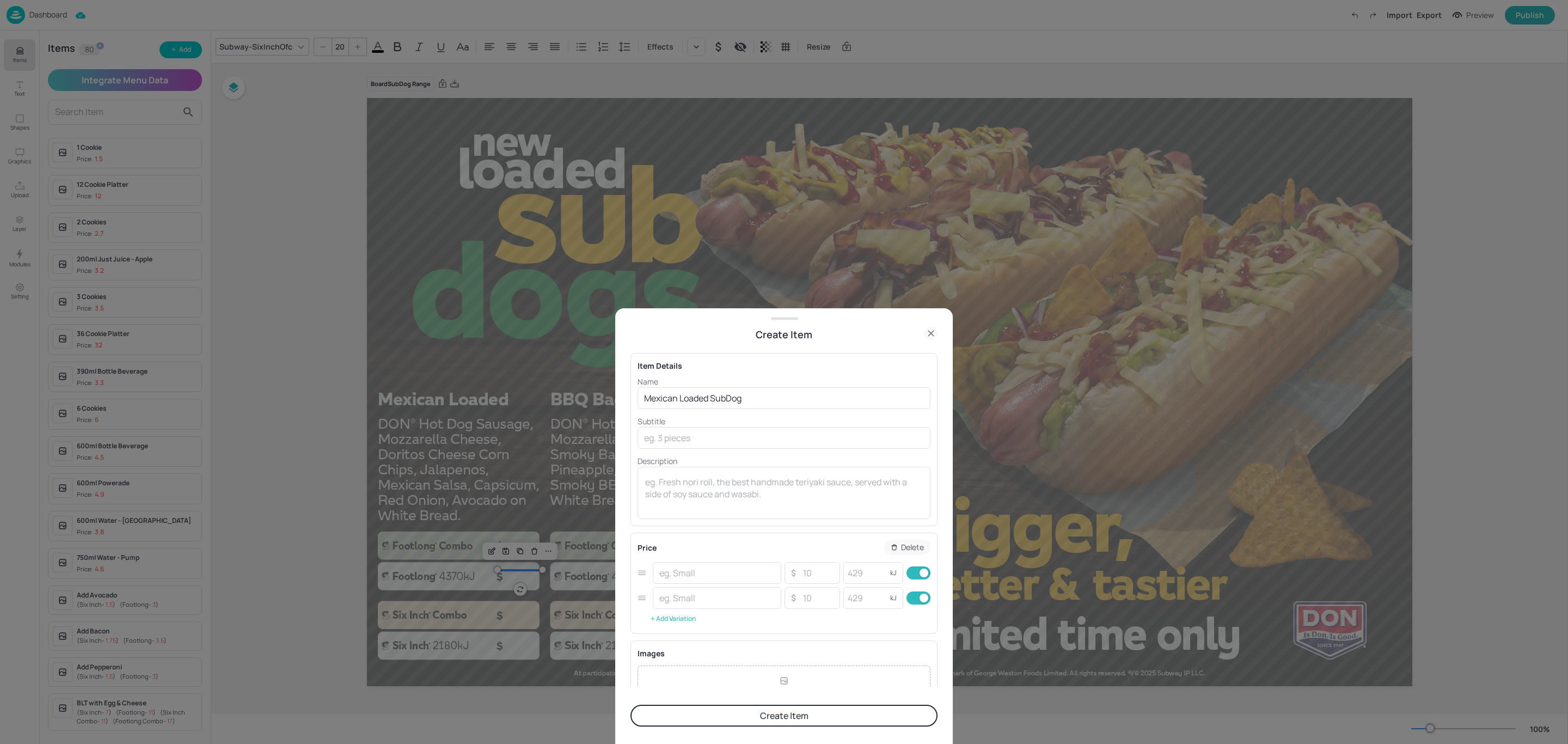
click at [656, 592] on input "text" at bounding box center [717, 597] width 128 height 22
click at [670, 621] on button "Add Variation" at bounding box center [672, 618] width 70 height 17
click at [673, 649] on button "Add Variation" at bounding box center [672, 643] width 70 height 17
click at [689, 587] on div "​ ​ ​ kJ ​" at bounding box center [783, 598] width 293 height 25
click at [689, 574] on input "text" at bounding box center [717, 573] width 128 height 22
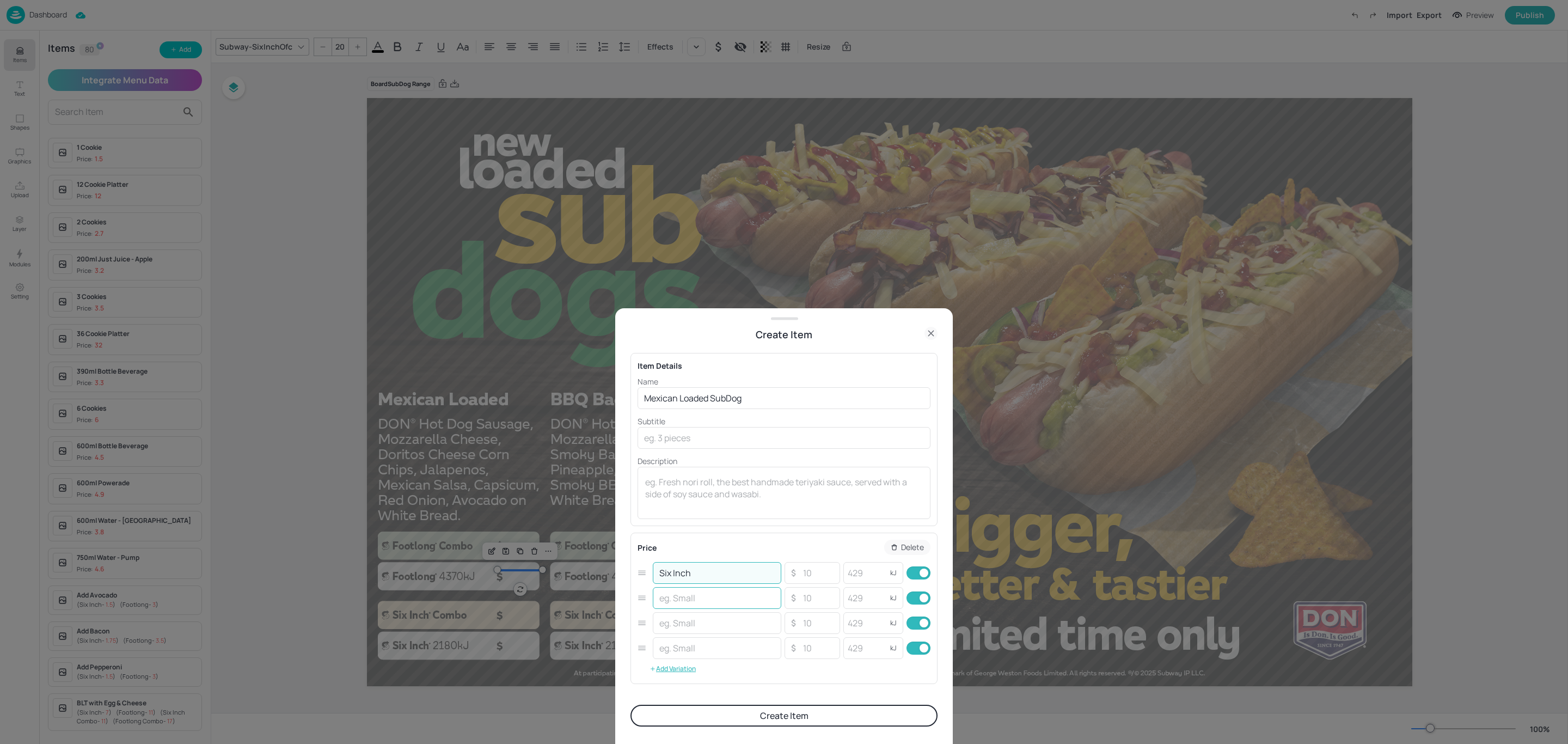
type input "Six Inch"
click at [675, 603] on input "text" at bounding box center [717, 597] width 128 height 22
type input "Footlong"
click at [683, 613] on input "text" at bounding box center [717, 622] width 128 height 22
type input "S"
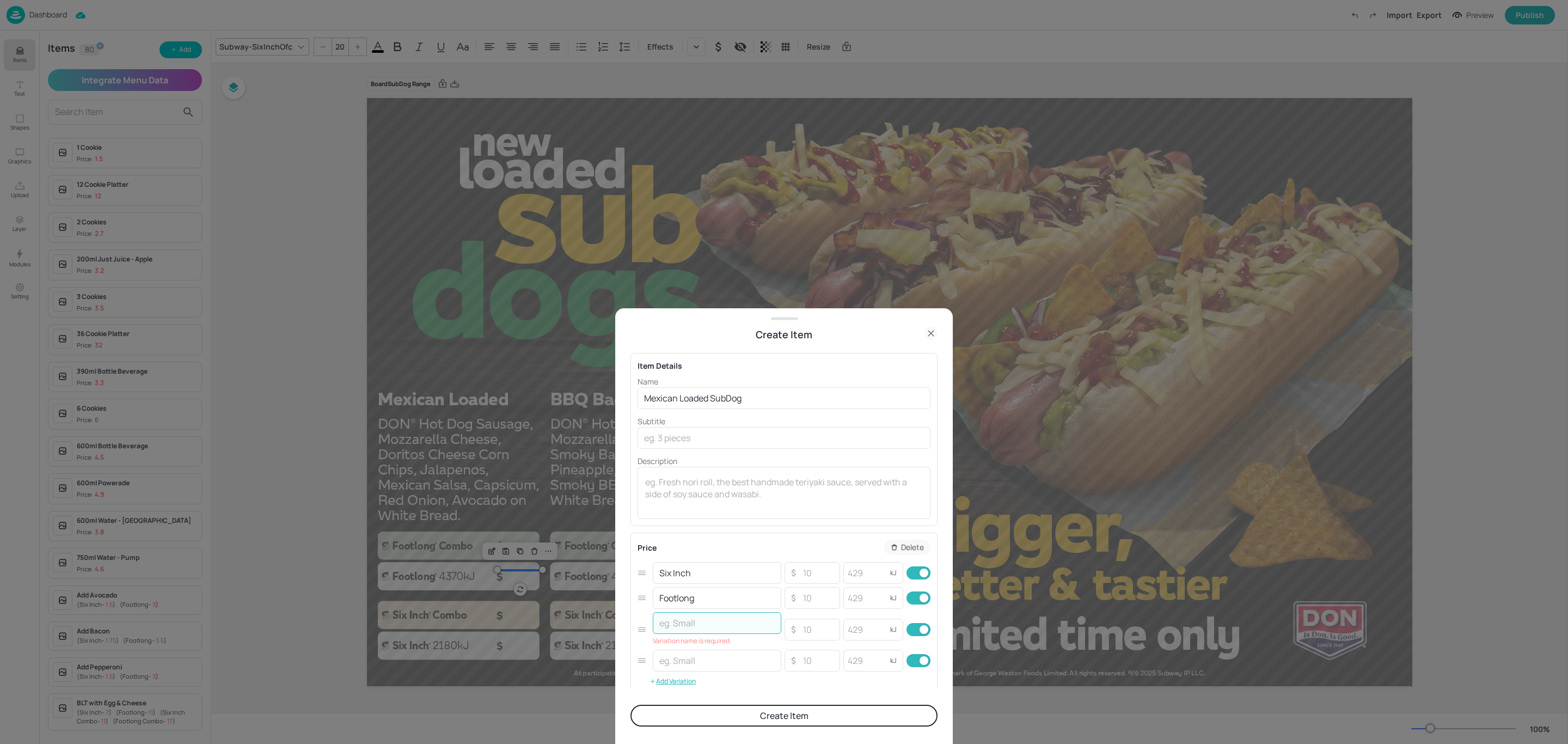
paste input "Six Inch Combo"
type input "Six Inch Combo"
click at [688, 650] on input "text" at bounding box center [717, 648] width 128 height 22
type input "Footlong Combo"
click at [812, 572] on input "number" at bounding box center [818, 573] width 38 height 22
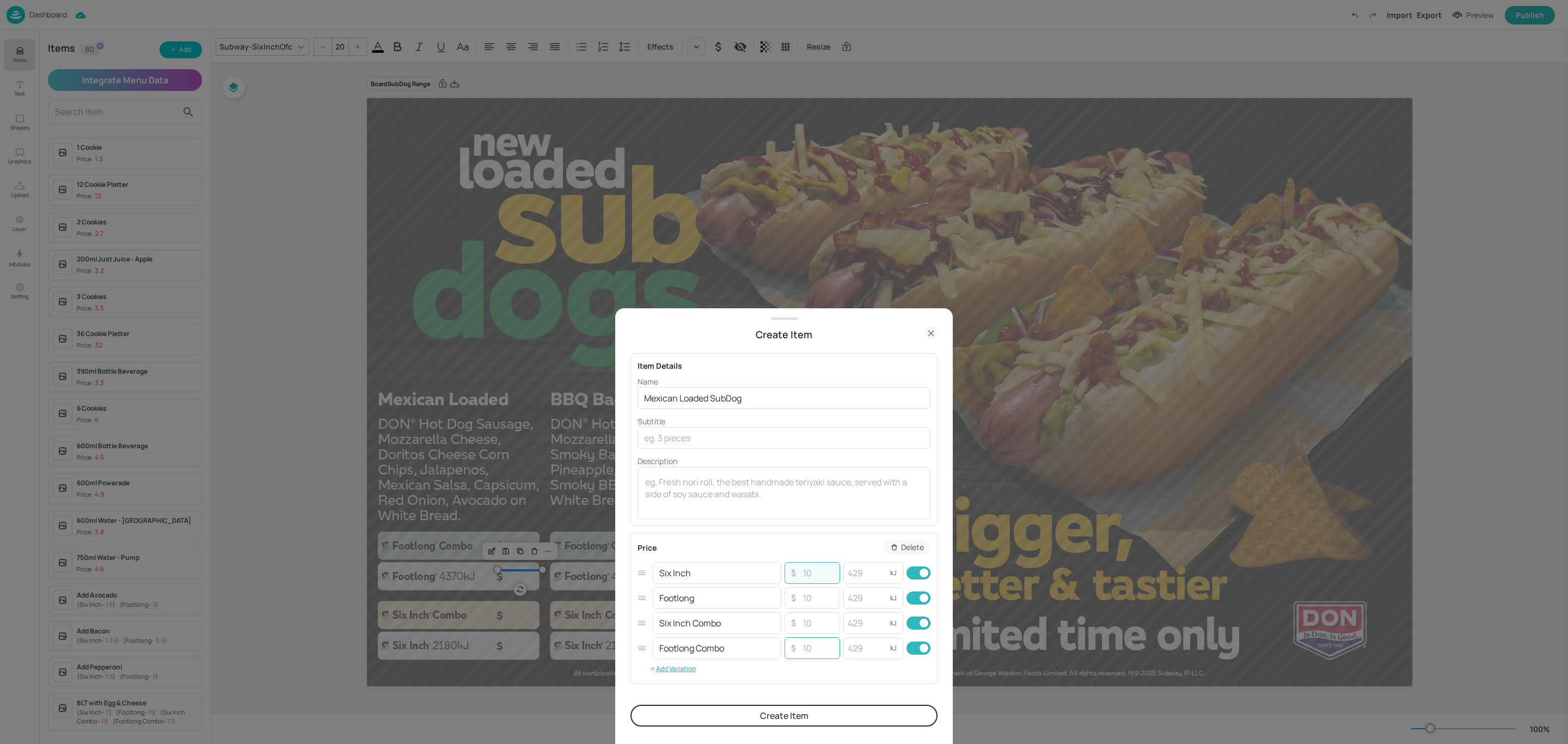
click at [808, 650] on input "number" at bounding box center [818, 648] width 38 height 22
type input "19"
click at [804, 630] on input "number" at bounding box center [818, 622] width 38 height 22
type input "13"
click at [807, 601] on input "number" at bounding box center [818, 597] width 38 height 22
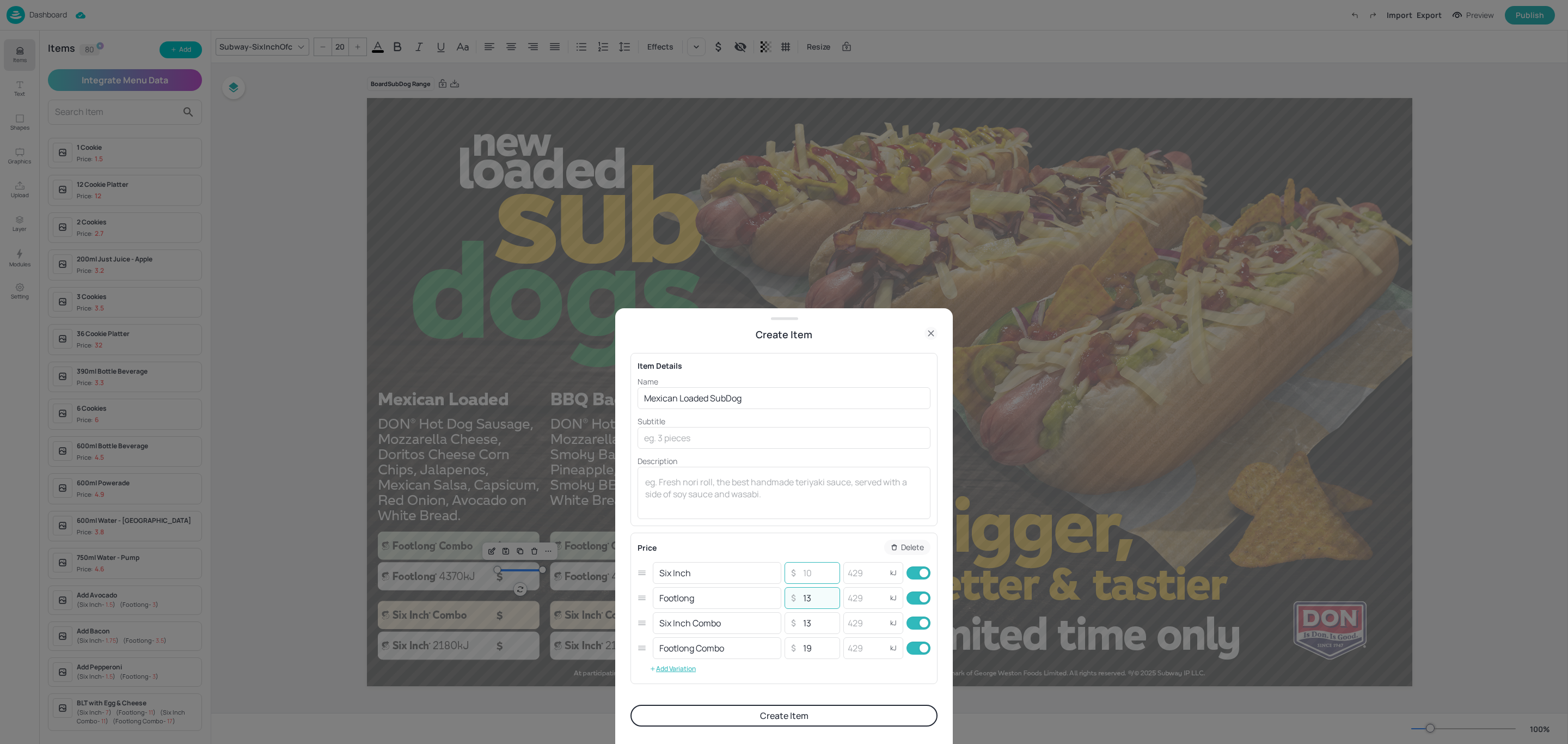
type input "13"
click at [802, 580] on input "number" at bounding box center [818, 573] width 38 height 22
type input "8"
click at [828, 716] on button "Create Item" at bounding box center [783, 715] width 307 height 22
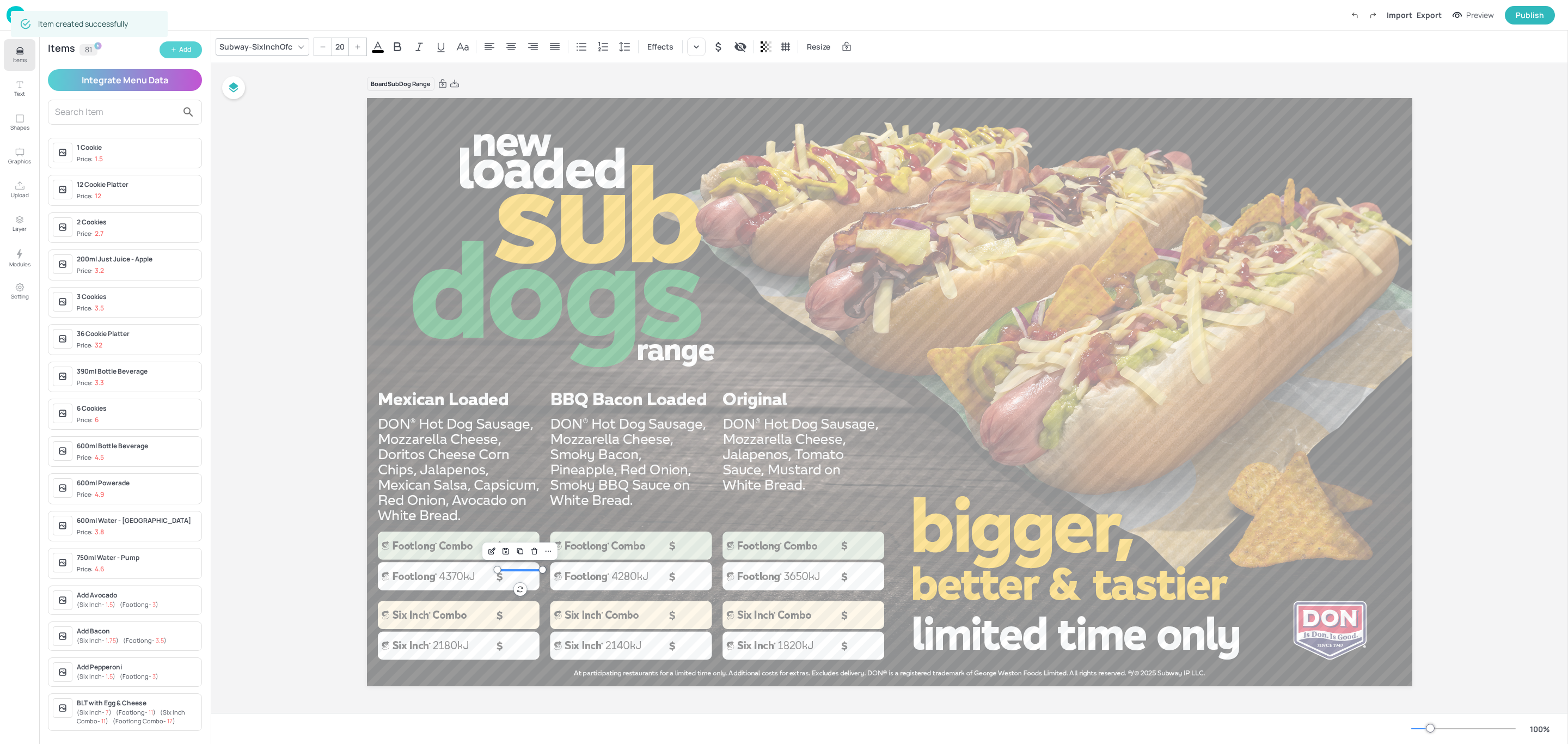
click at [177, 46] on button "Add" at bounding box center [180, 49] width 43 height 17
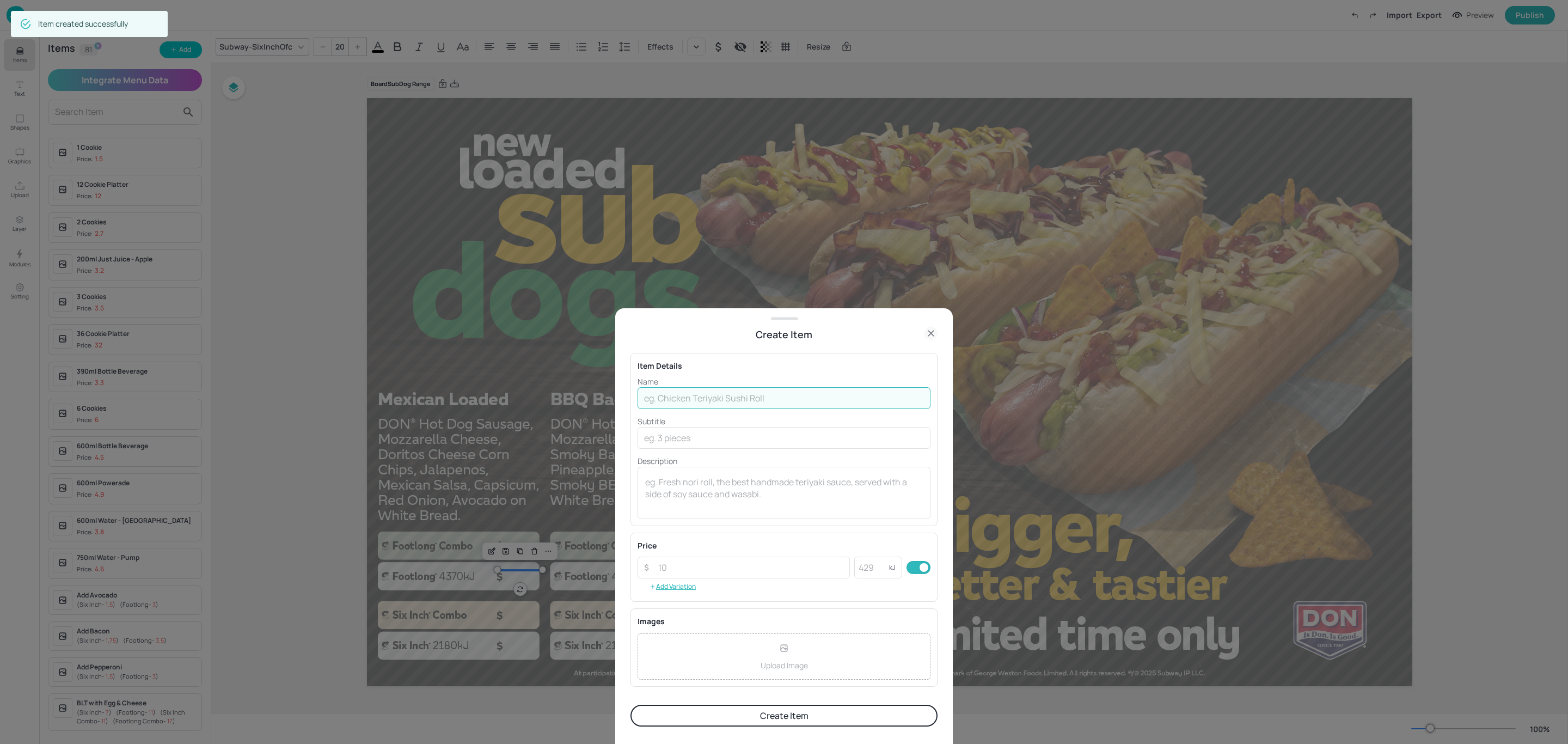
click at [690, 407] on input "text" at bounding box center [783, 398] width 293 height 22
type input "BBQ Bacon Loaded SubDog"
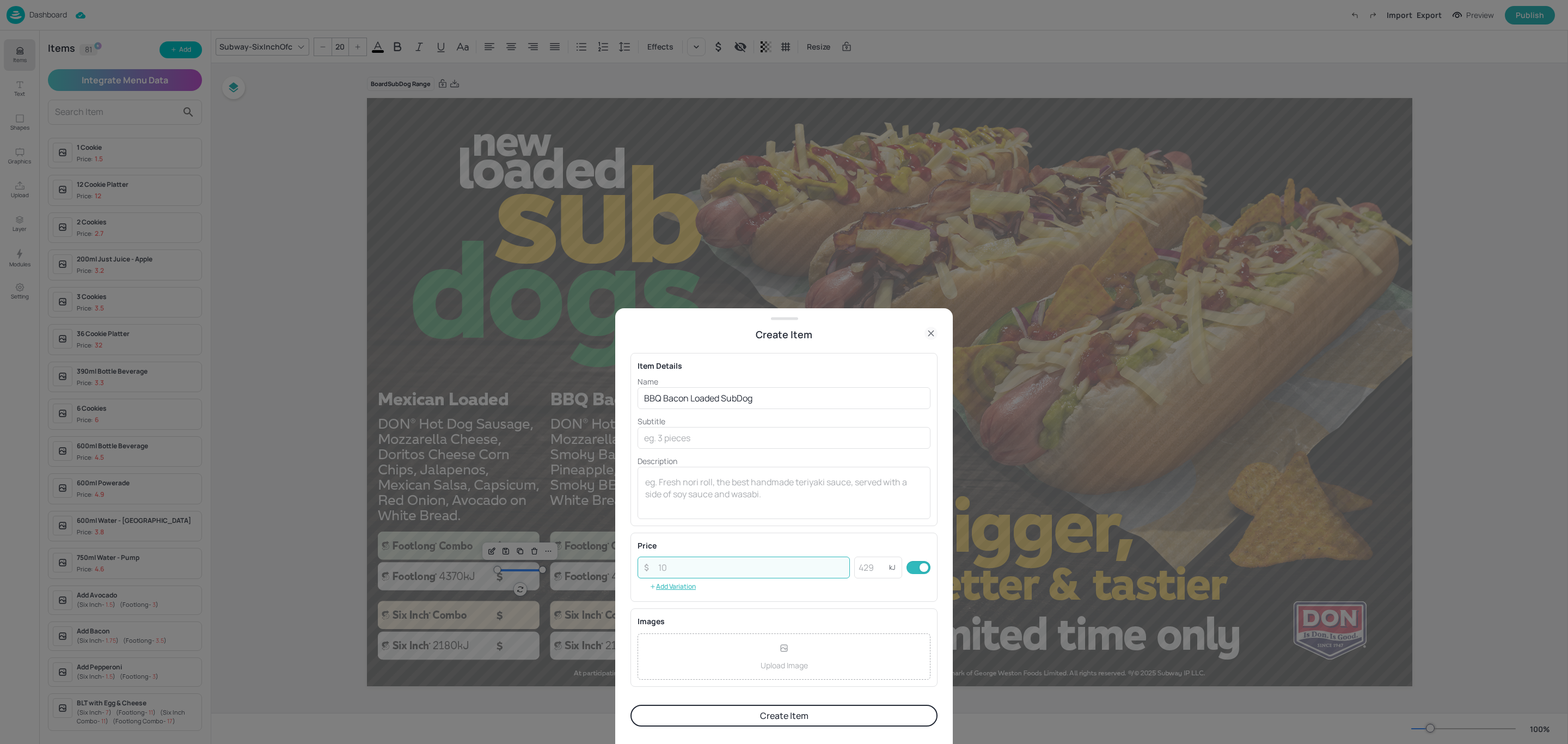
click at [722, 572] on input "number" at bounding box center [751, 567] width 198 height 22
click at [666, 590] on button "Add Variation" at bounding box center [672, 586] width 70 height 17
click at [672, 619] on button "Add Variation" at bounding box center [672, 618] width 70 height 17
click at [675, 641] on button "Add Variation" at bounding box center [672, 643] width 70 height 17
click at [689, 574] on input "text" at bounding box center [717, 573] width 128 height 22
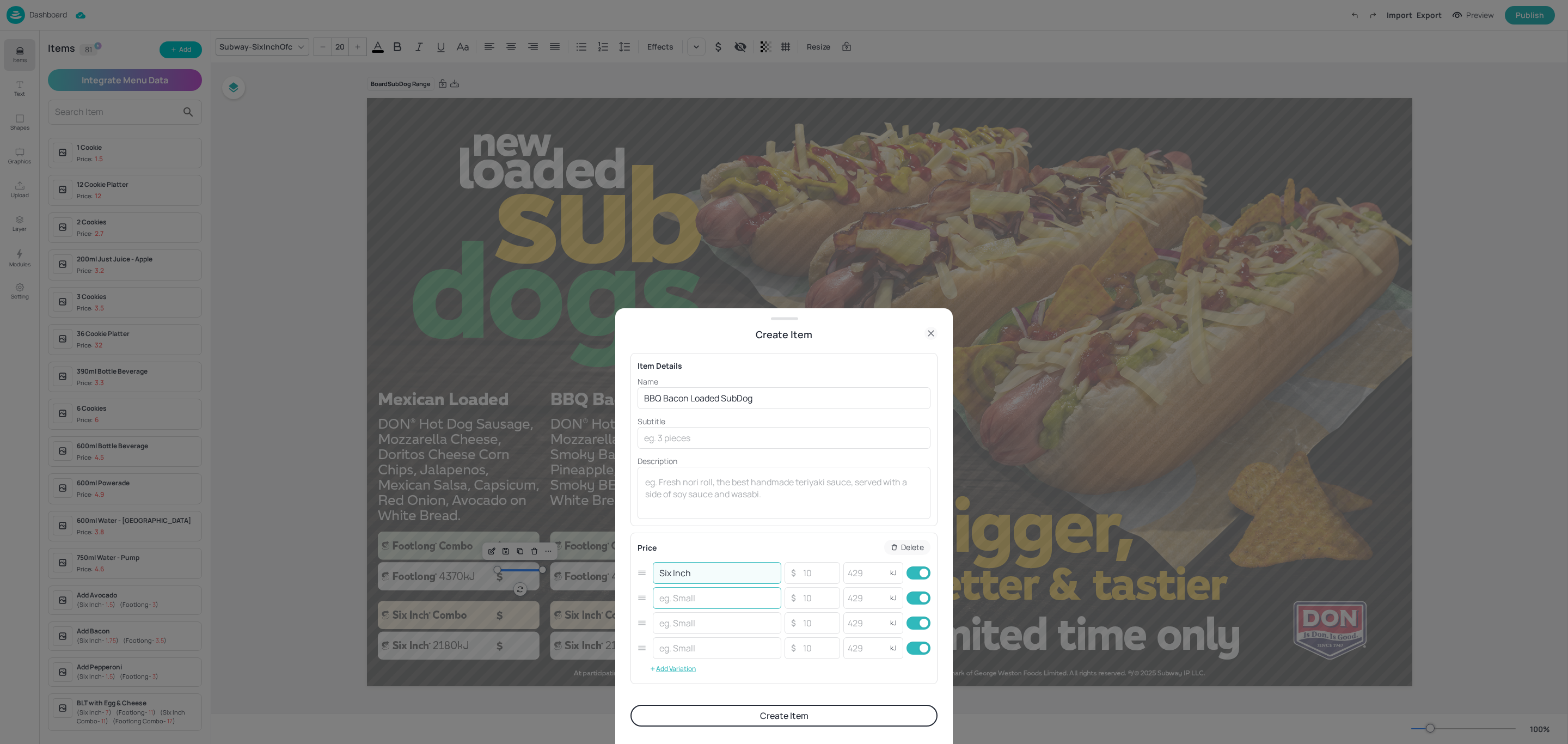
type input "Six Inch"
click at [689, 596] on input "text" at bounding box center [717, 597] width 128 height 22
type input "Footlong"
click at [664, 615] on input "text" at bounding box center [717, 622] width 128 height 22
paste input "Six Inch Combo"
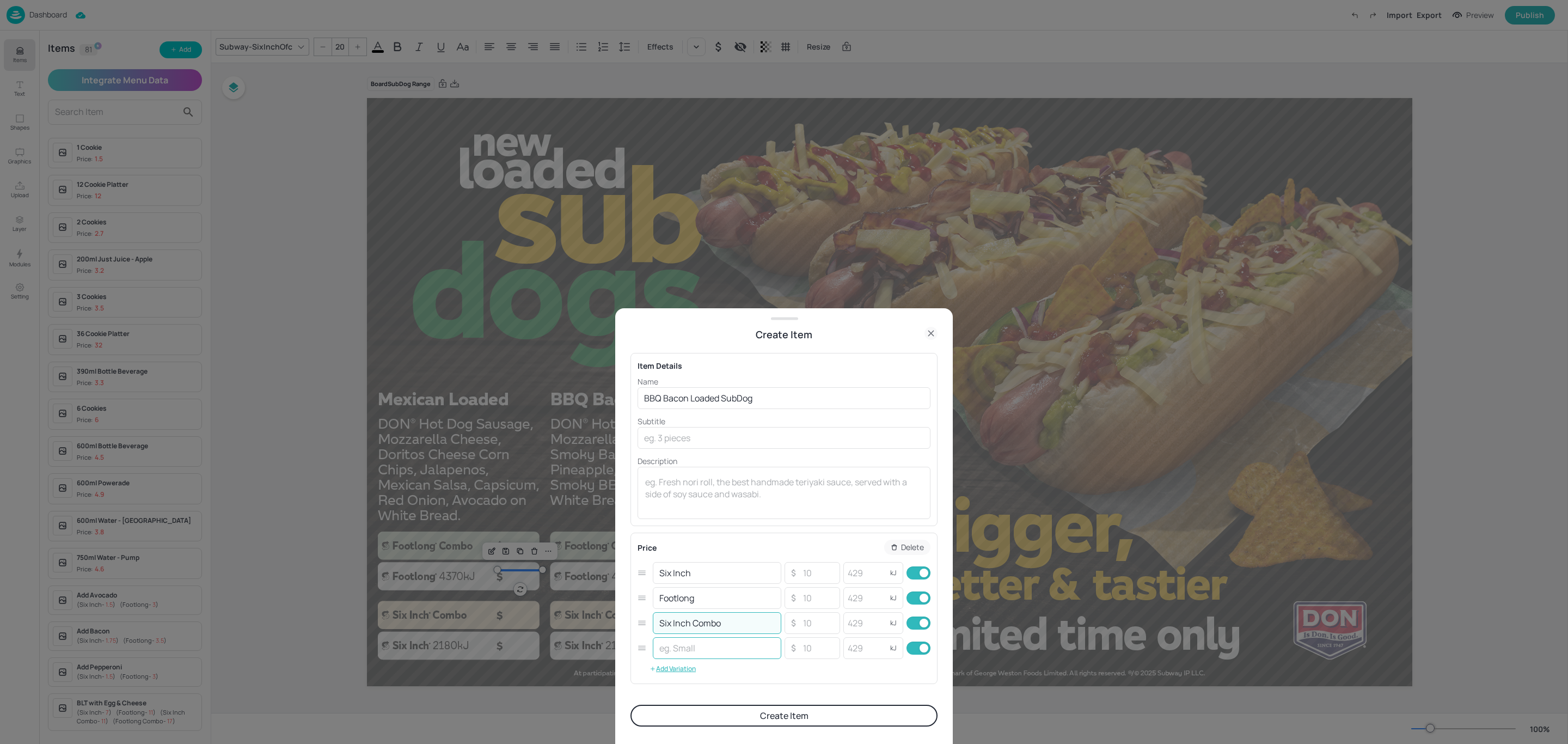
type input "Six Inch Combo"
click at [675, 641] on input "text" at bounding box center [717, 648] width 128 height 22
type input "Footlong Combo"
click at [801, 567] on input "number" at bounding box center [818, 573] width 38 height 22
type input "8"
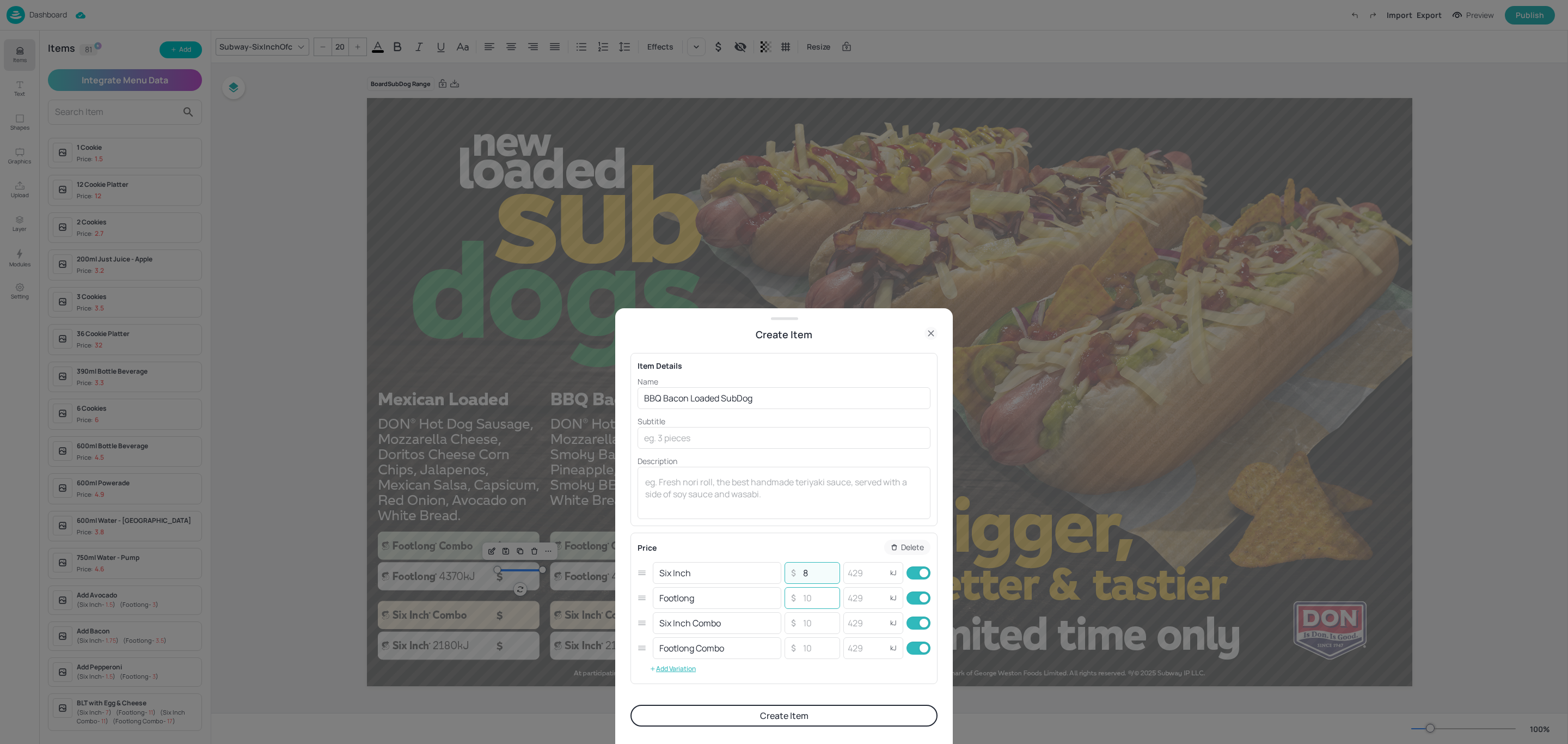
click at [802, 590] on input "number" at bounding box center [818, 597] width 38 height 22
type input "13"
click at [815, 622] on input "number" at bounding box center [818, 622] width 38 height 22
type input "13"
click at [808, 643] on input "number" at bounding box center [818, 648] width 38 height 22
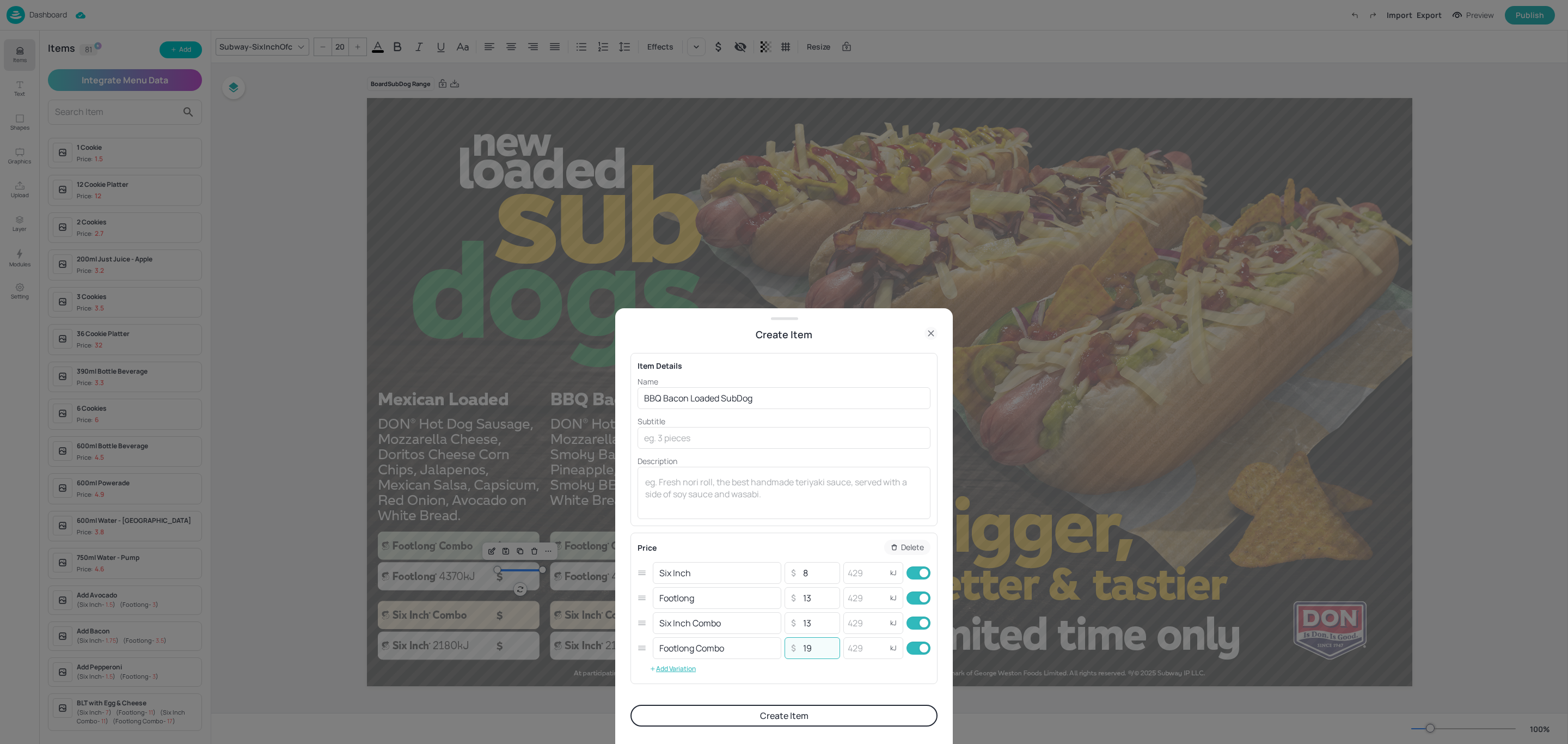
type input "19"
click at [861, 710] on button "Create Item" at bounding box center [783, 715] width 307 height 22
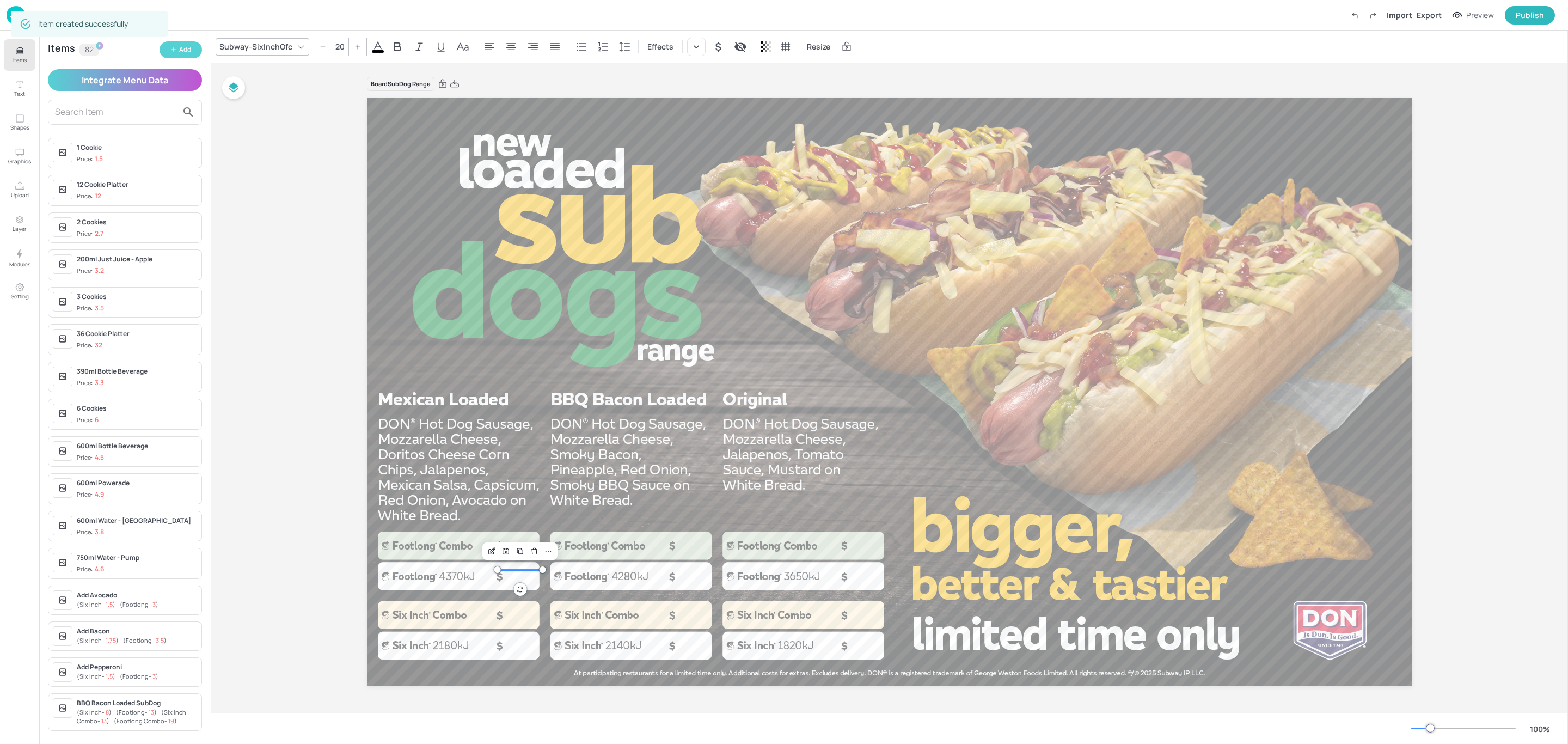
click at [178, 41] on button "Add" at bounding box center [180, 49] width 43 height 17
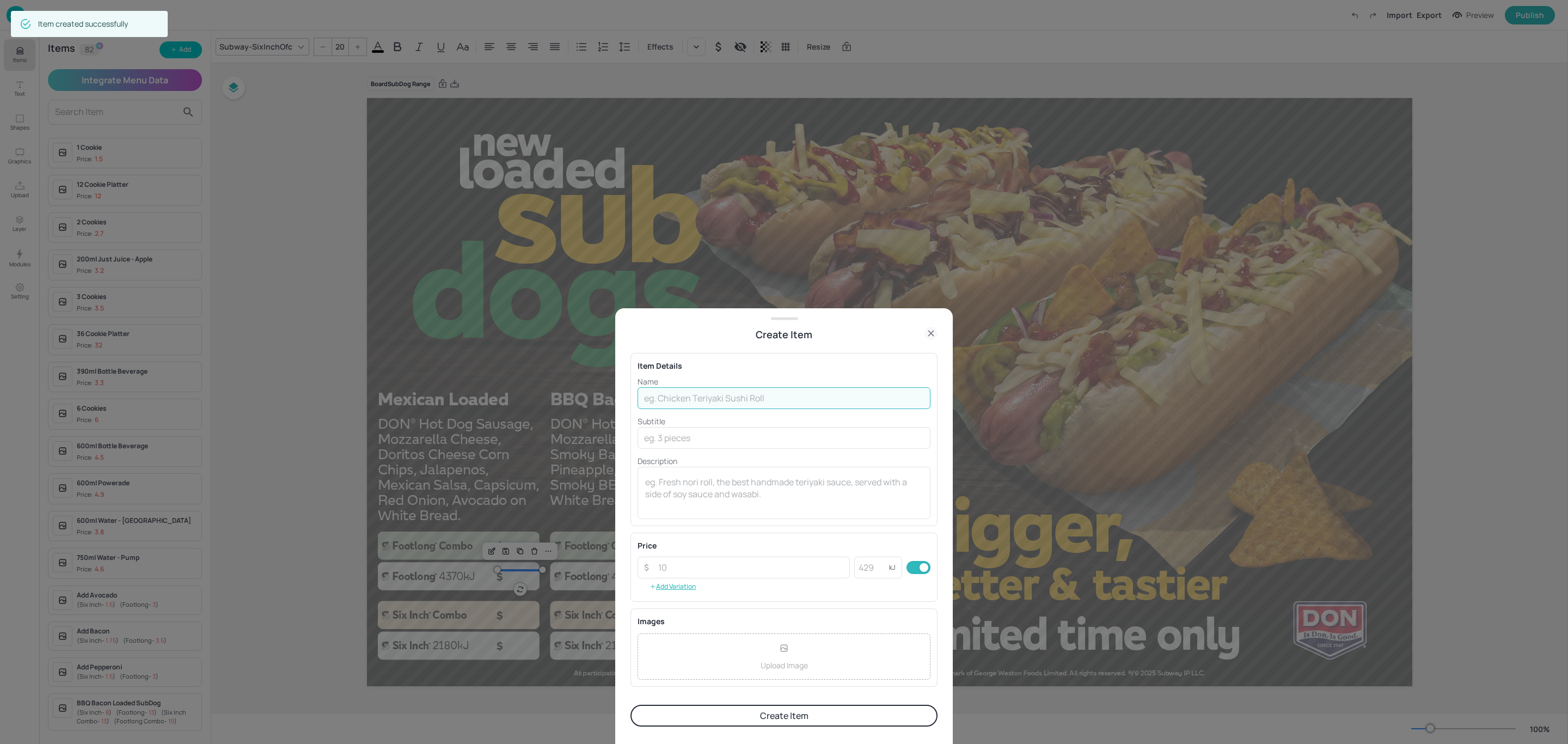
click at [703, 393] on input "text" at bounding box center [783, 398] width 293 height 22
type input "SubDog Original"
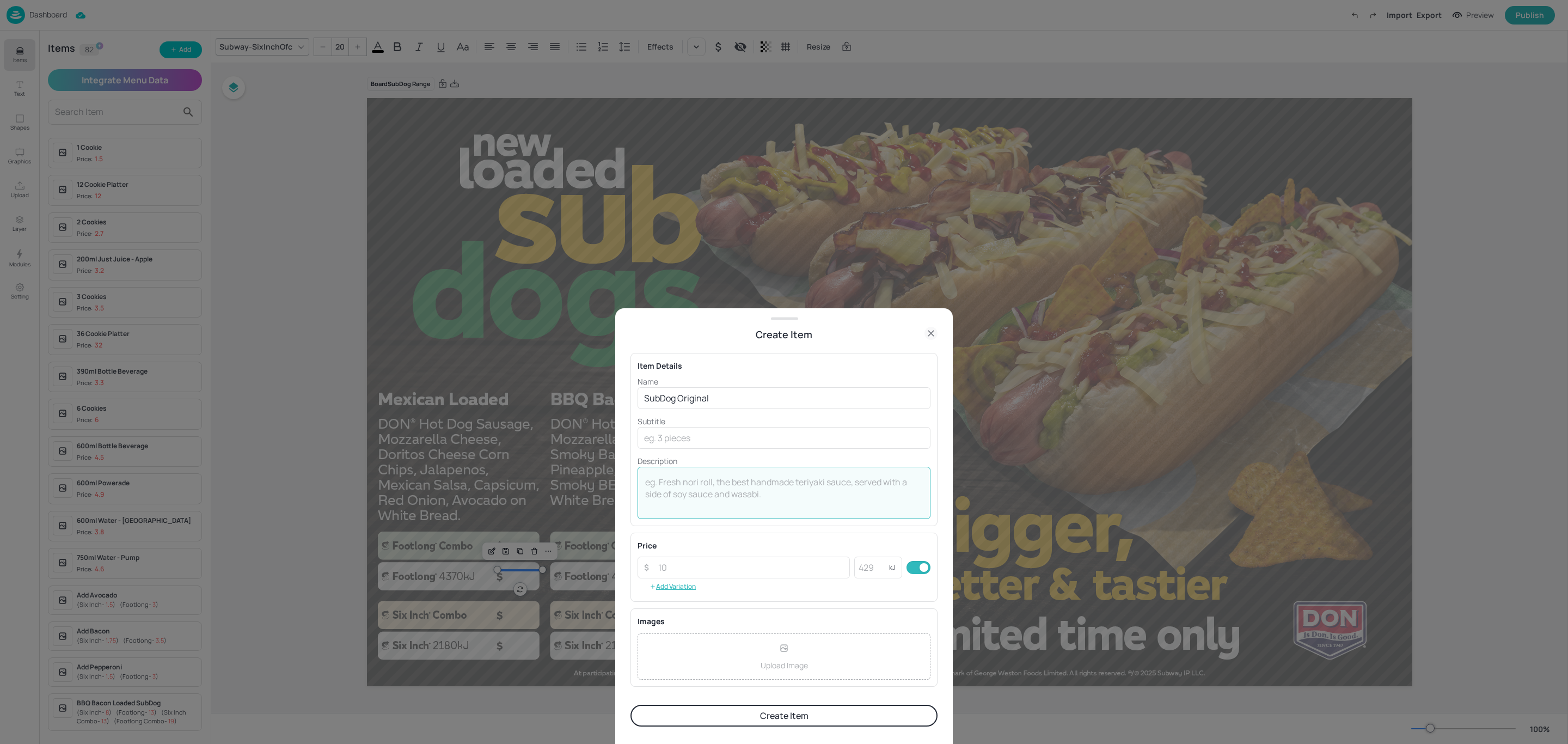
click at [704, 487] on textarea at bounding box center [784, 492] width 278 height 34
click at [689, 566] on input "number" at bounding box center [751, 567] width 198 height 22
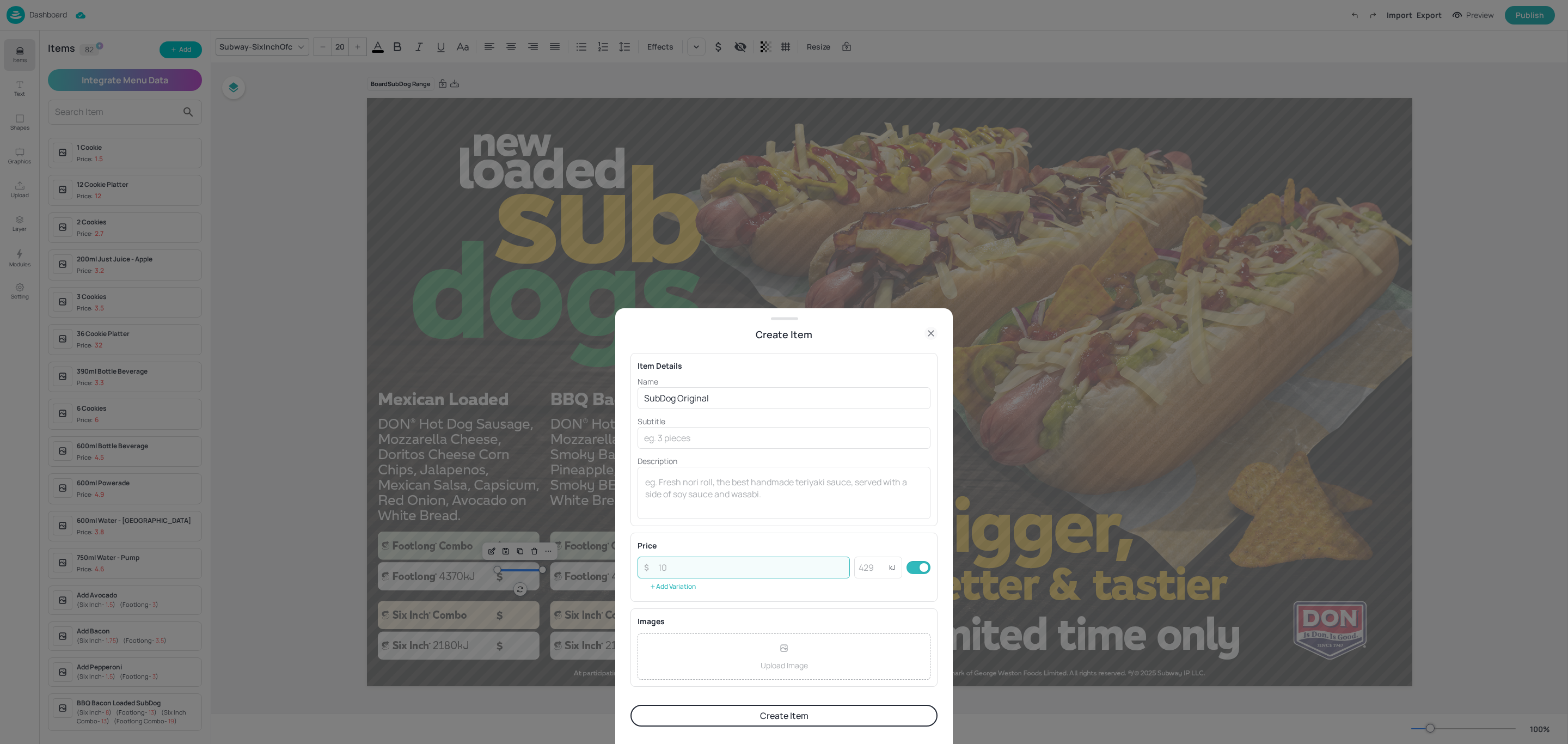
click at [664, 590] on button "Add Variation" at bounding box center [672, 586] width 70 height 17
click at [673, 622] on button "Add Variation" at bounding box center [672, 618] width 70 height 17
click at [677, 643] on button "Add Variation" at bounding box center [672, 643] width 70 height 17
click at [697, 575] on input "text" at bounding box center [717, 573] width 128 height 22
type input "Six Inch"
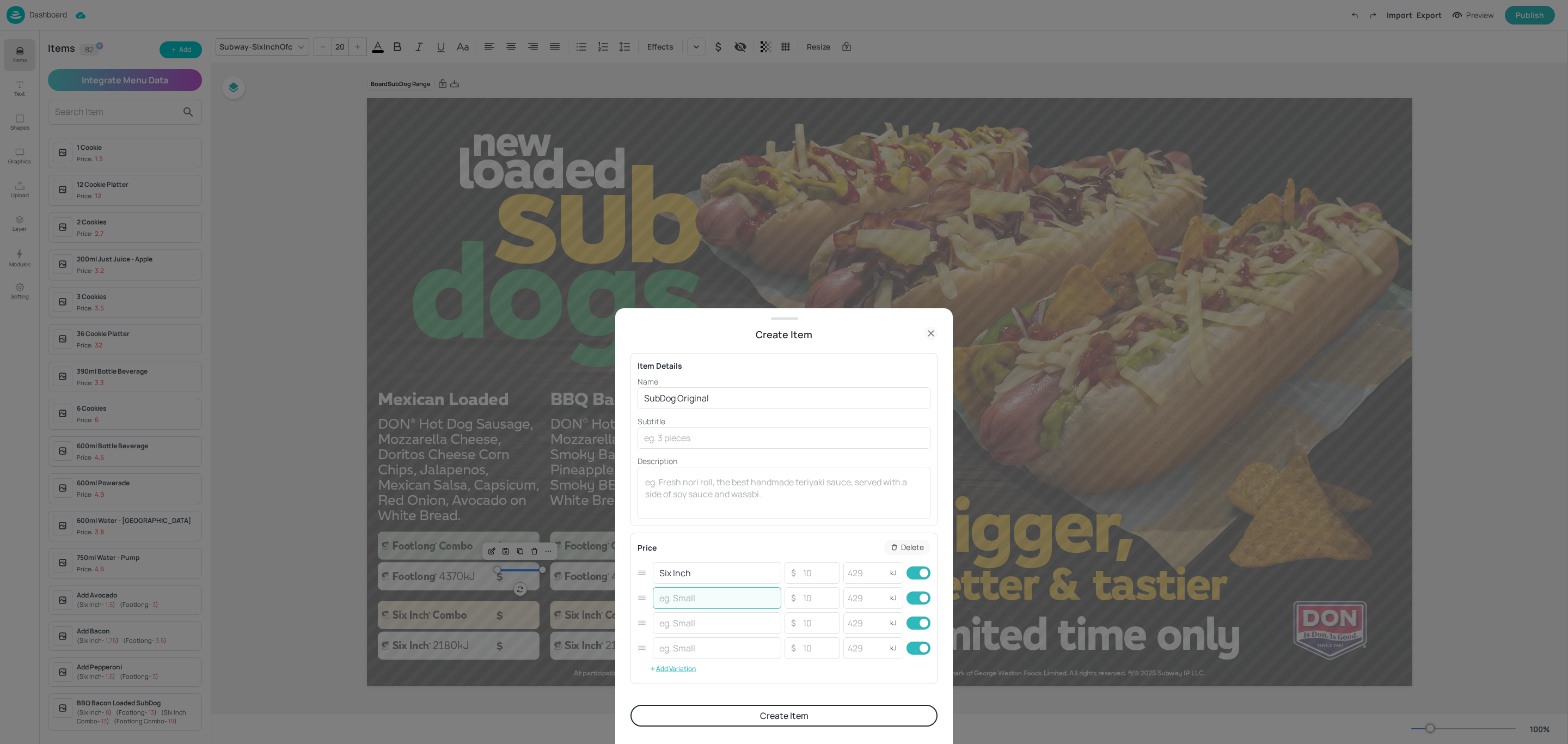
click at [705, 608] on input "text" at bounding box center [717, 597] width 128 height 22
type input "Footlong"
click at [706, 622] on input "text" at bounding box center [717, 622] width 128 height 22
paste input "Six Inch Combo"
type input "Six Inch Combo"
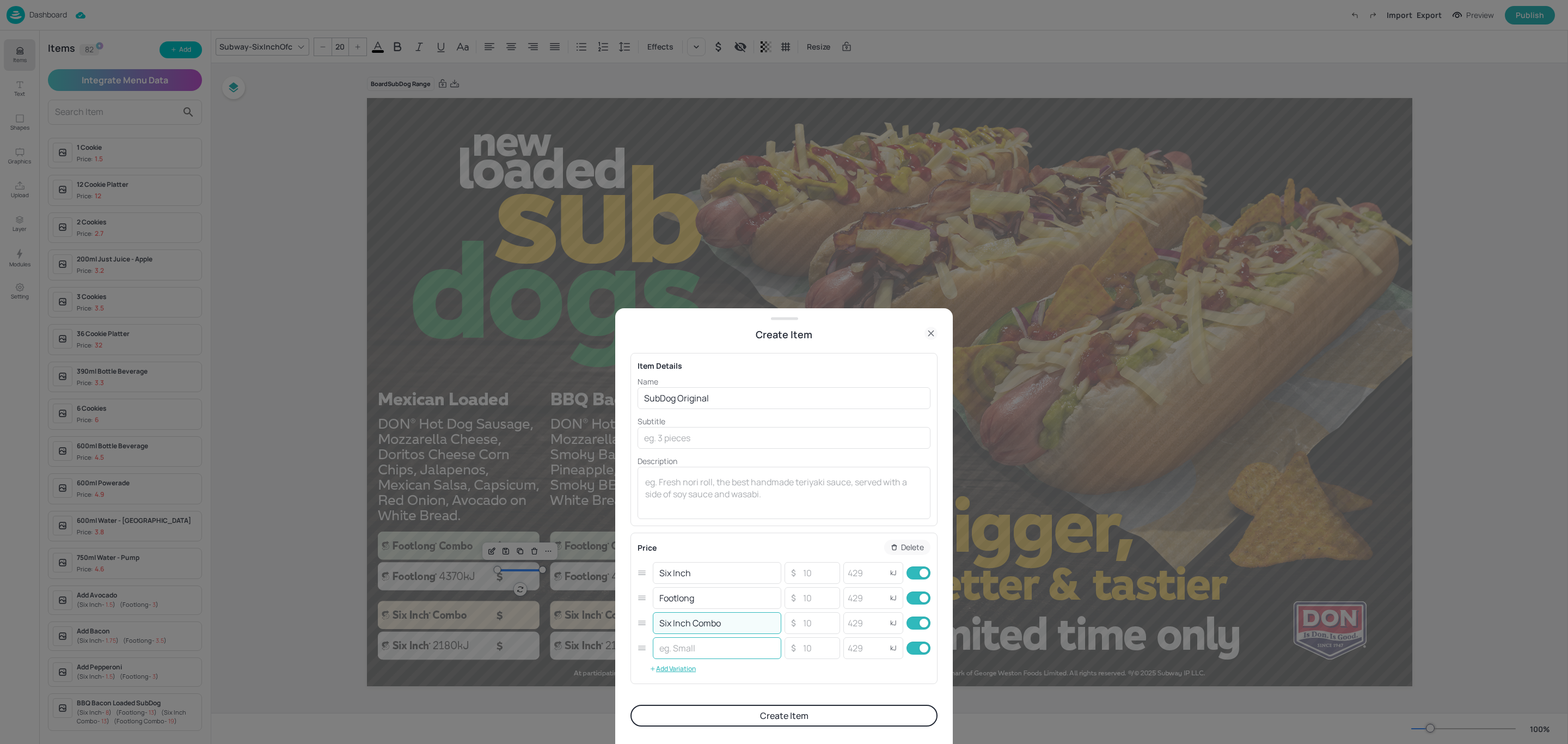
click at [697, 659] on input "text" at bounding box center [717, 648] width 128 height 22
type input "F"
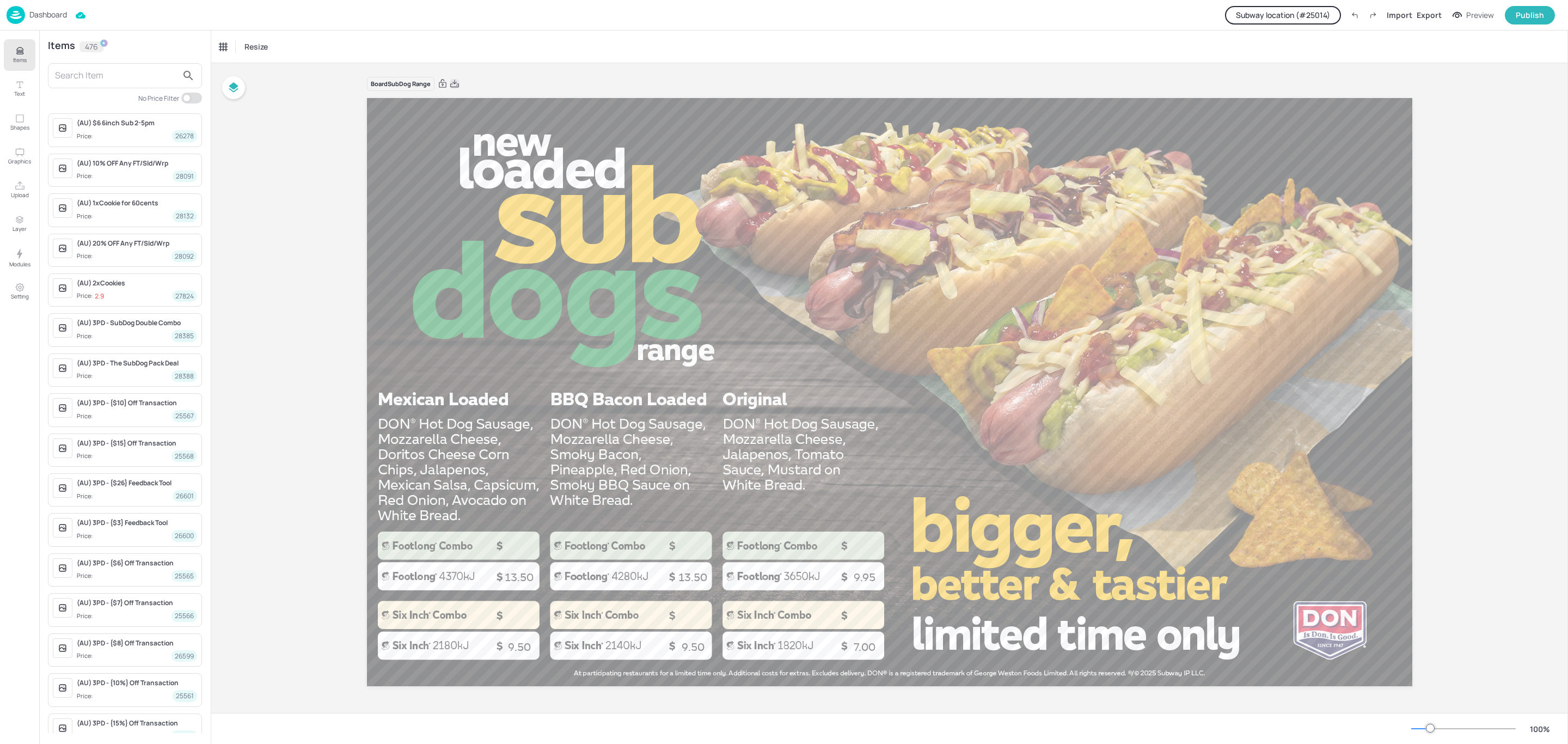
click at [454, 82] on icon at bounding box center [454, 83] width 9 height 8
